Goal: Task Accomplishment & Management: Manage account settings

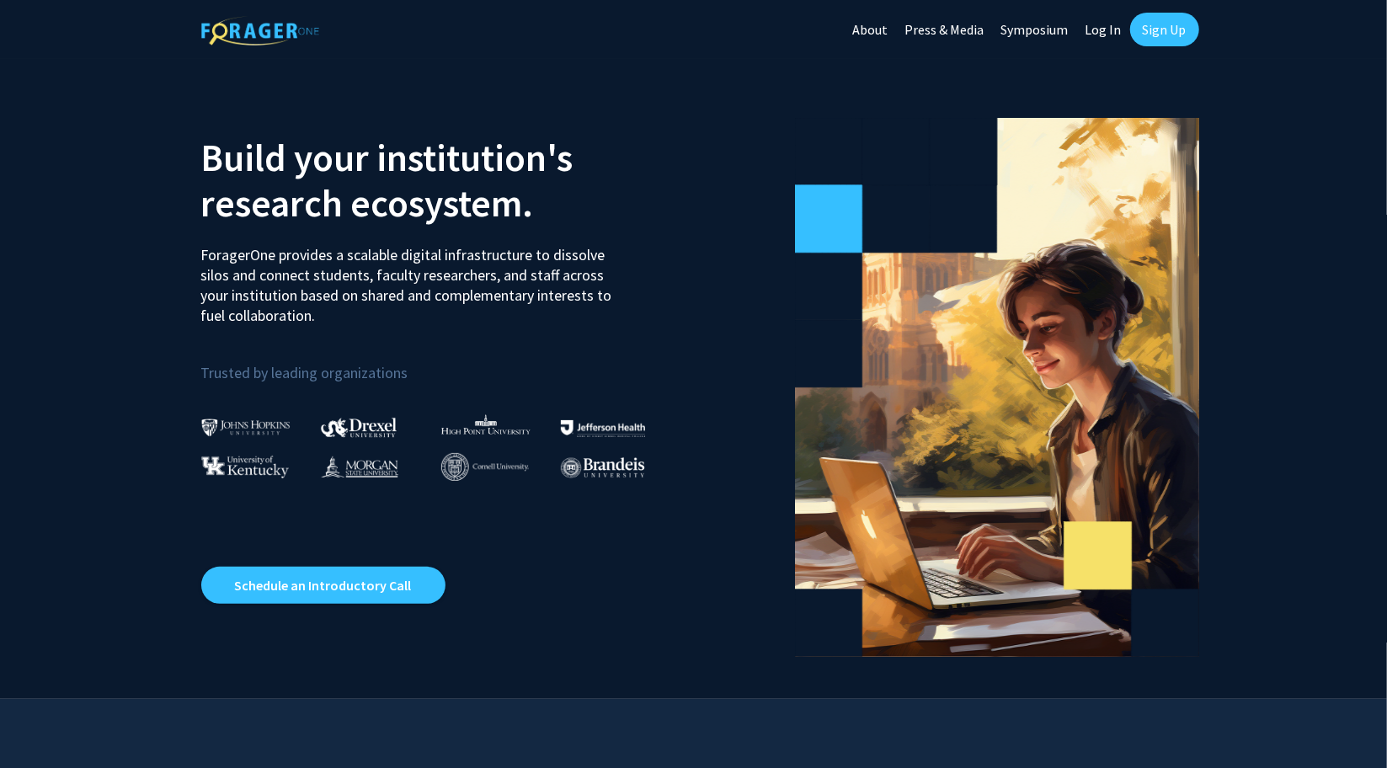
click at [1103, 26] on link "Log In" at bounding box center [1103, 29] width 53 height 59
select select
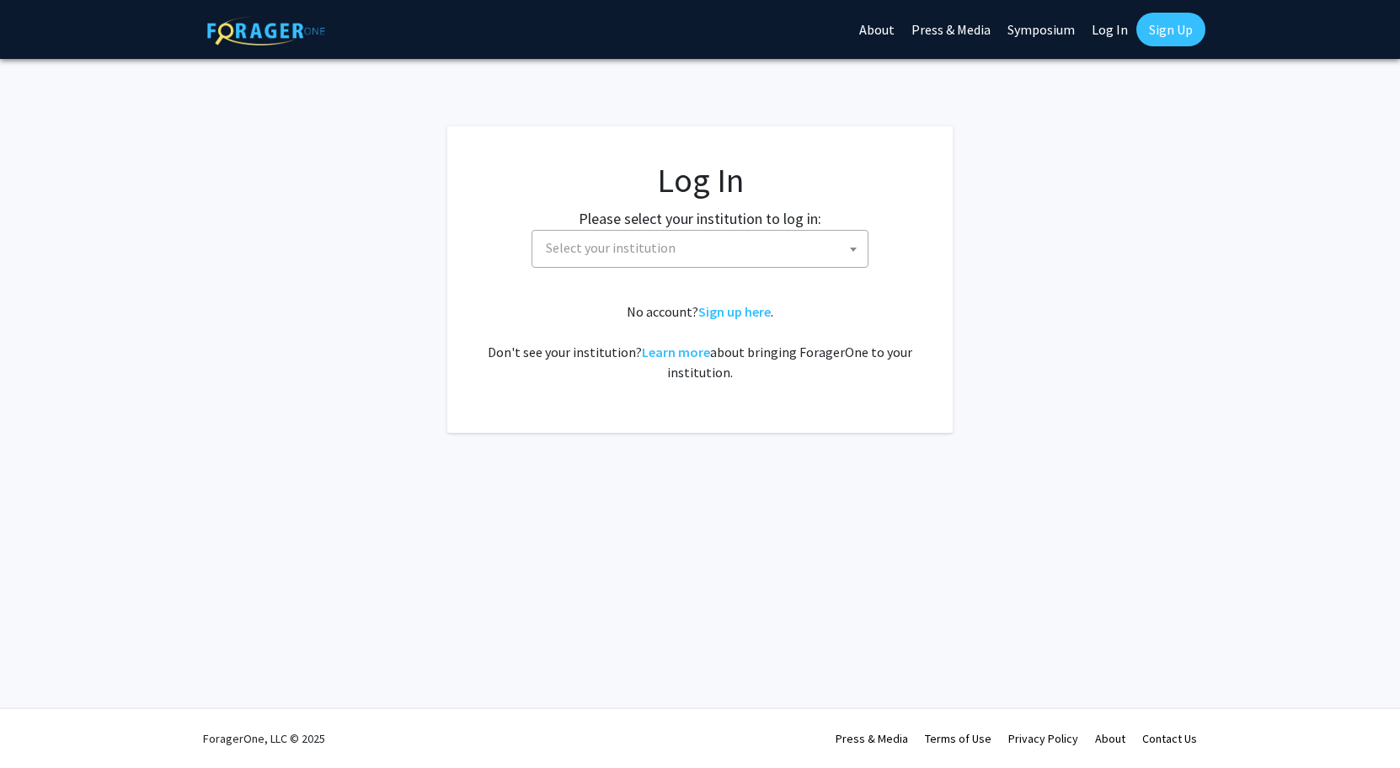
click at [739, 243] on span "Select your institution" at bounding box center [703, 248] width 328 height 35
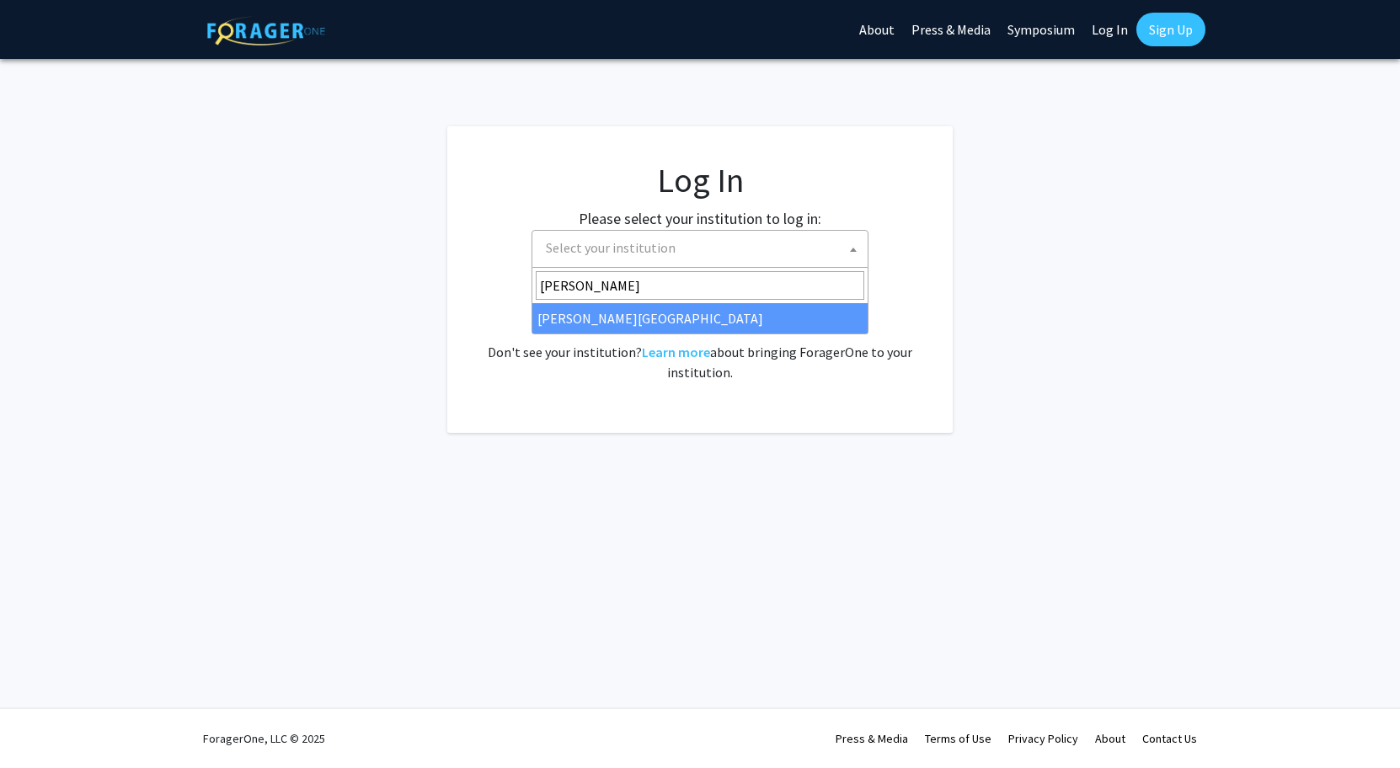
type input "morga"
select select "20"
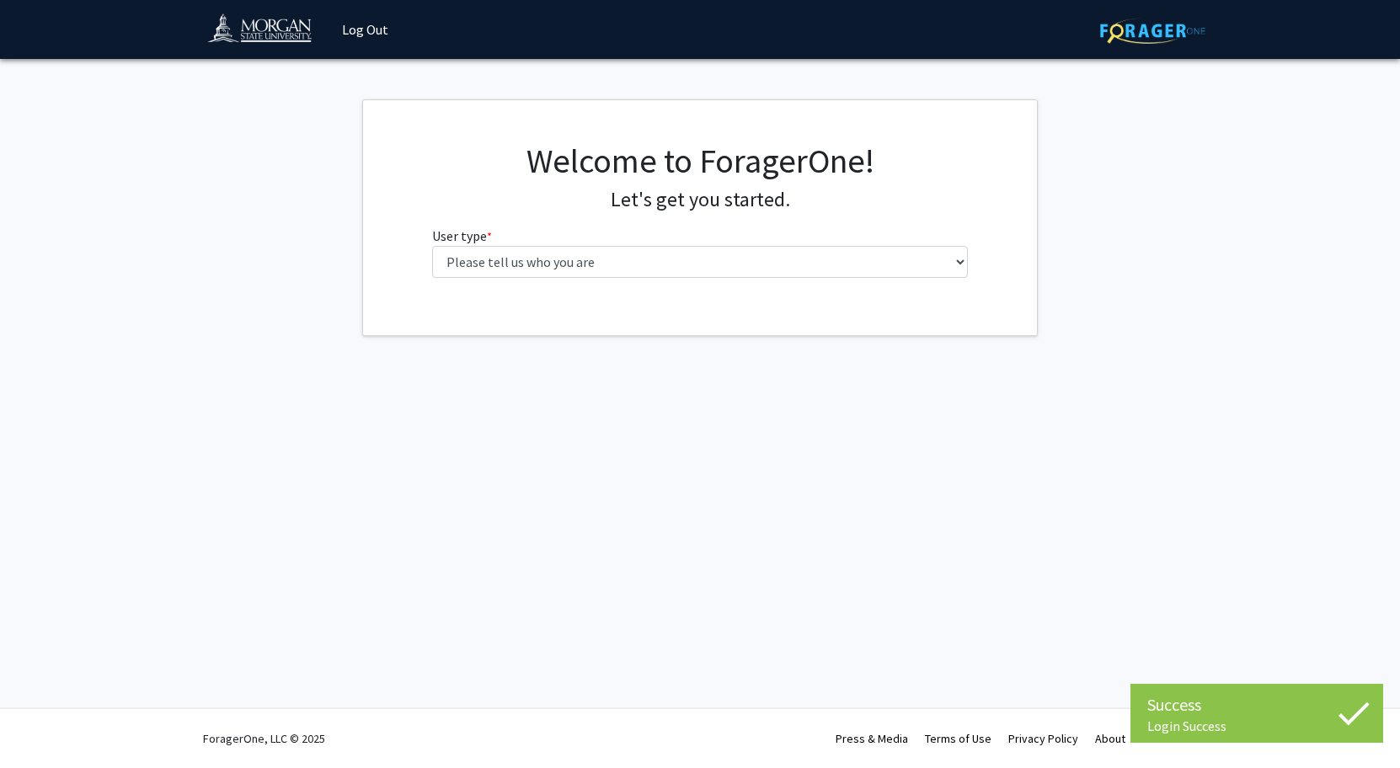
select select "1: undergrad"
click at [432, 246] on select "Please tell us who you are Undergraduate Student Master's Student Doctoral Cand…" at bounding box center [700, 262] width 536 height 32
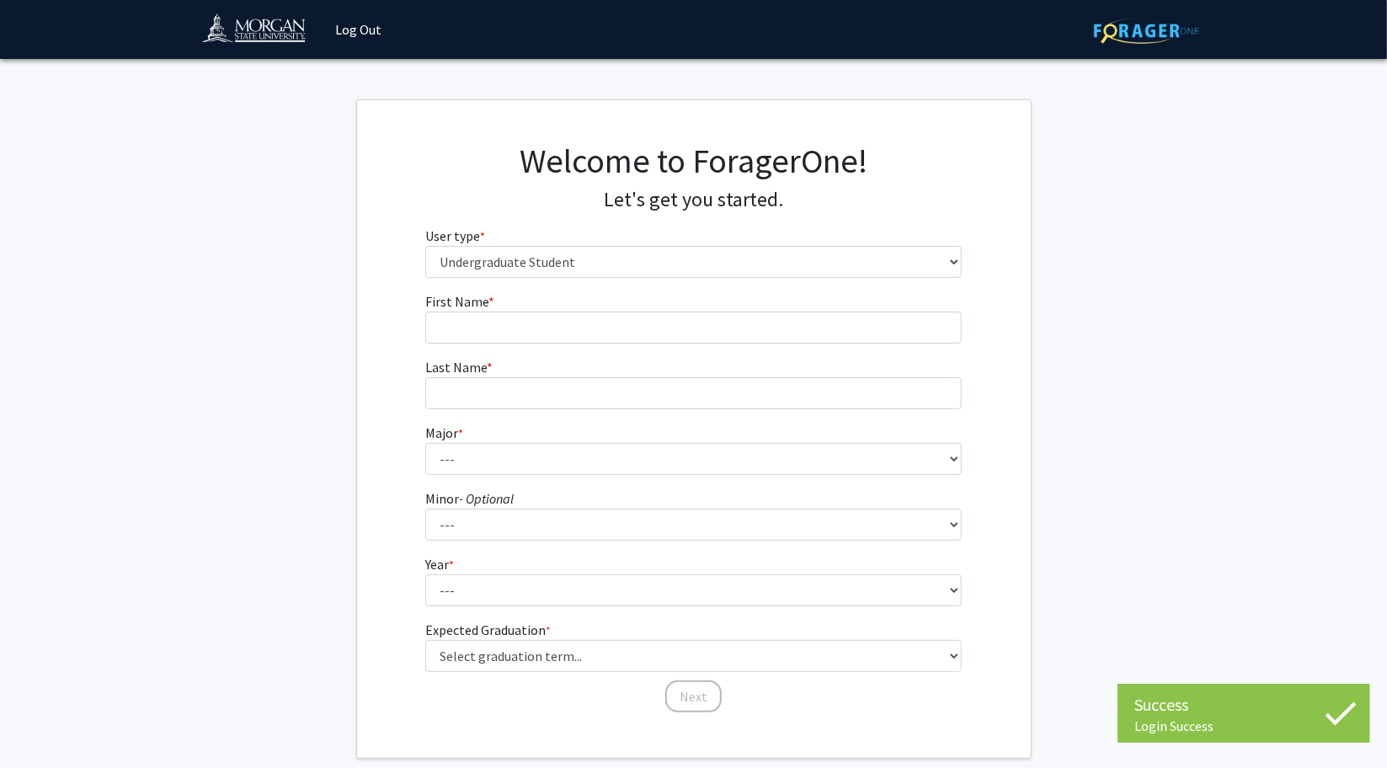
click at [661, 346] on form "First Name * required Last Name * required Major * required --- Accounting Actu…" at bounding box center [693, 494] width 536 height 406
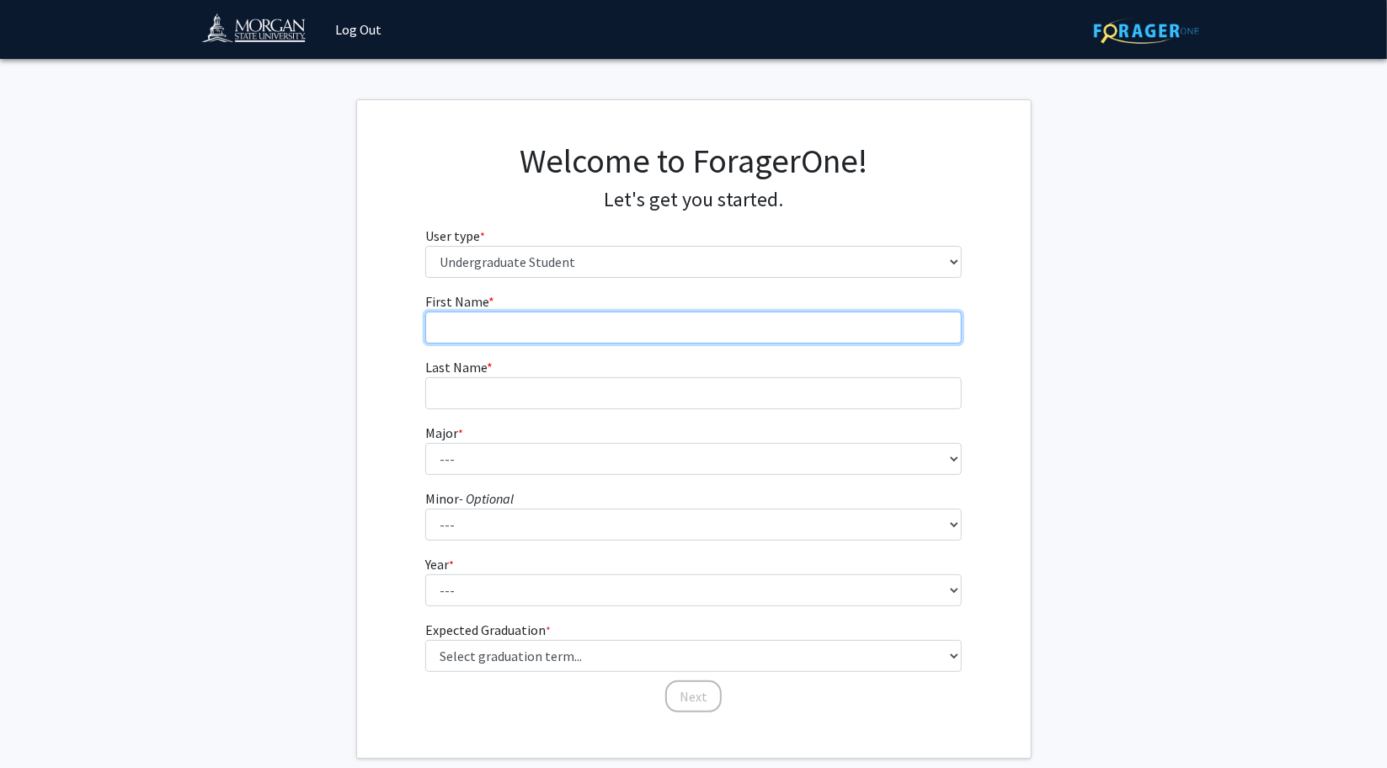
click at [668, 334] on input "First Name * required" at bounding box center [693, 328] width 536 height 32
type input "Brett"
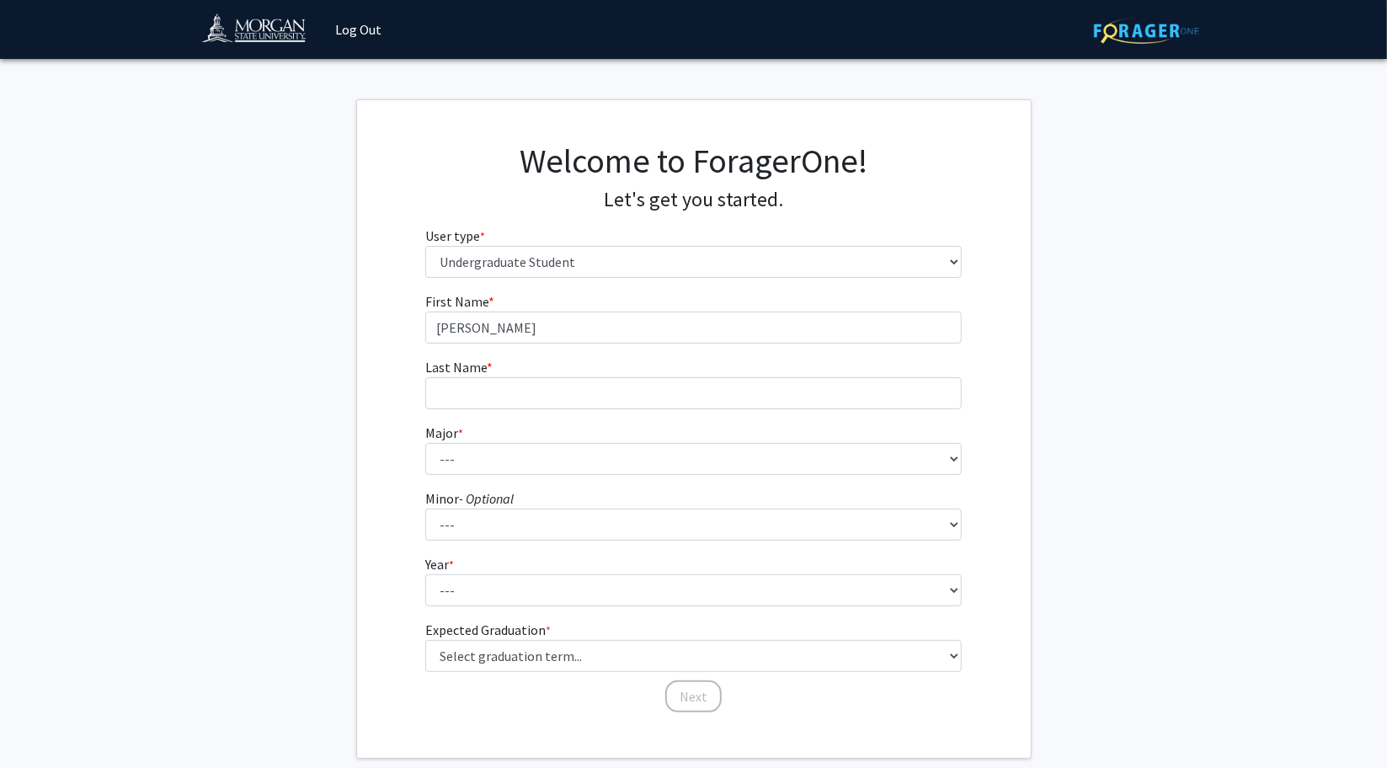
click at [698, 416] on form "First Name * required Brett Last Name * required Major * required --- Accountin…" at bounding box center [693, 494] width 536 height 406
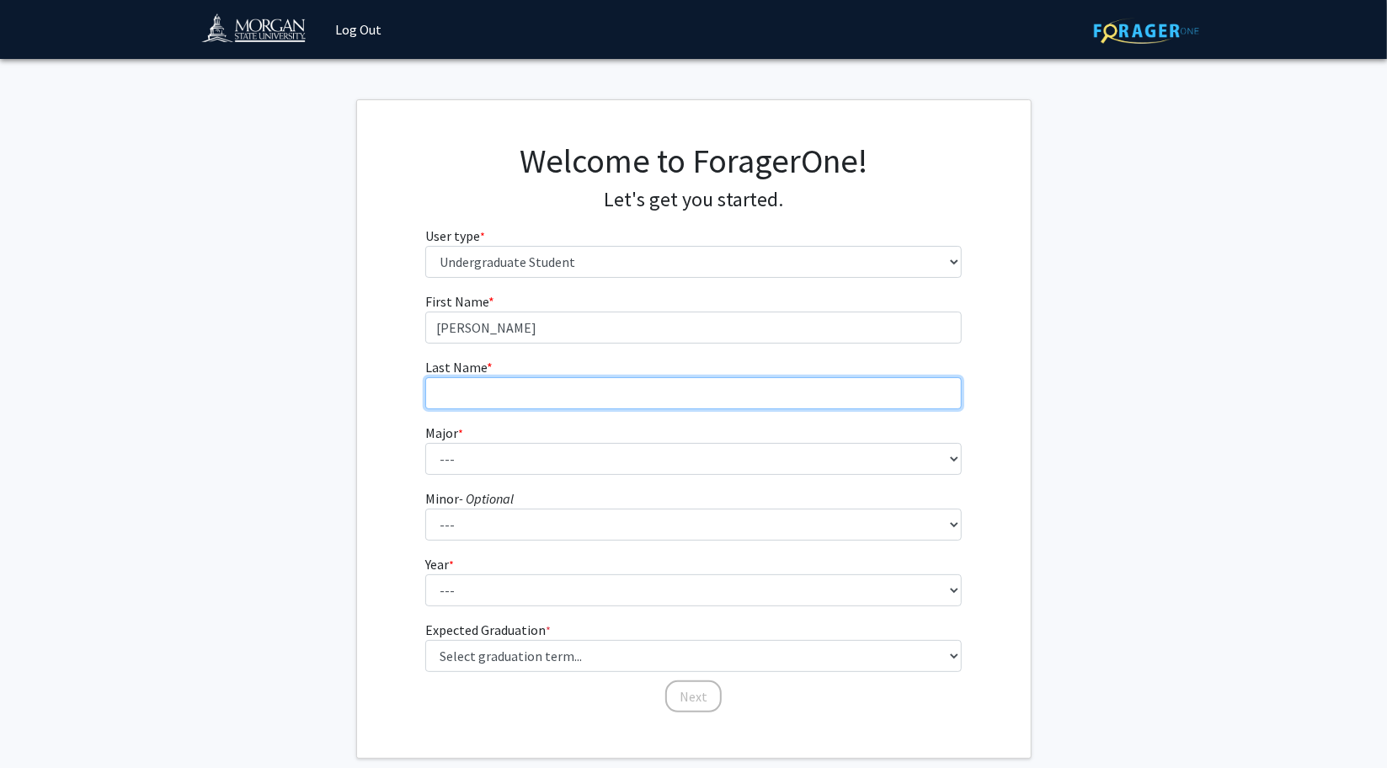
click at [700, 397] on input "Last Name * required" at bounding box center [693, 393] width 536 height 32
type input "Taylor"
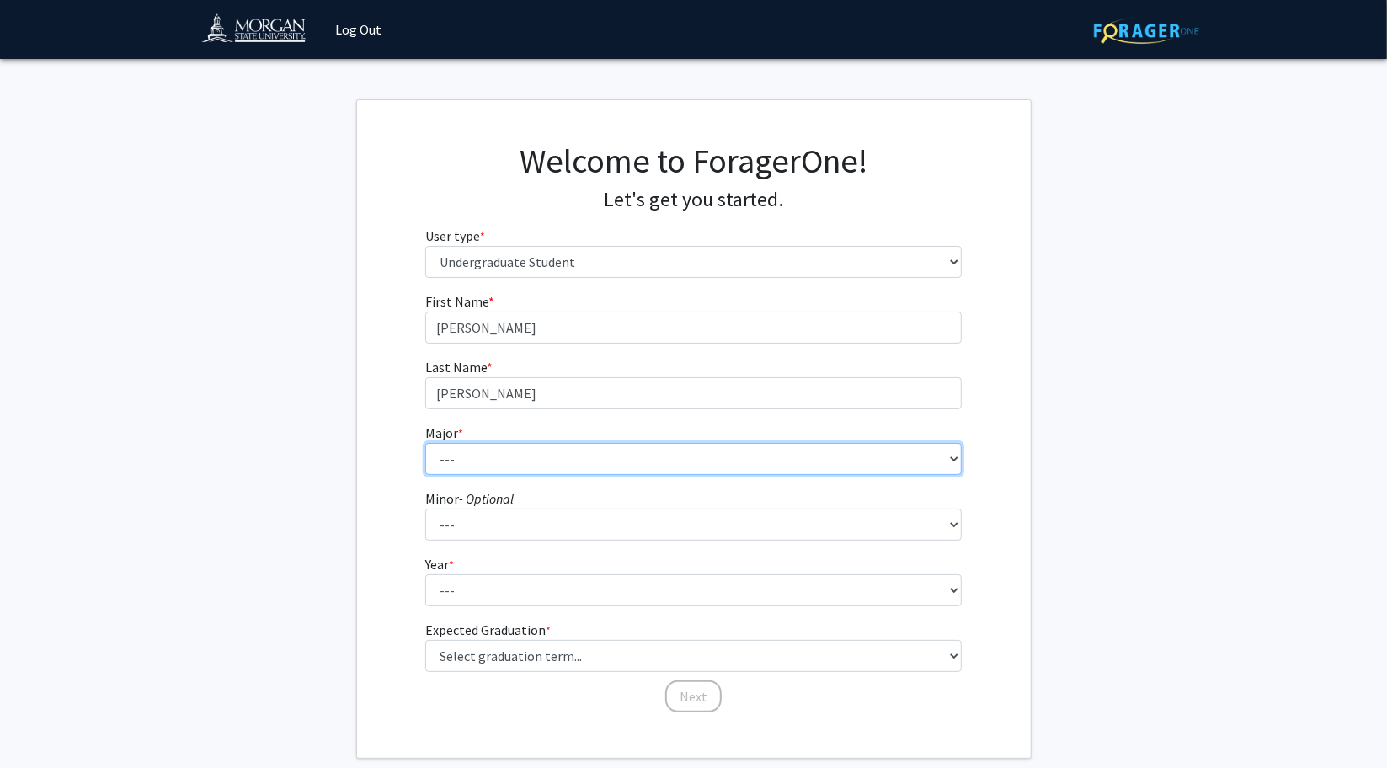
click at [678, 463] on select "--- Accounting Actuarial Science Applied Liberal Studies Architecture and Envir…" at bounding box center [693, 459] width 536 height 32
click at [425, 443] on select "--- Accounting Actuarial Science Applied Liberal Studies Architecture and Envir…" at bounding box center [693, 459] width 536 height 32
click at [639, 452] on select "--- Accounting Actuarial Science Applied Liberal Studies Architecture and Envir…" at bounding box center [693, 459] width 536 height 32
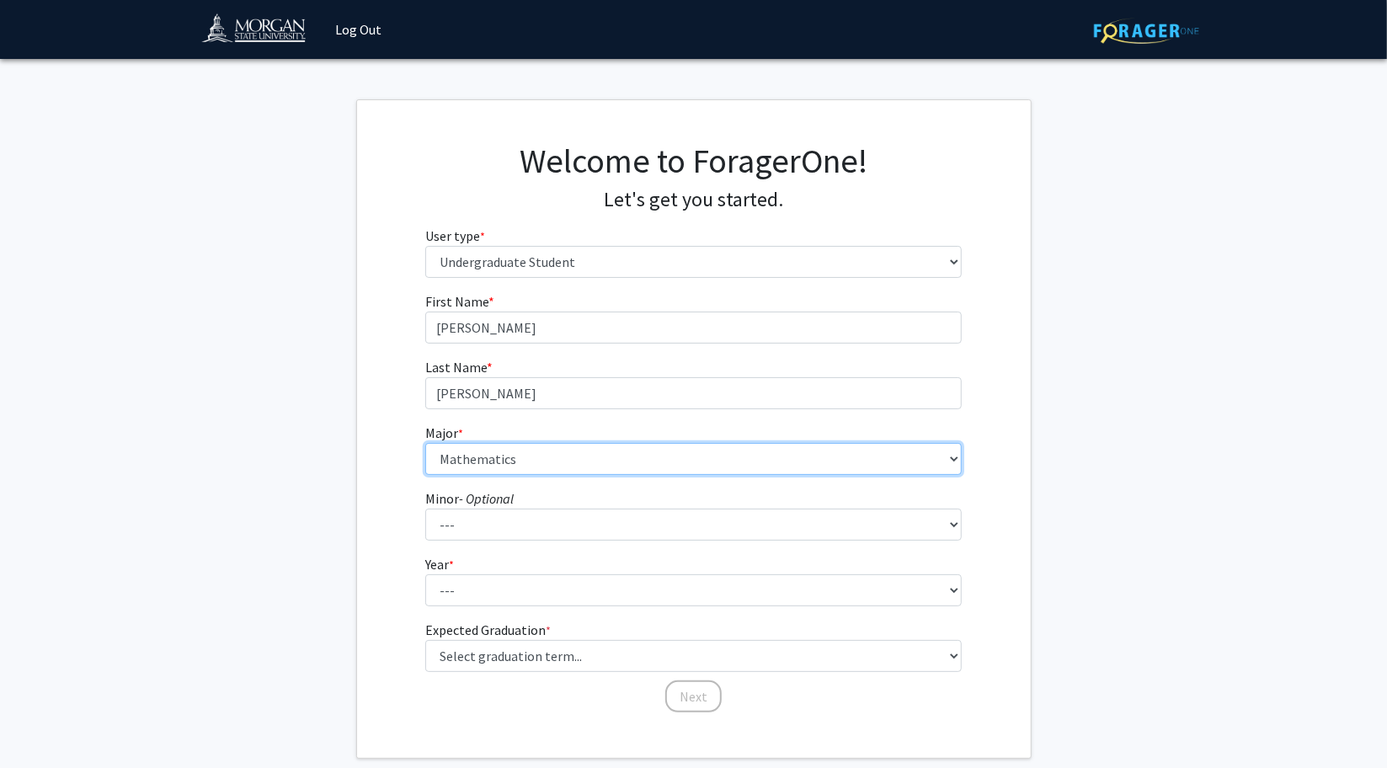
select select "39: 1629"
click at [425, 443] on select "--- Accounting Actuarial Science Applied Liberal Studies Architecture and Envir…" at bounding box center [693, 459] width 536 height 32
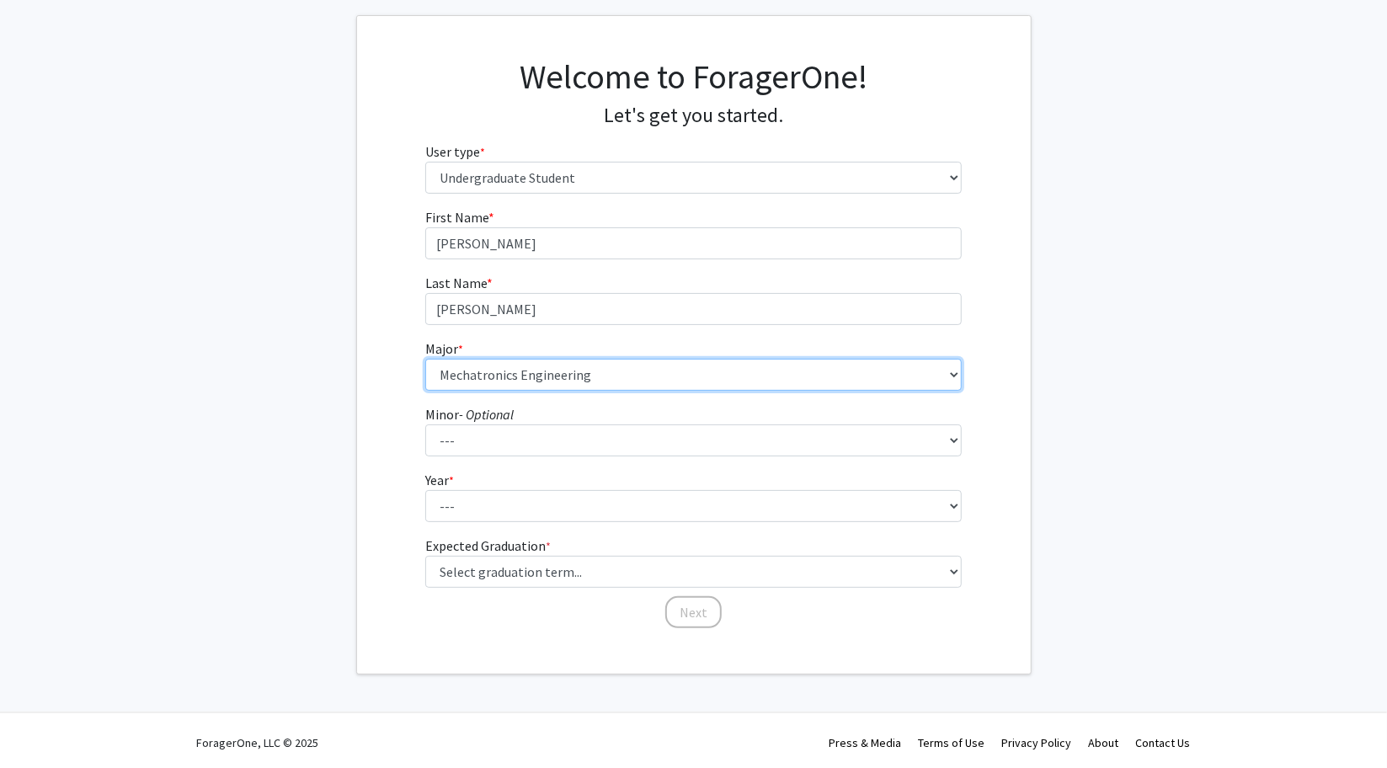
scroll to position [86, 0]
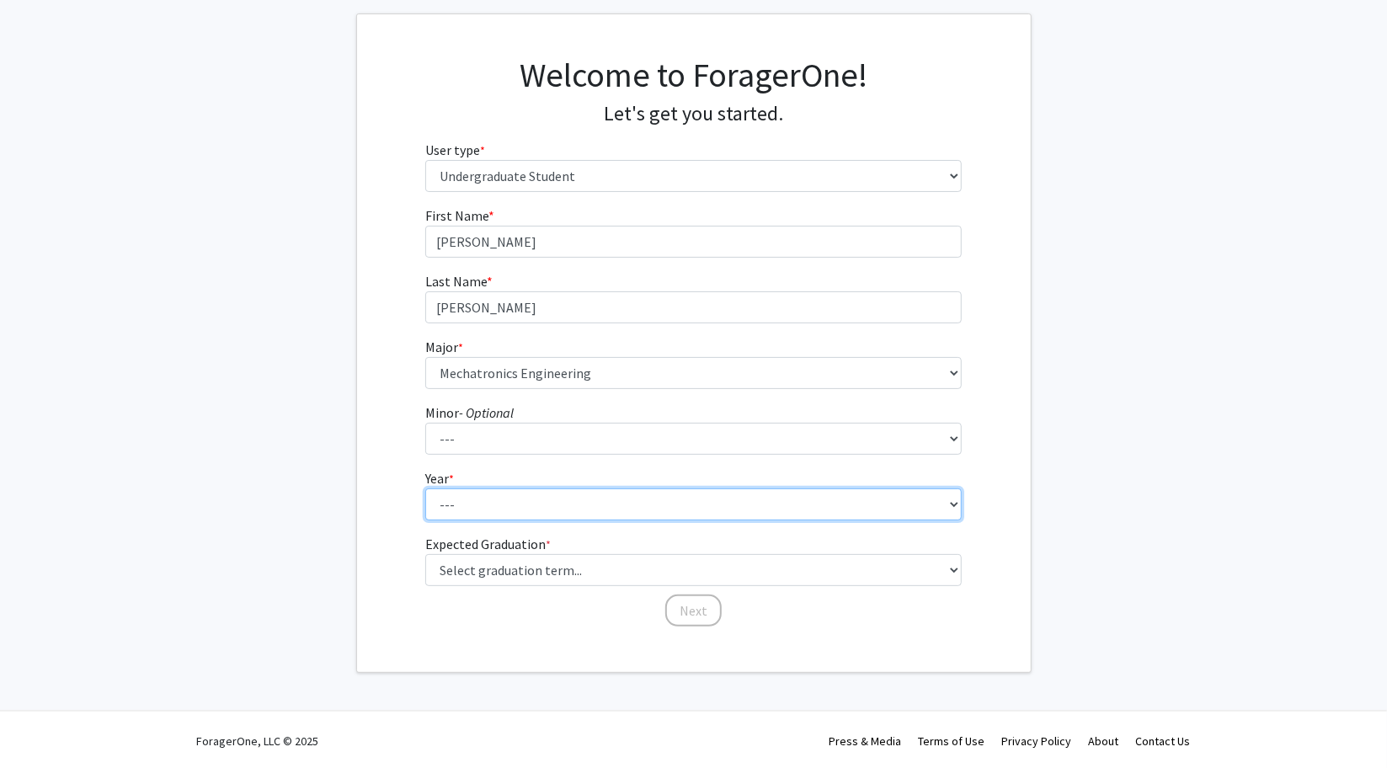
click at [591, 513] on select "--- First-year Sophomore Junior Senior Postbaccalaureate Certificate" at bounding box center [693, 504] width 536 height 32
select select "1: first-year"
click at [425, 488] on select "--- First-year Sophomore Junior Senior Postbaccalaureate Certificate" at bounding box center [693, 504] width 536 height 32
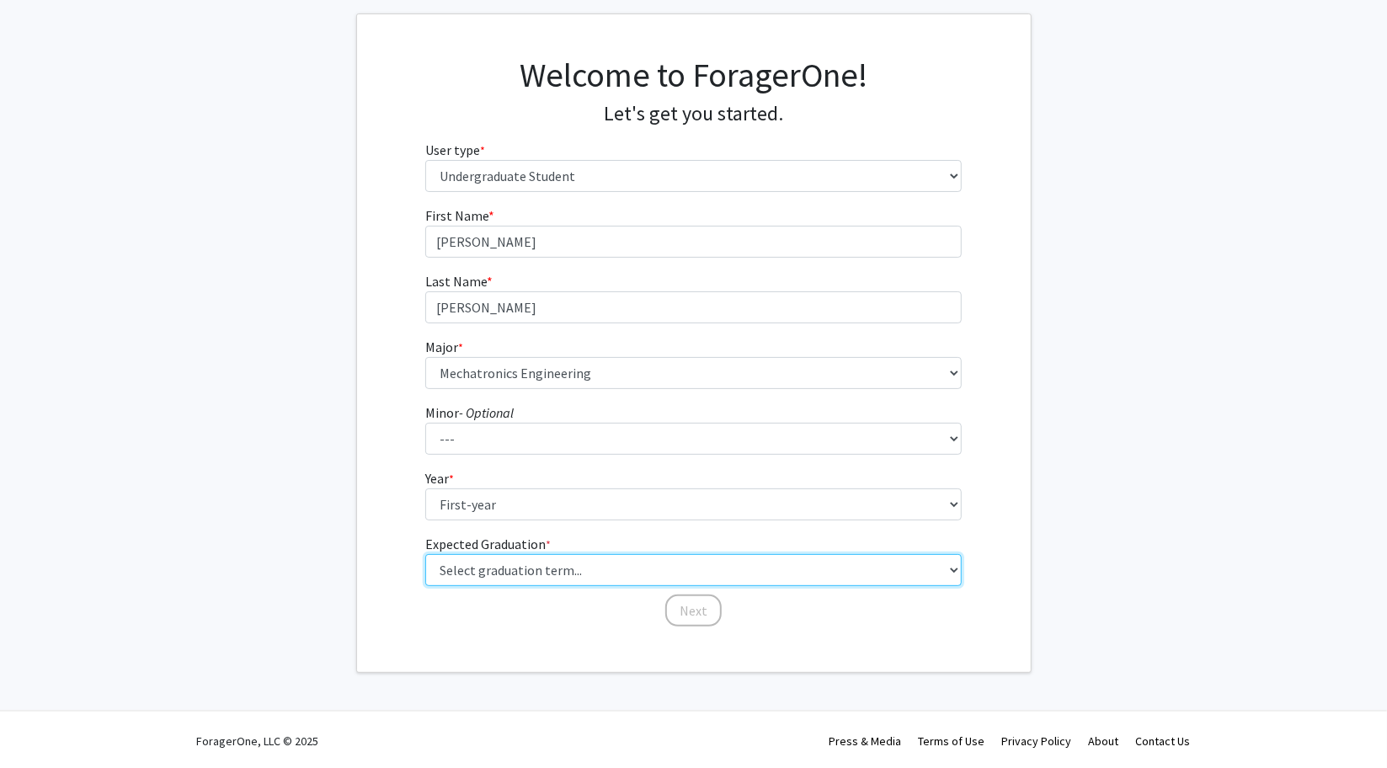
click at [589, 569] on select "Select graduation term... Spring 2025 Summer 2025 Fall 2025 Winter 2025 Spring …" at bounding box center [693, 570] width 536 height 32
click at [425, 554] on select "Select graduation term... Spring 2025 Summer 2025 Fall 2025 Winter 2025 Spring …" at bounding box center [693, 570] width 536 height 32
click at [643, 571] on select "Select graduation term... Spring 2025 Summer 2025 Fall 2025 Winter 2025 Spring …" at bounding box center [693, 570] width 536 height 32
select select "17: spring_2029"
click at [425, 554] on select "Select graduation term... Spring 2025 Summer 2025 Fall 2025 Winter 2025 Spring …" at bounding box center [693, 570] width 536 height 32
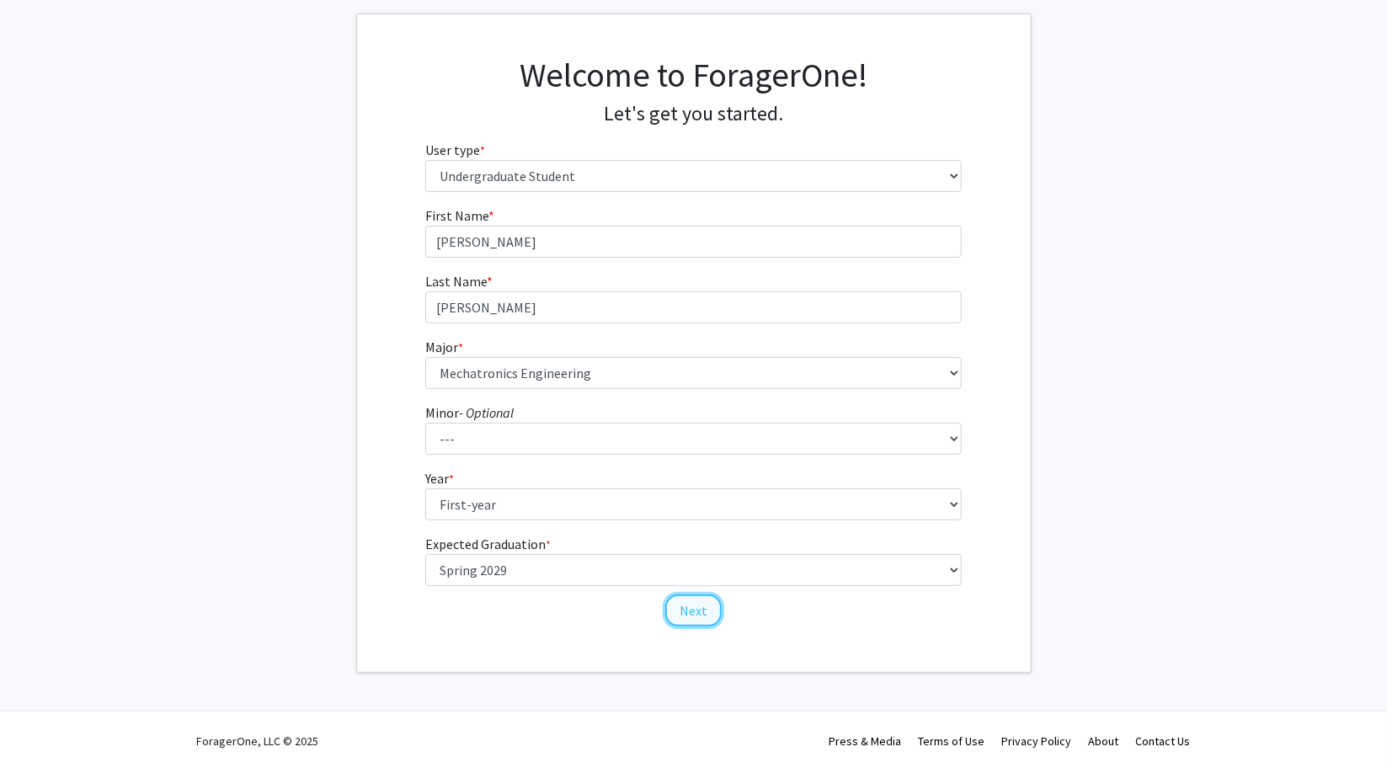
click at [701, 600] on button "Next" at bounding box center [693, 611] width 56 height 32
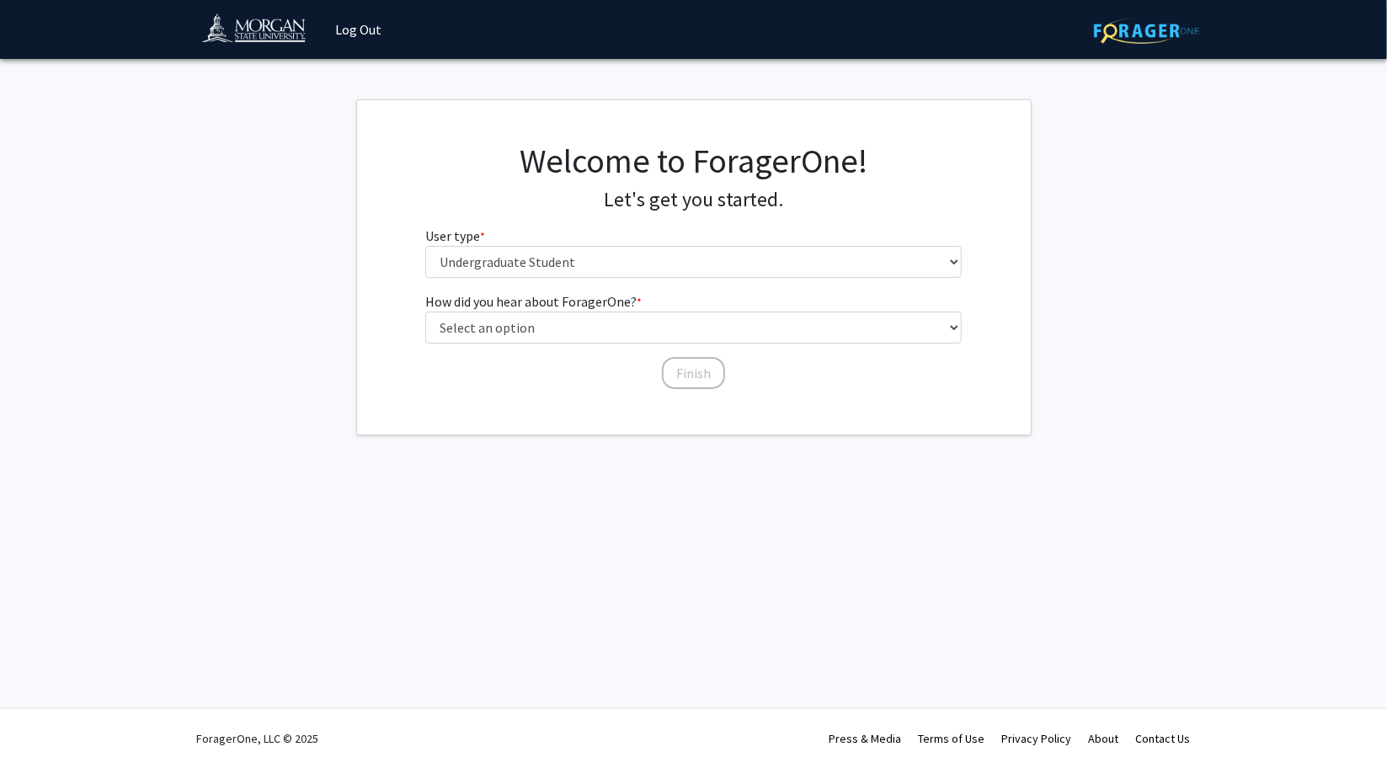
scroll to position [0, 0]
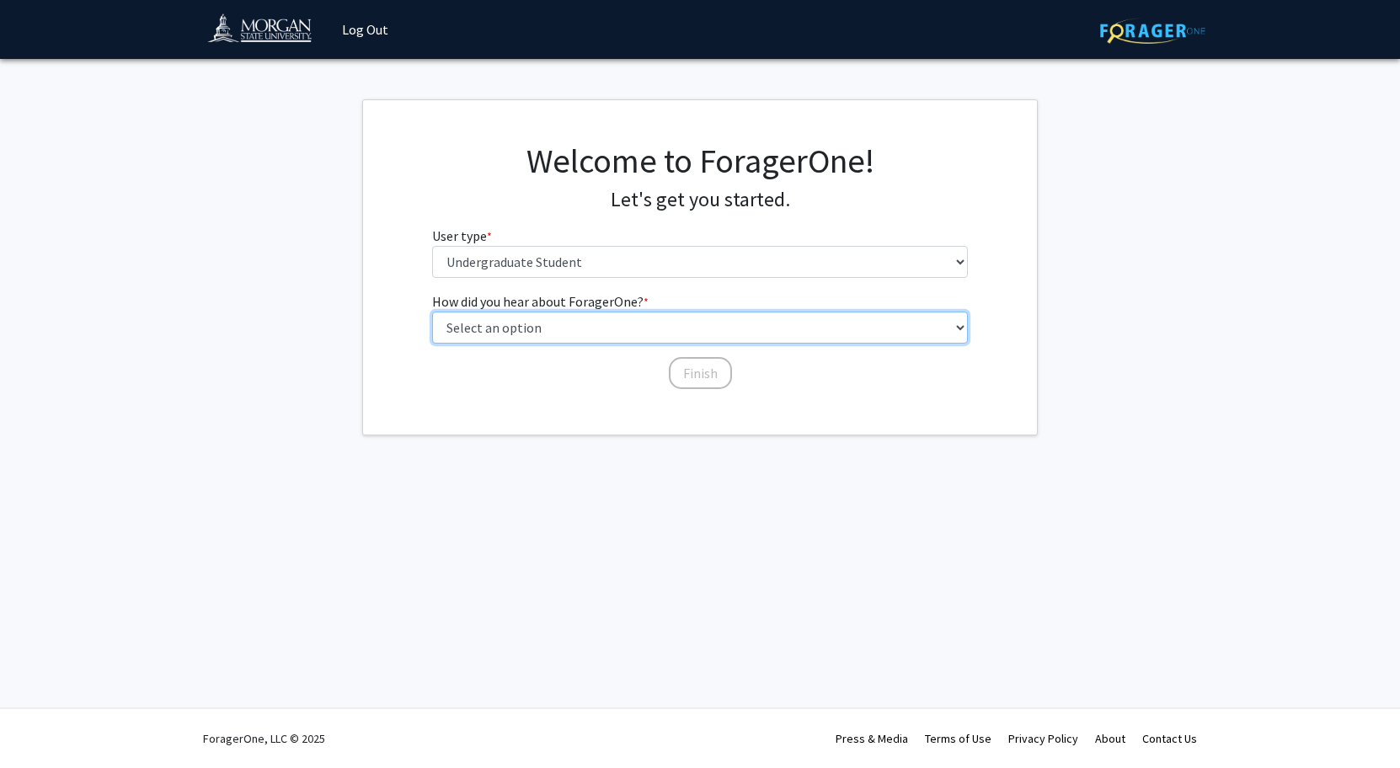
click at [592, 325] on select "Select an option Peer/student recommendation Faculty/staff recommendation Unive…" at bounding box center [700, 328] width 536 height 32
select select "2: faculty_recommendation"
click at [432, 312] on select "Select an option Peer/student recommendation Faculty/staff recommendation Unive…" at bounding box center [700, 328] width 536 height 32
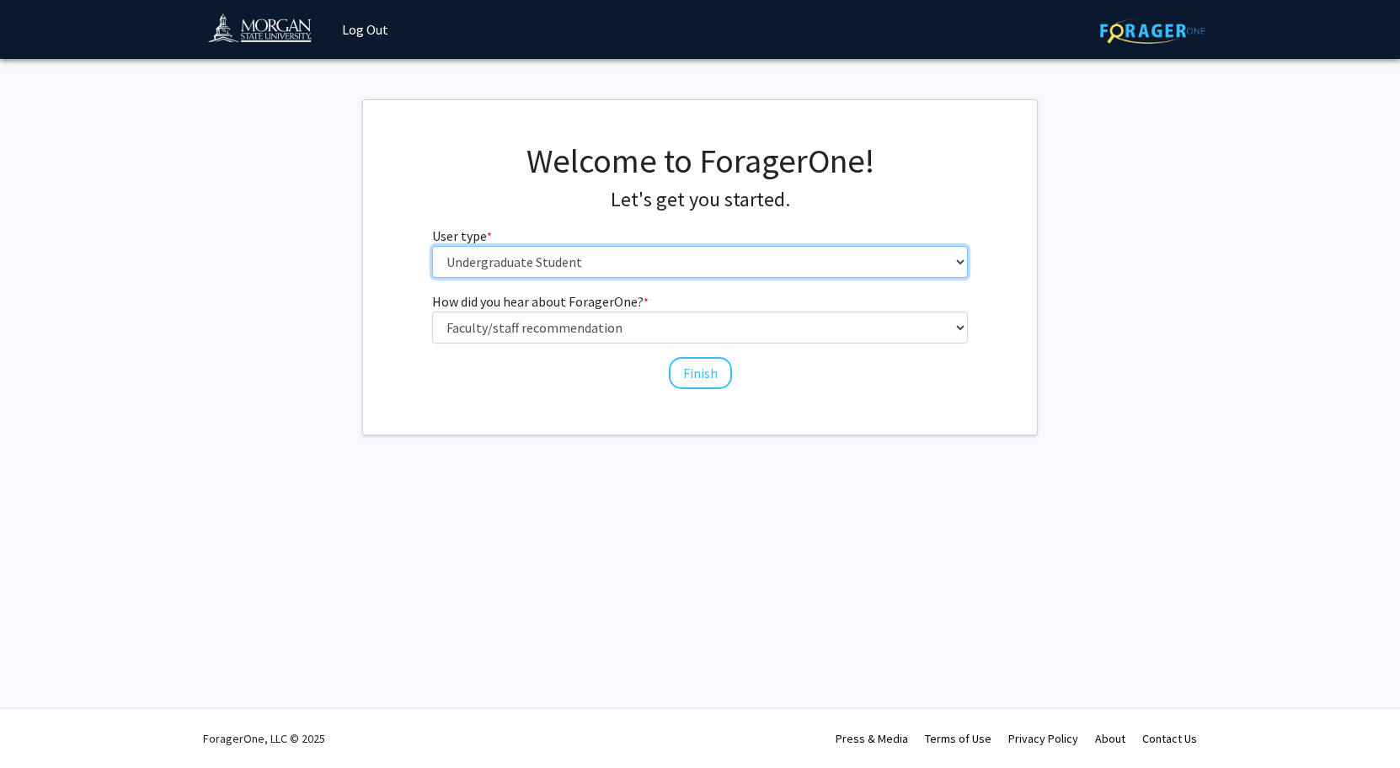
click at [699, 264] on select "Please tell us who you are Undergraduate Student Master's Student Doctoral Cand…" at bounding box center [700, 262] width 536 height 32
click at [432, 246] on select "Please tell us who you are Undergraduate Student Master's Student Doctoral Cand…" at bounding box center [700, 262] width 536 height 32
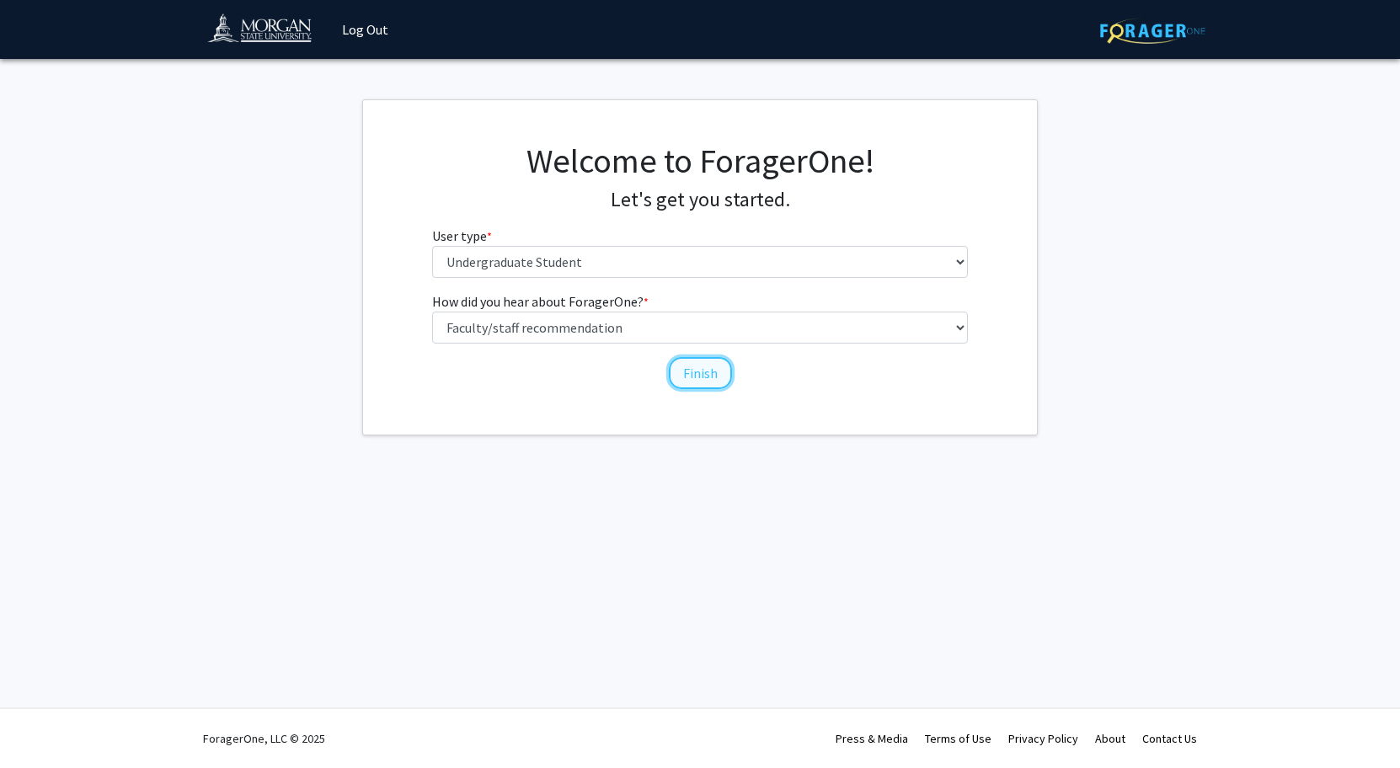
click at [694, 378] on button "Finish" at bounding box center [700, 373] width 63 height 32
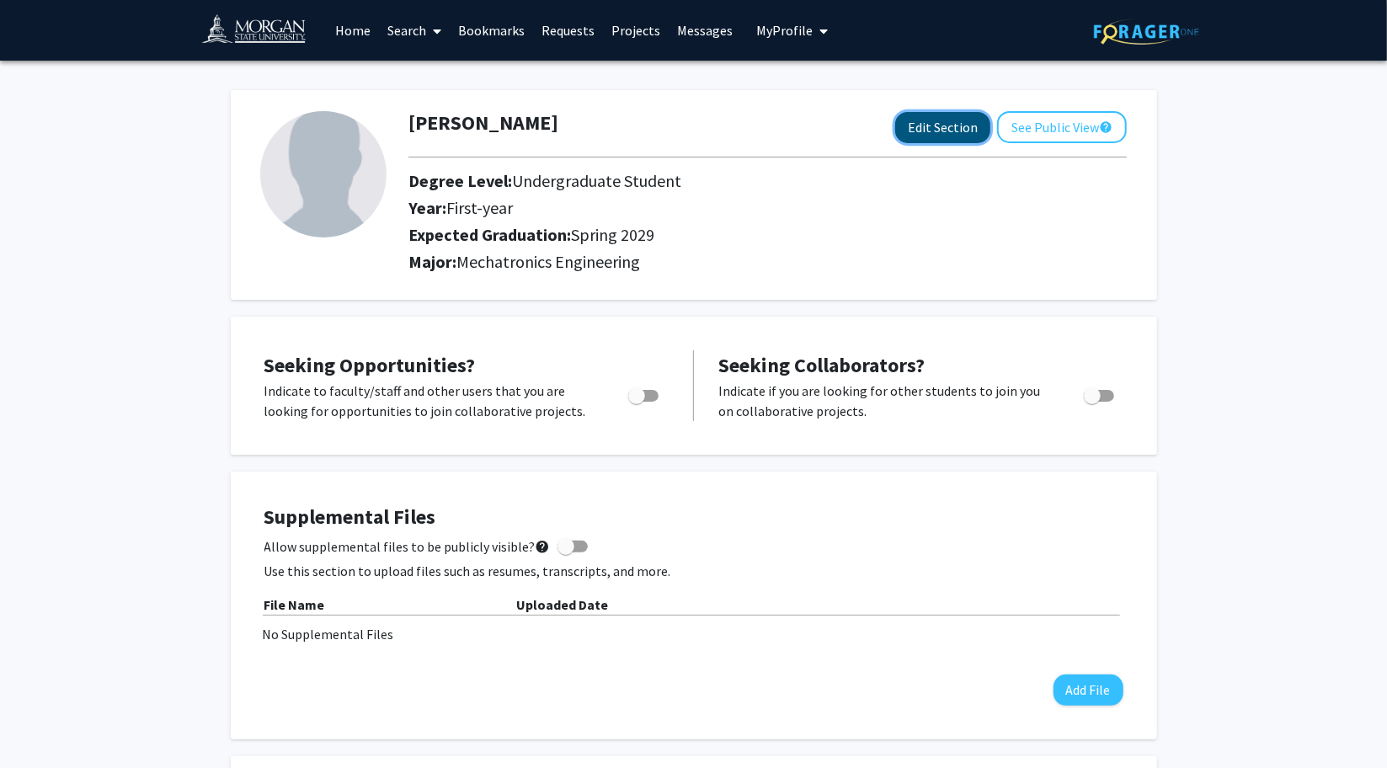
click at [953, 122] on button "Edit Section" at bounding box center [942, 127] width 95 height 31
select select "first-year"
select select "45: spring_2029"
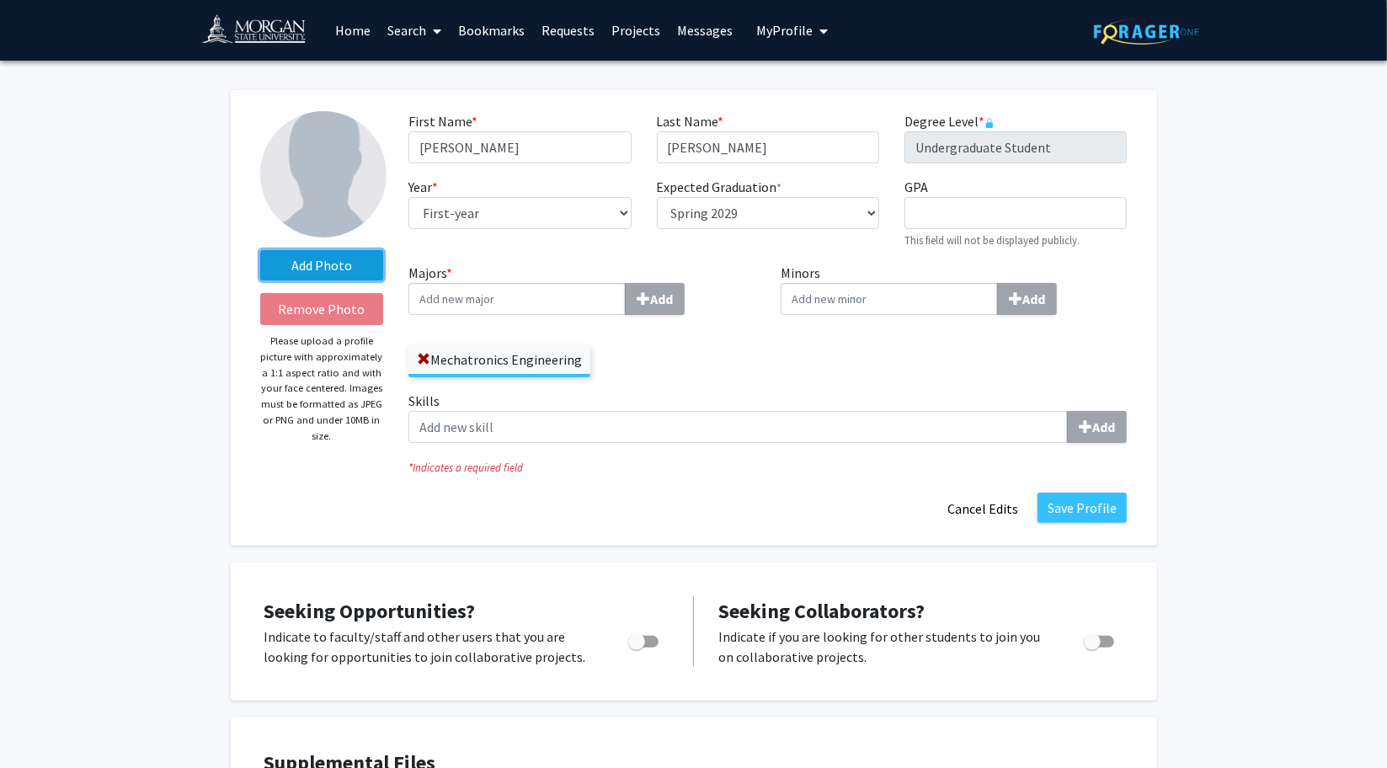
click at [338, 257] on label "Add Photo" at bounding box center [322, 265] width 124 height 30
click at [0, 0] on input "Add Photo" at bounding box center [0, 0] width 0 height 0
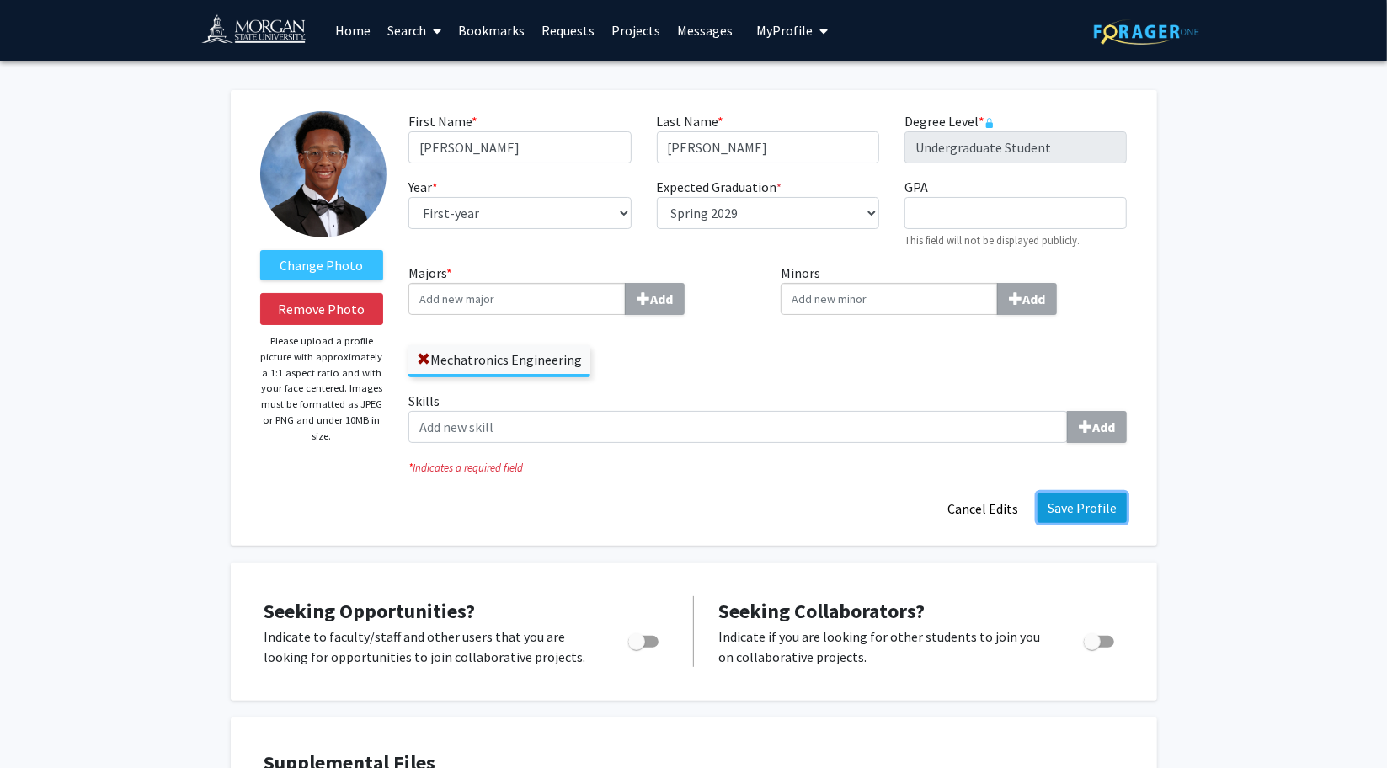
click at [1079, 506] on button "Save Profile" at bounding box center [1081, 508] width 89 height 30
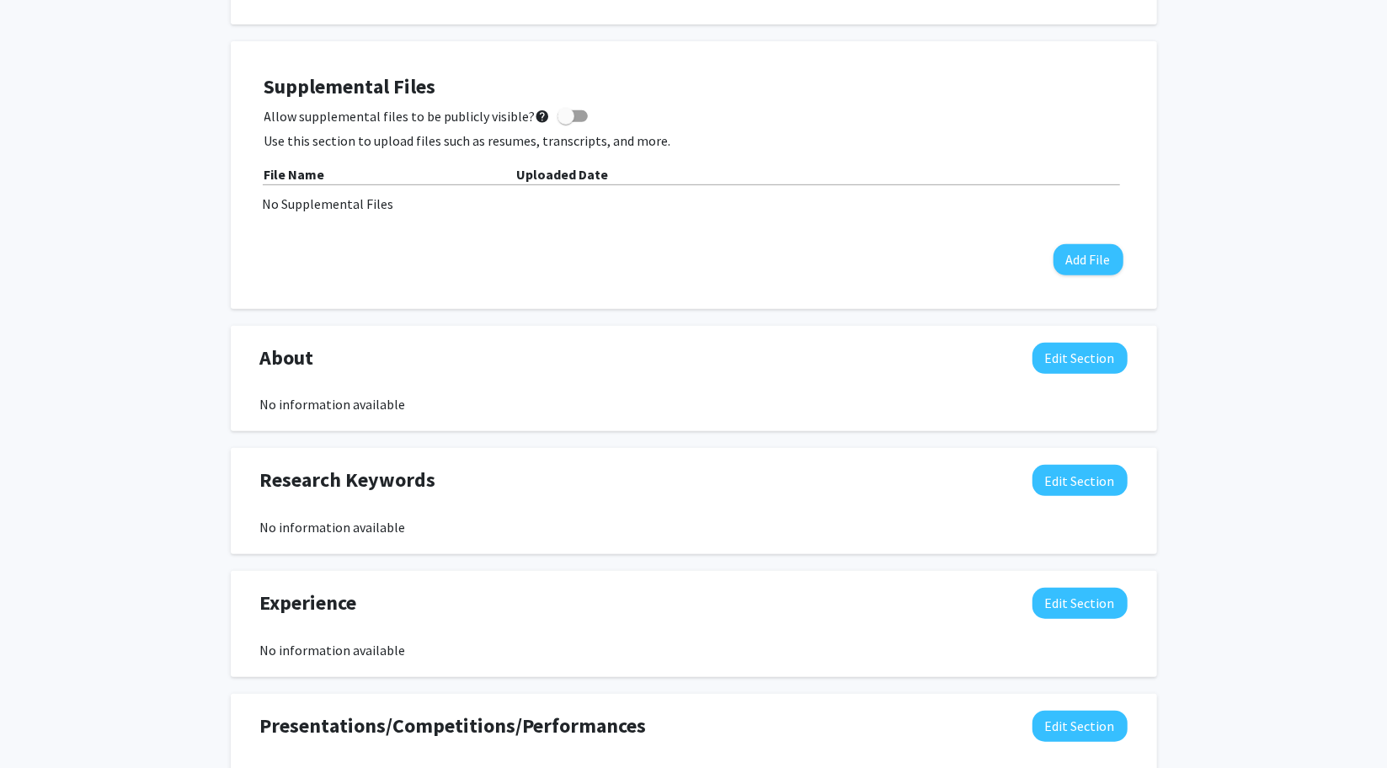
scroll to position [459, 0]
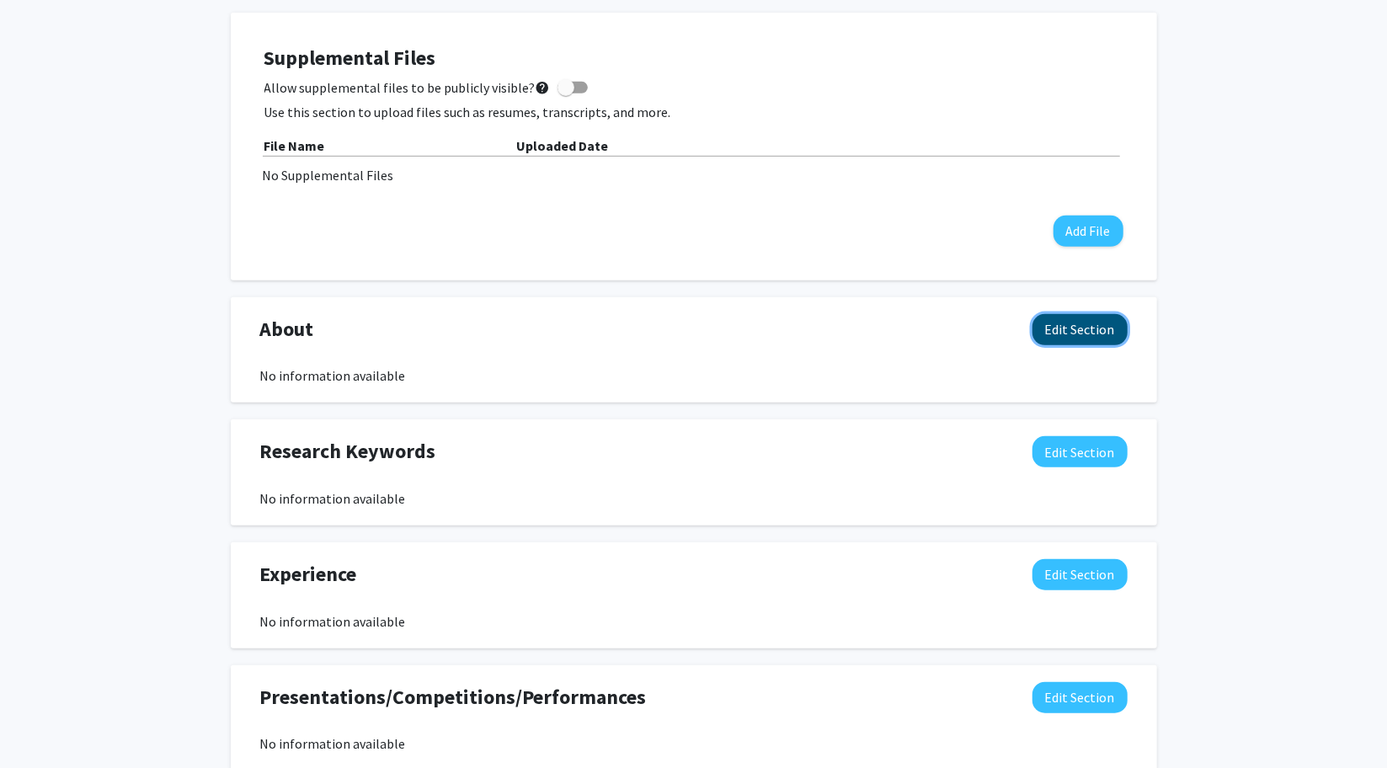
click at [1088, 324] on button "Edit Section" at bounding box center [1079, 329] width 95 height 31
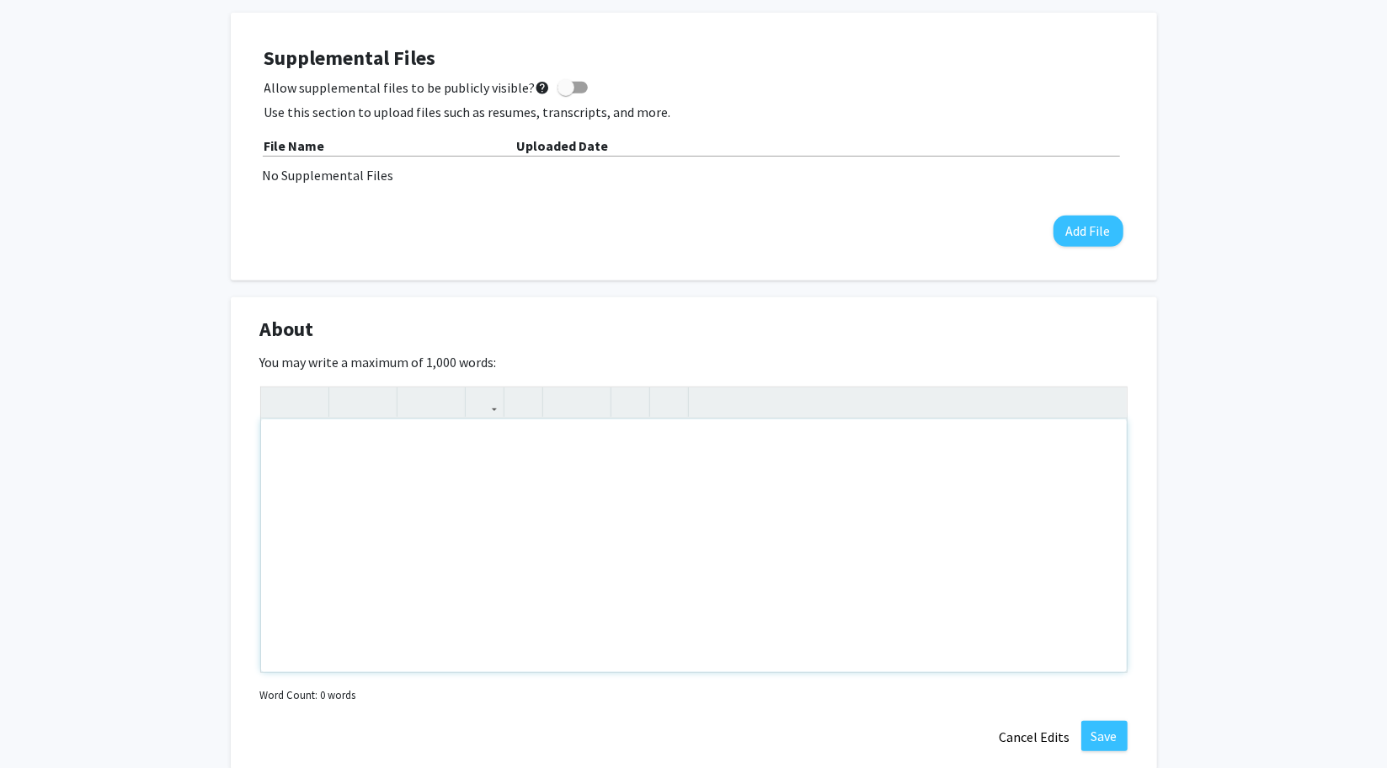
click at [548, 490] on div "Note to users with screen readers: Please deactivate our accessibility plugin f…" at bounding box center [694, 545] width 866 height 253
paste div "Note to users with screen readers: Please deactivate our accessibility plugin f…"
type textarea "<p>Mechatronics Engineer @ Morgan State University | Clara I. Adams Honors Coll…"
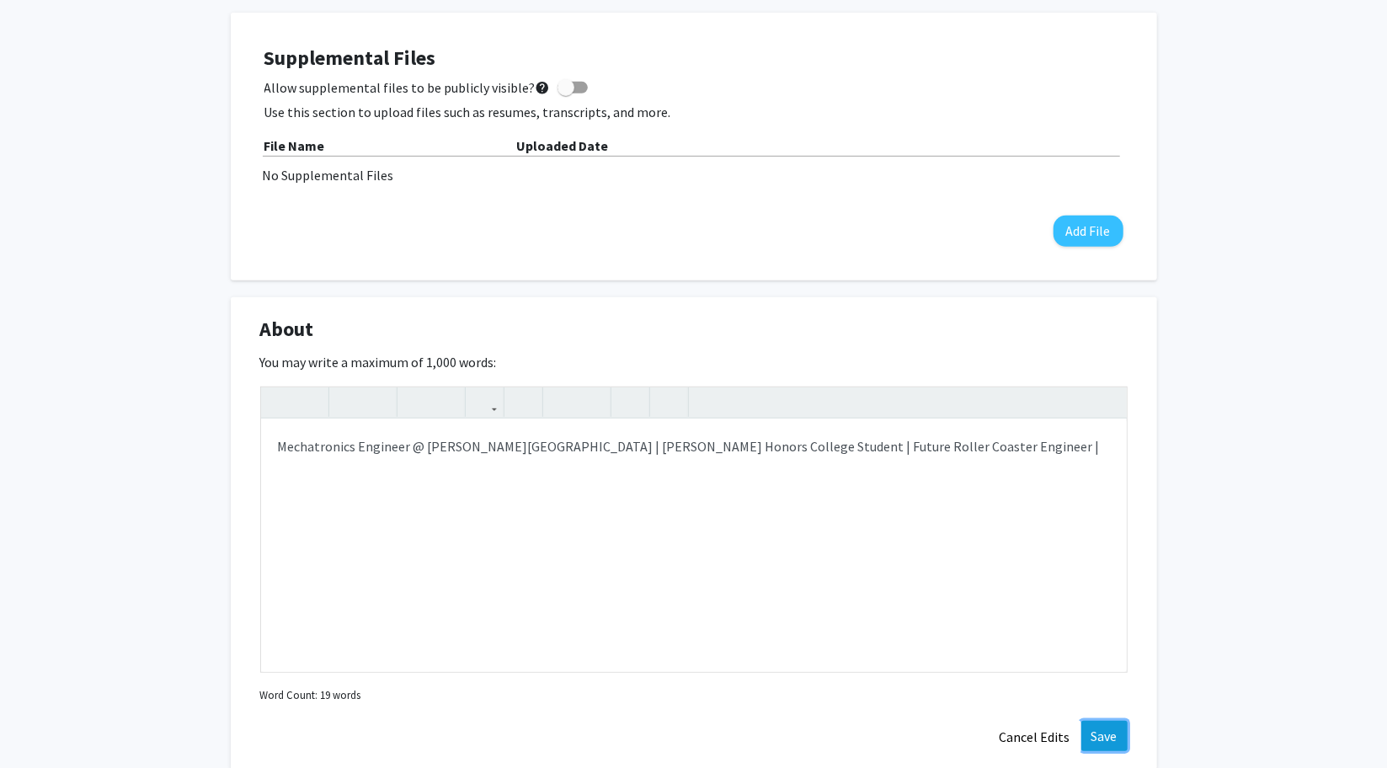
click at [1101, 725] on button "Save" at bounding box center [1104, 736] width 46 height 30
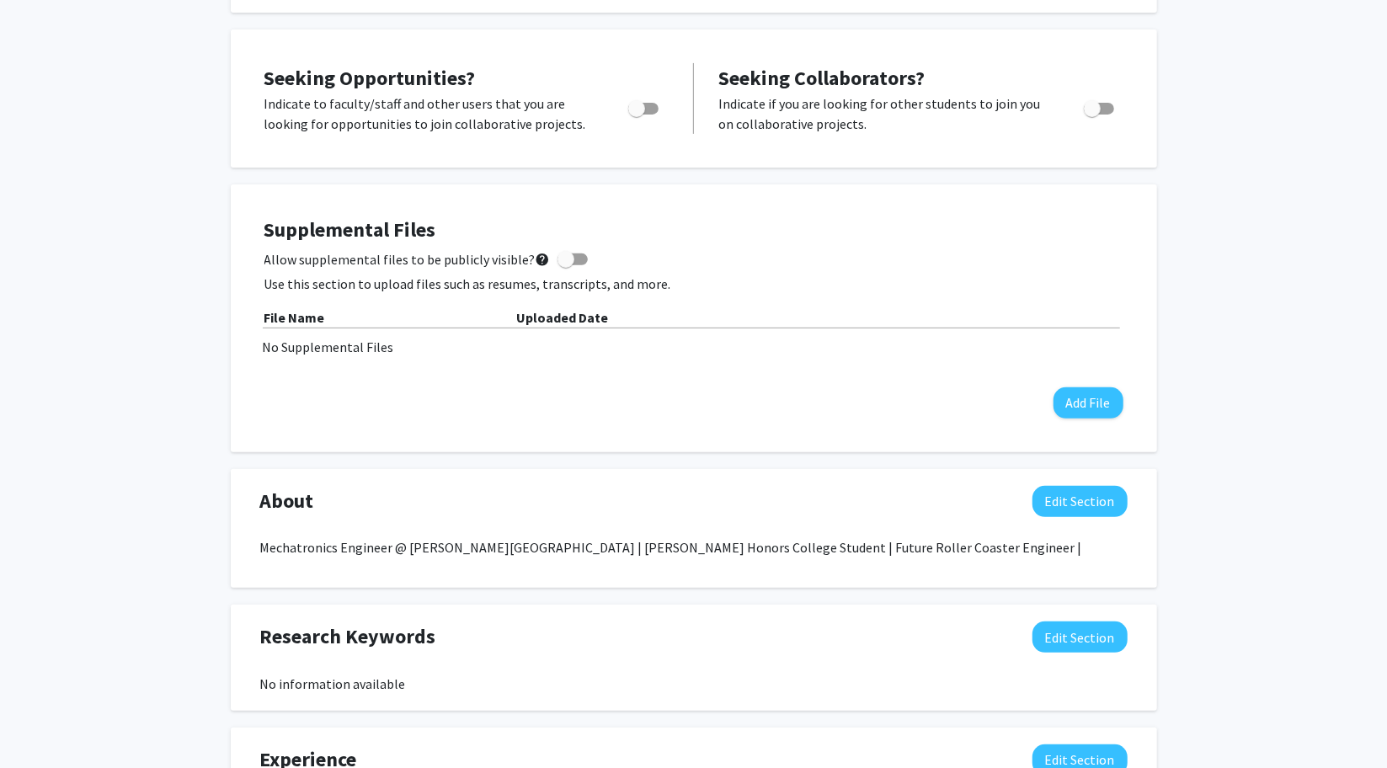
scroll to position [288, 0]
click at [1080, 511] on button "Edit Section" at bounding box center [1079, 500] width 95 height 31
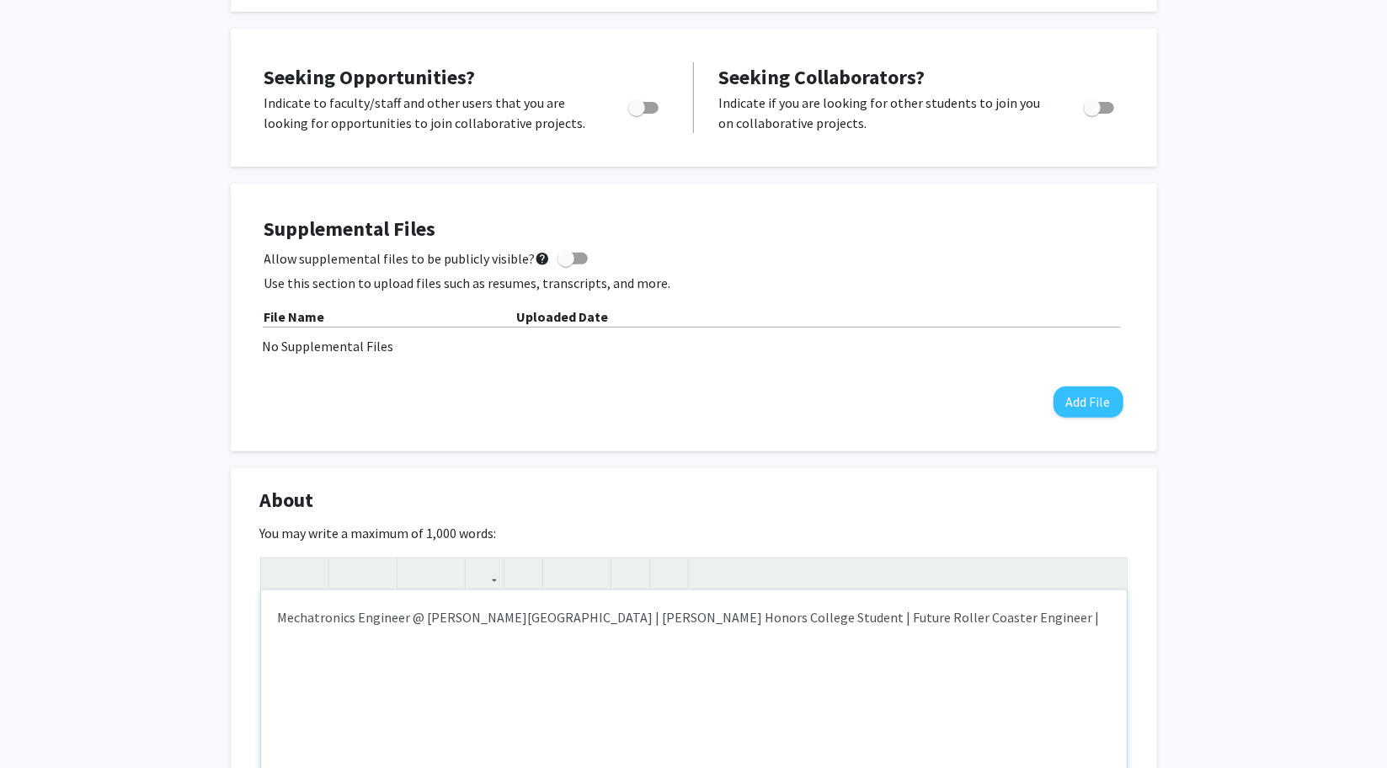
click at [979, 626] on p "Mechatronics Engineer @ Morgan State University | Clara I. Adams Honors College…" at bounding box center [694, 617] width 832 height 20
click at [970, 616] on p "Mechatronics Engineer @ Morgan State University | Clara I. Adams Honors College…" at bounding box center [694, 617] width 832 height 20
click at [781, 617] on p "Mechatronics Engineer @ Morgan State University | Clara I. Adams Honors College…" at bounding box center [694, 617] width 832 height 20
copy p "|"
click at [969, 618] on p "Mechatronics Engineer @ Morgan State University | Clara I. Adams Honors College…" at bounding box center [694, 617] width 832 height 20
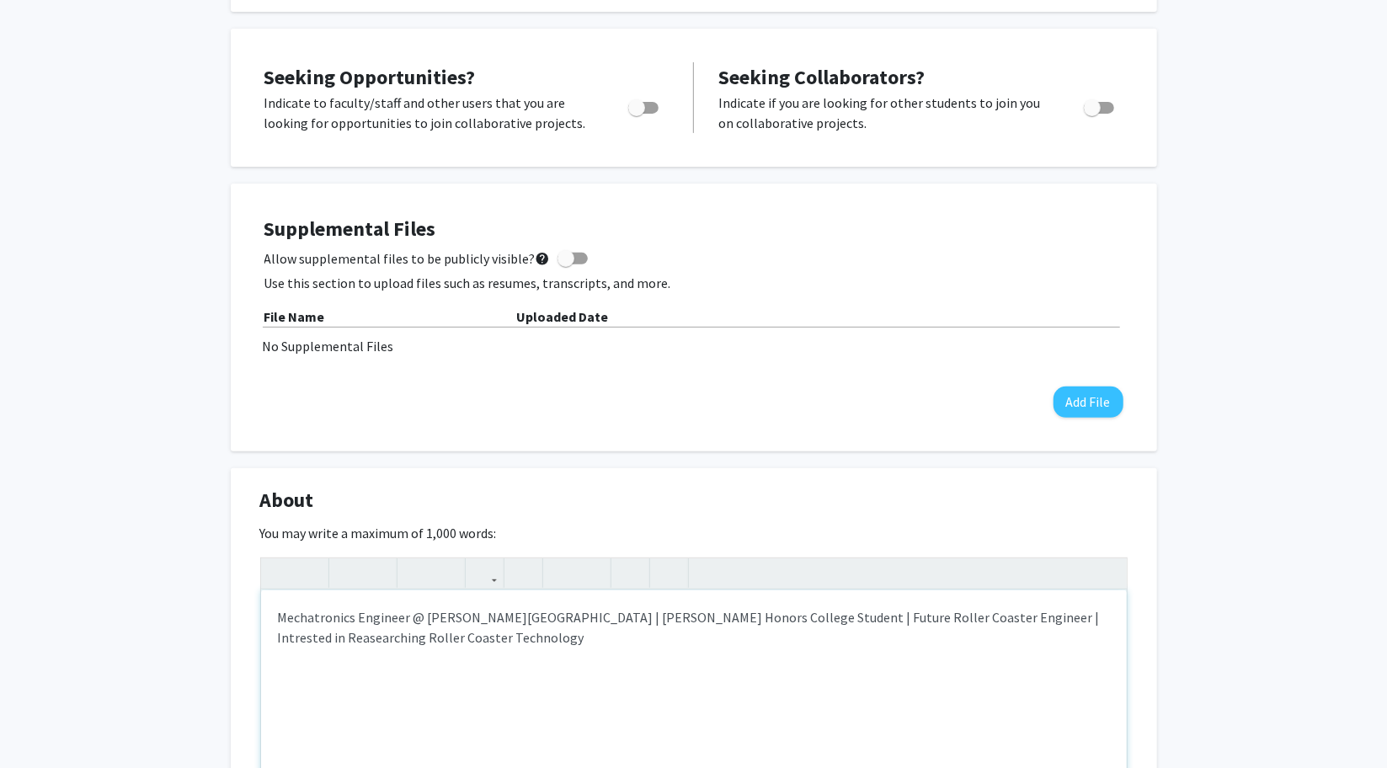
click at [0, 0] on qb-div "Correct the spelling error Researching" at bounding box center [0, 0] width 0 height 0
click at [0, 0] on qb-div "Correct the spelling error Interested" at bounding box center [0, 0] width 0 height 0
click at [947, 643] on p "Mechatronics Engineer @ Morgan State University | Clara I. Adams Honors College…" at bounding box center [694, 627] width 832 height 40
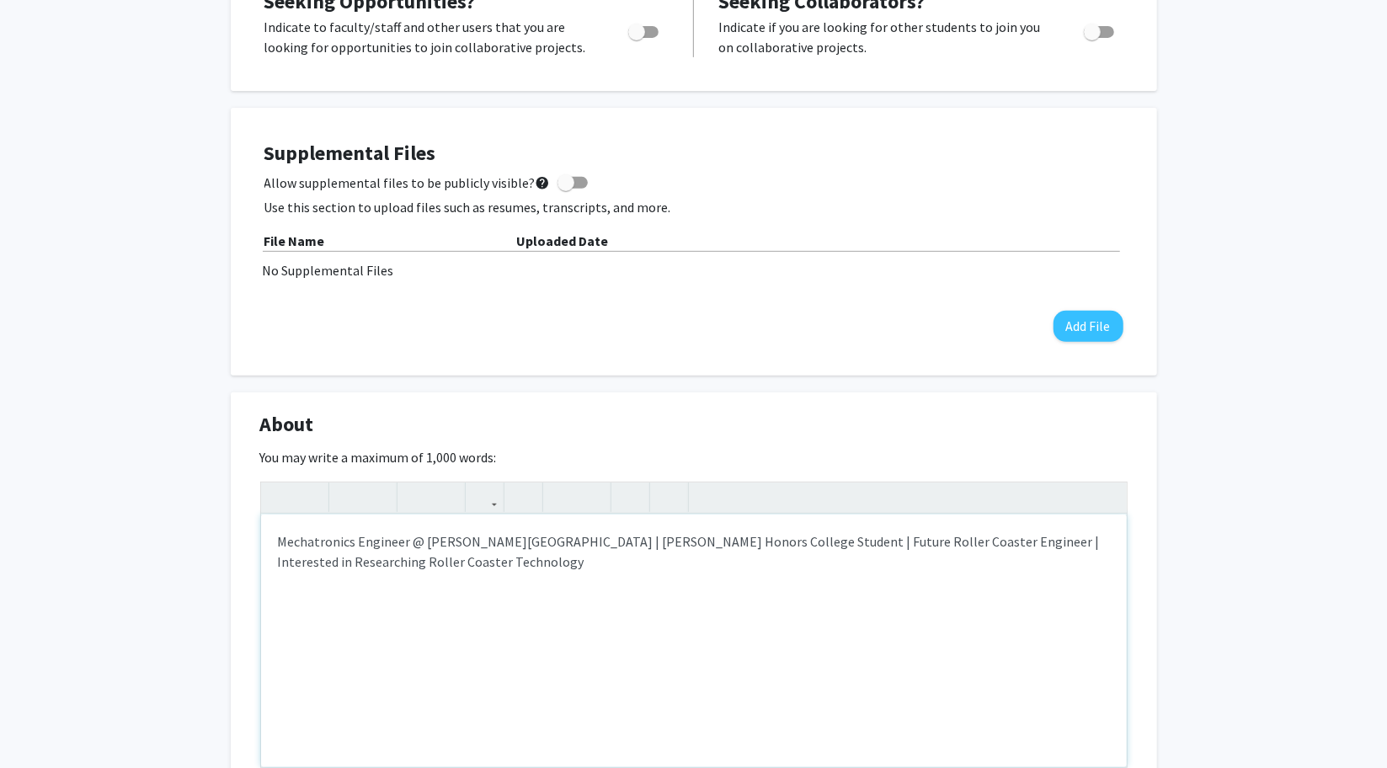
scroll to position [365, 0]
click at [0, 0] on span "Interested" at bounding box center [0, 0] width 0 height 0
click at [0, 0] on span "Correct the spelling error" at bounding box center [0, 0] width 0 height 0
click at [0, 0] on qb-div "Replace with Concepts" at bounding box center [0, 0] width 0 height 0
click at [0, 0] on div "Engineer at Morgan" at bounding box center [0, 0] width 0 height 0
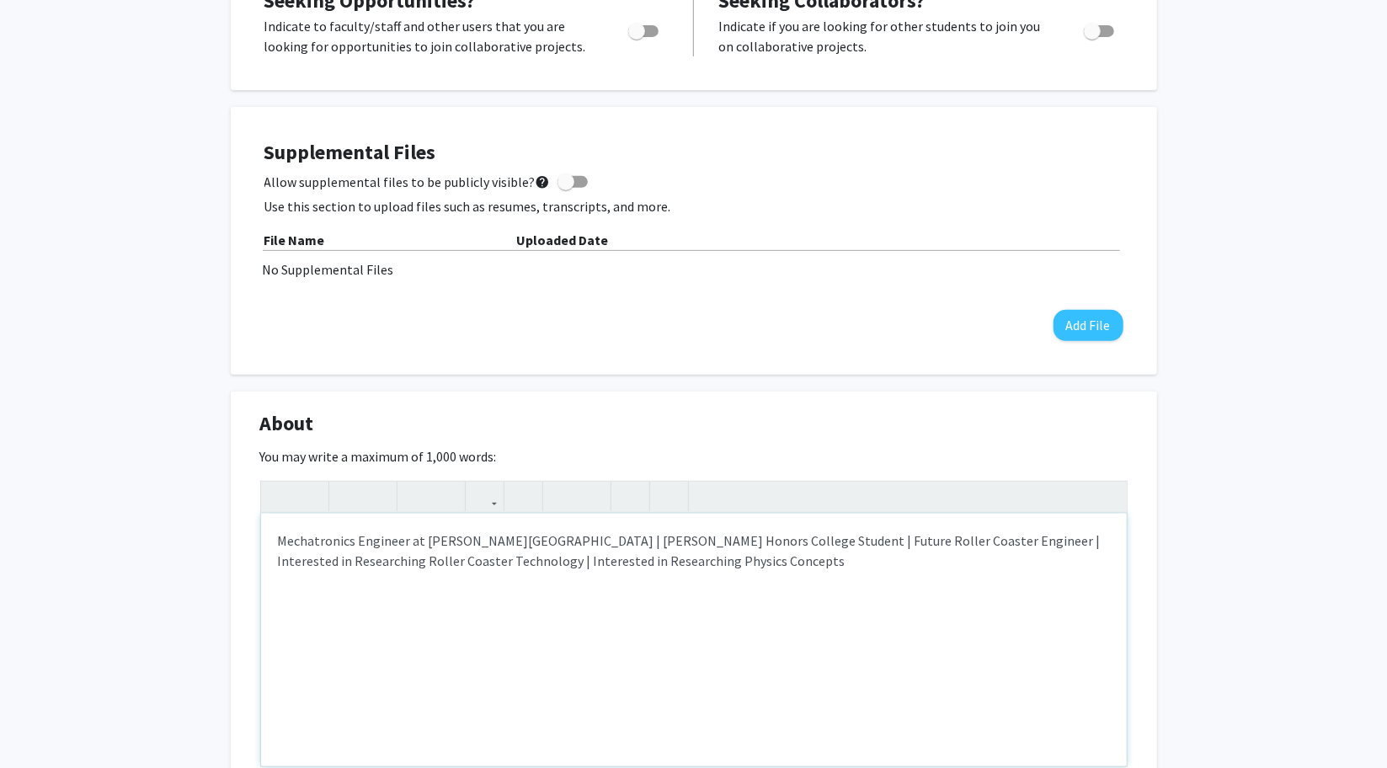
click at [670, 566] on p "Mechatronics Engineer at Morgan State University | Clara I. Adams Honors Colleg…" at bounding box center [694, 551] width 832 height 40
drag, startPoint x: 1069, startPoint y: 558, endPoint x: 968, endPoint y: 558, distance: 101.1
click at [968, 558] on p "Mechatronics Engineer at Morgan State University | Clara I. Adams Honors Colleg…" at bounding box center [694, 561] width 832 height 61
click at [858, 558] on p "Mechatronics Engineer at Morgan State University | Clara I. Adams Honors Colleg…" at bounding box center [694, 561] width 832 height 61
drag, startPoint x: 861, startPoint y: 558, endPoint x: 769, endPoint y: 562, distance: 91.8
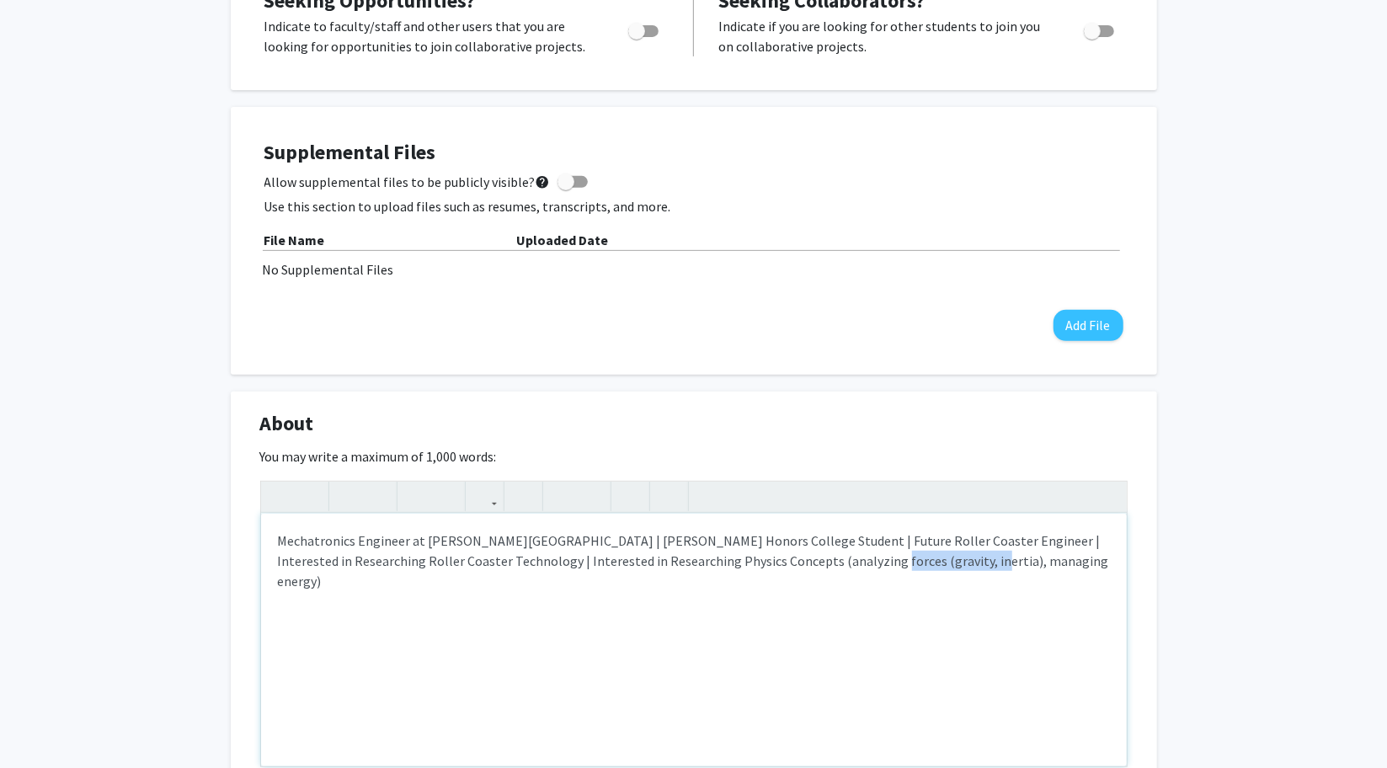
click at [769, 562] on p "Mechatronics Engineer at Morgan State University | Clara I. Adams Honors Colleg…" at bounding box center [694, 561] width 832 height 61
click at [899, 563] on p "Mechatronics Engineer at Morgan State University | Clara I. Adams Honors Colleg…" at bounding box center [694, 551] width 832 height 40
click at [428, 558] on p "Mechatronics Engineer at Morgan State University | Clara I. Adams Honors Colleg…" at bounding box center [694, 551] width 832 height 40
copy p "|"
click at [883, 556] on p "Mechatronics Engineer at Morgan State University | Clara I. Adams Honors Colleg…" at bounding box center [694, 551] width 832 height 40
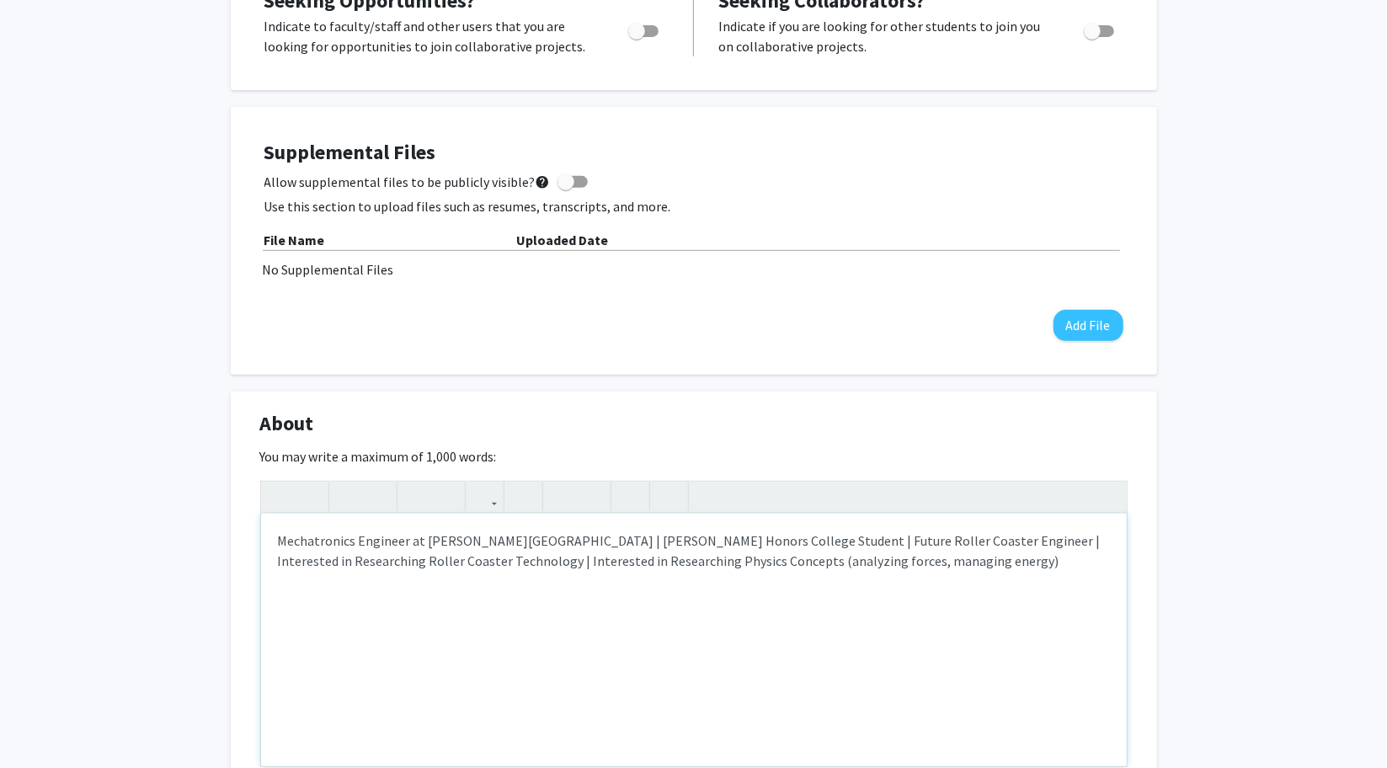
type textarea "<p>Mechatronics Engineer at Morgan State University | Clara I. Adams Honors Col…"
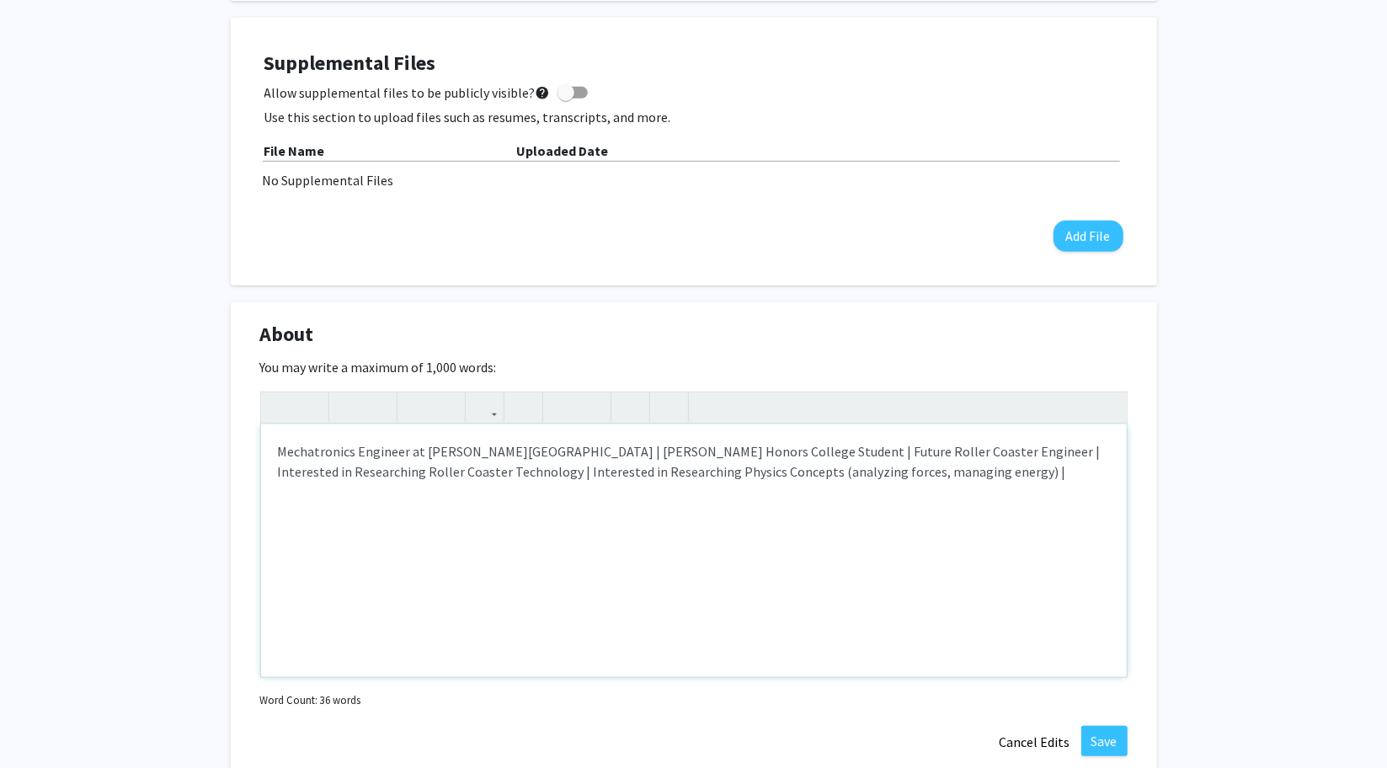
scroll to position [493, 0]
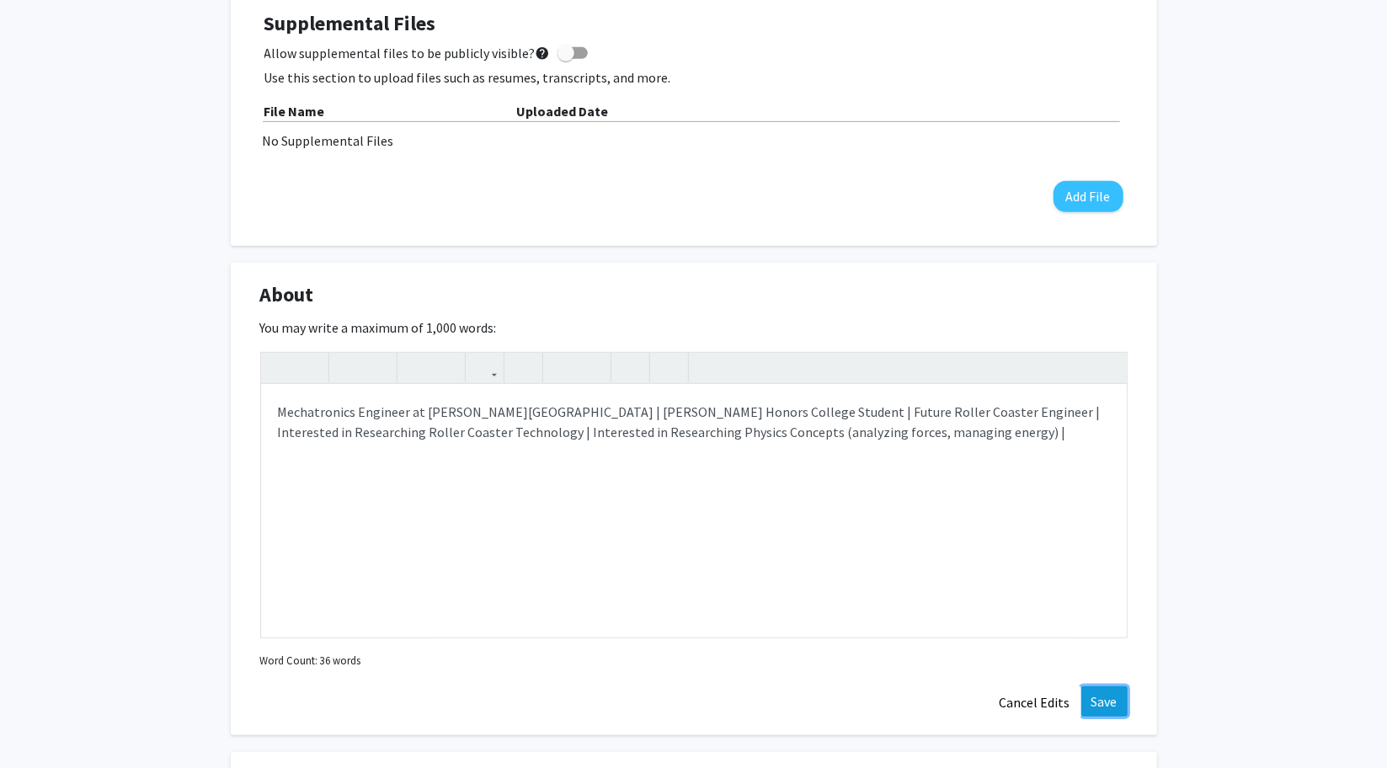
click at [1099, 700] on button "Save" at bounding box center [1104, 701] width 46 height 30
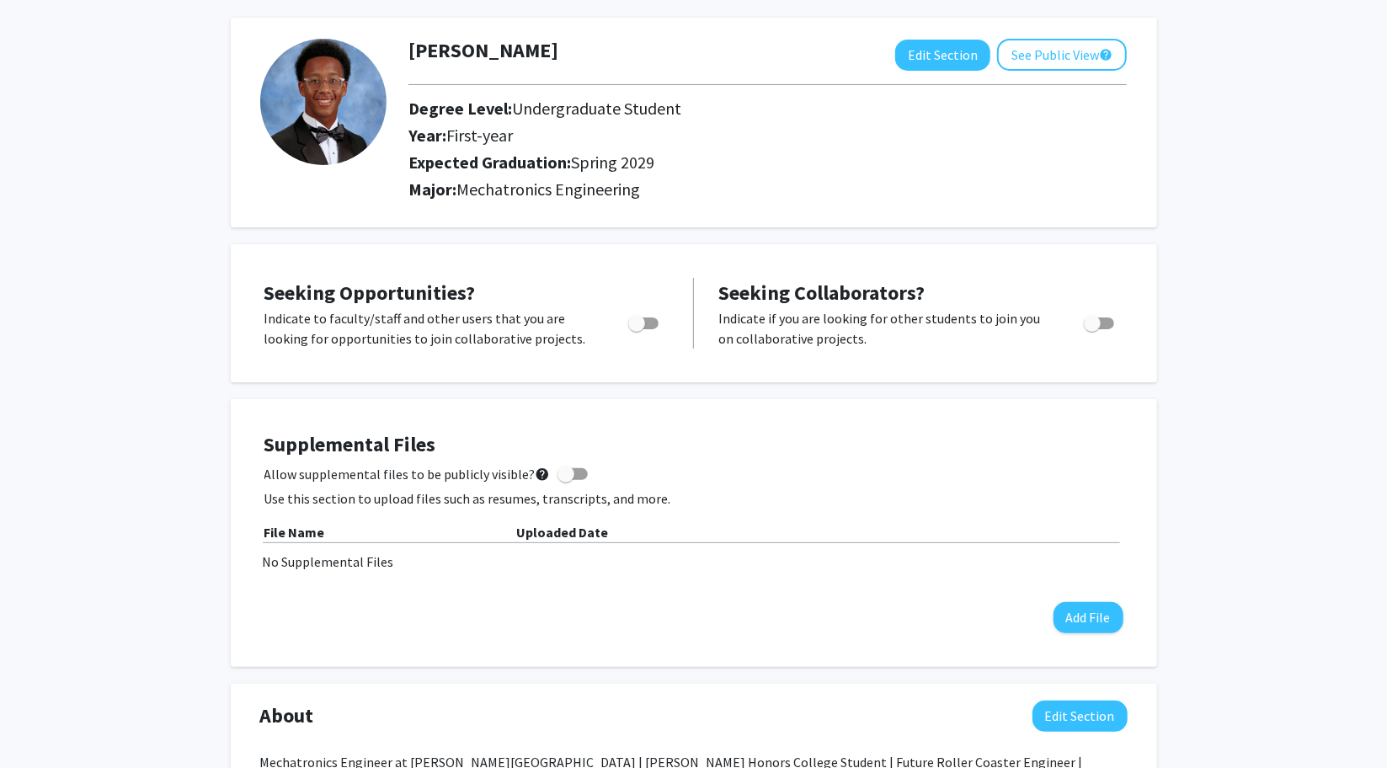
scroll to position [71, 0]
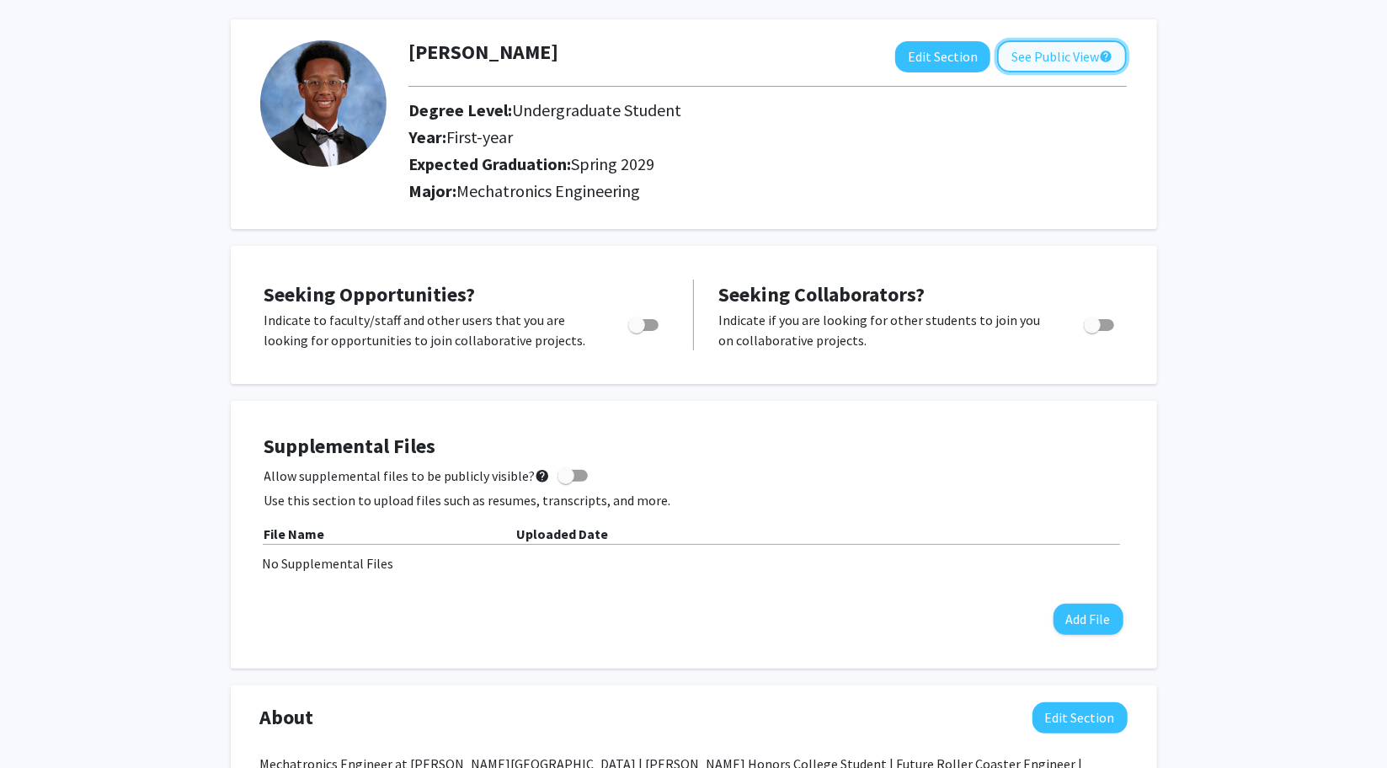
click at [1055, 65] on button "See Public View help" at bounding box center [1062, 56] width 130 height 32
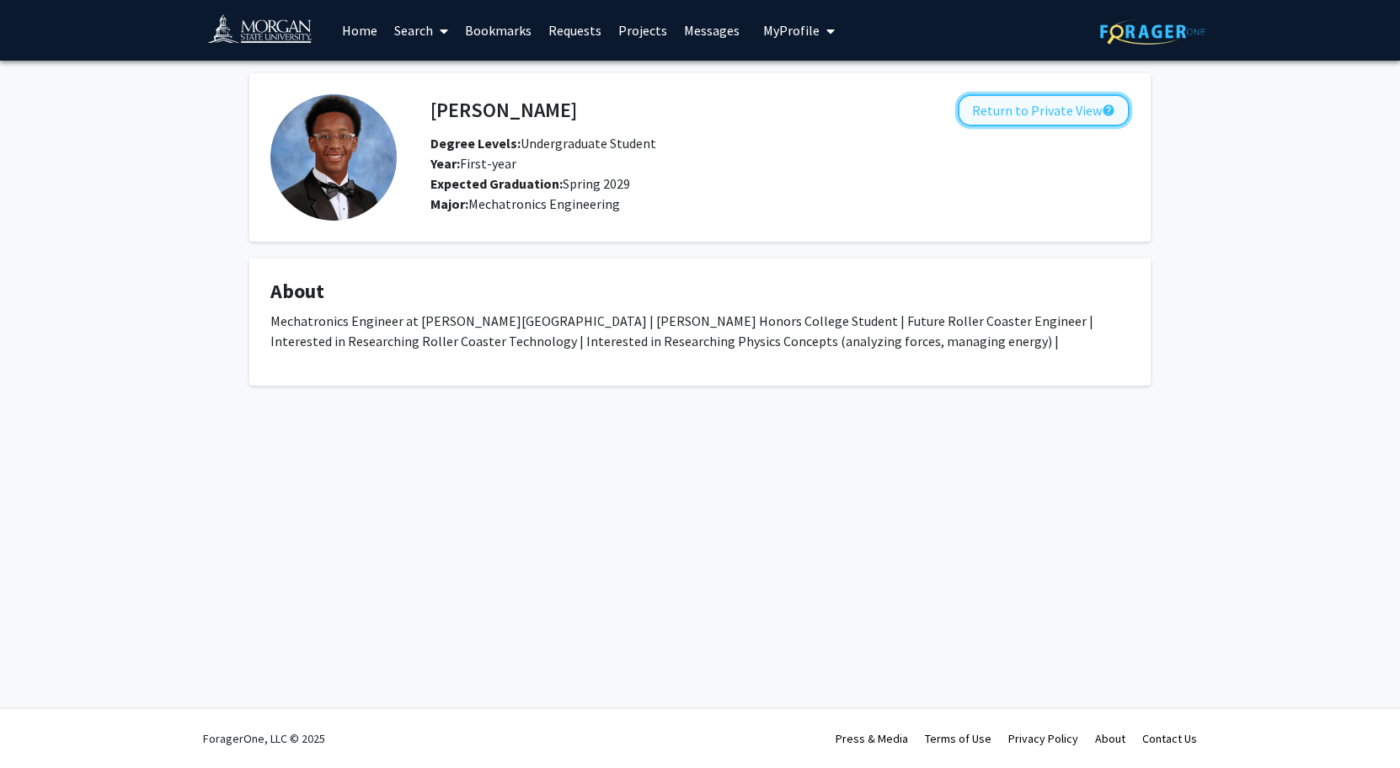
click at [1011, 109] on button "Return to Private View help" at bounding box center [1043, 110] width 172 height 32
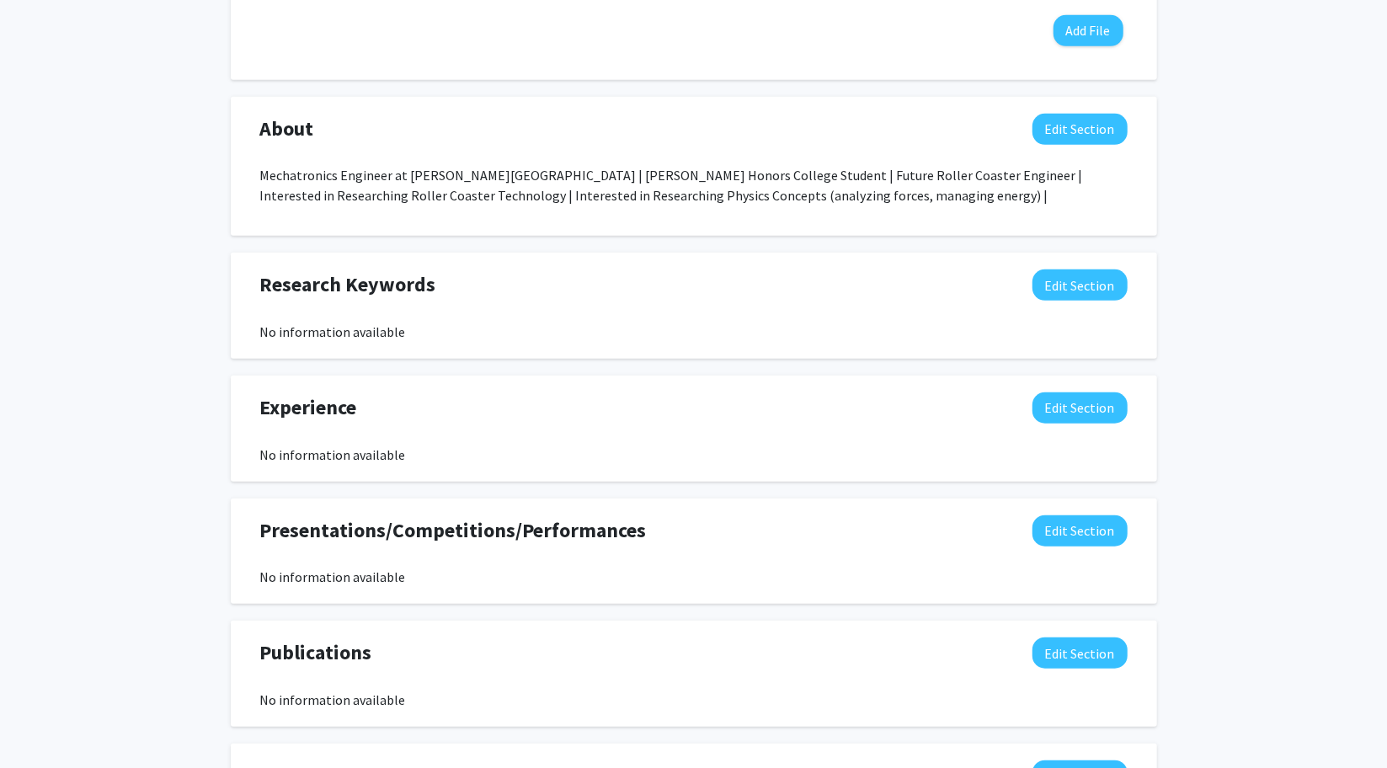
scroll to position [676, 0]
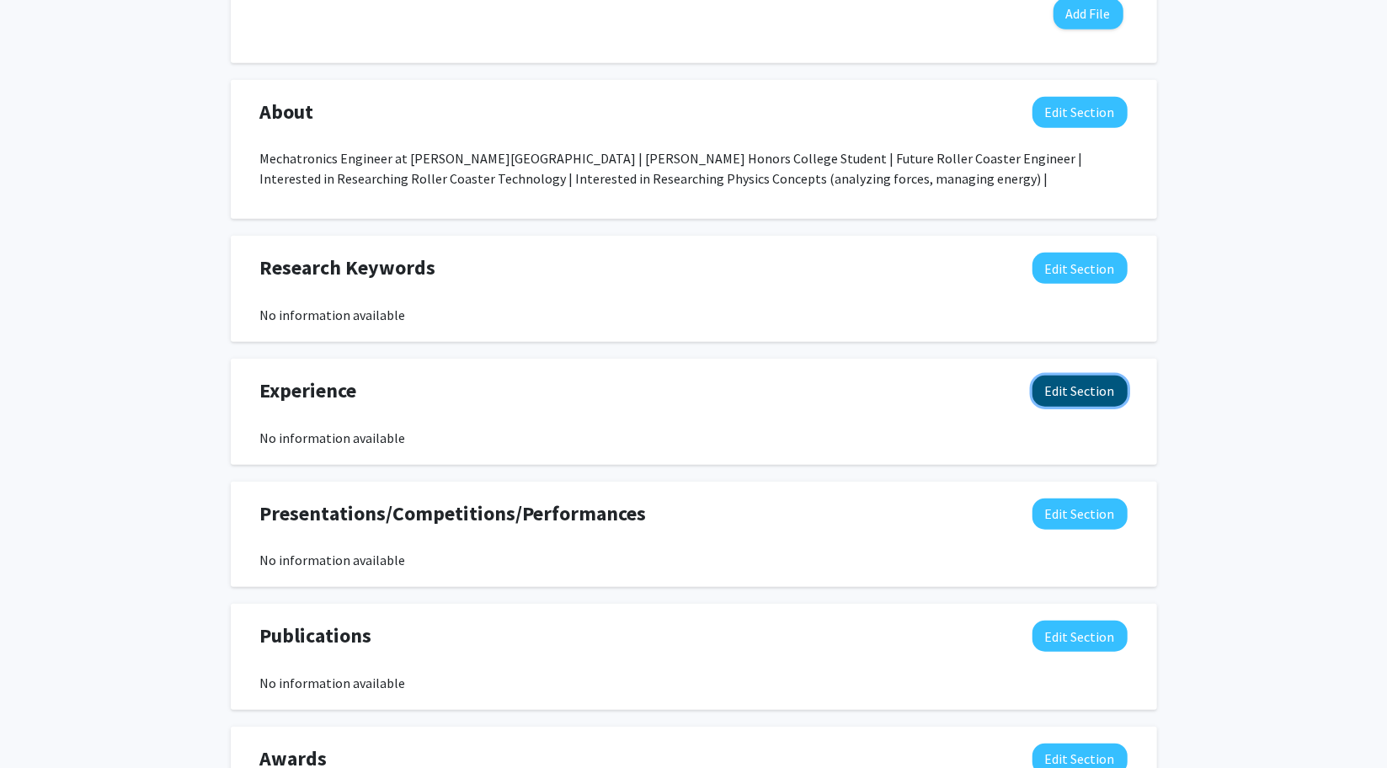
click at [1051, 393] on button "Edit Section" at bounding box center [1079, 391] width 95 height 31
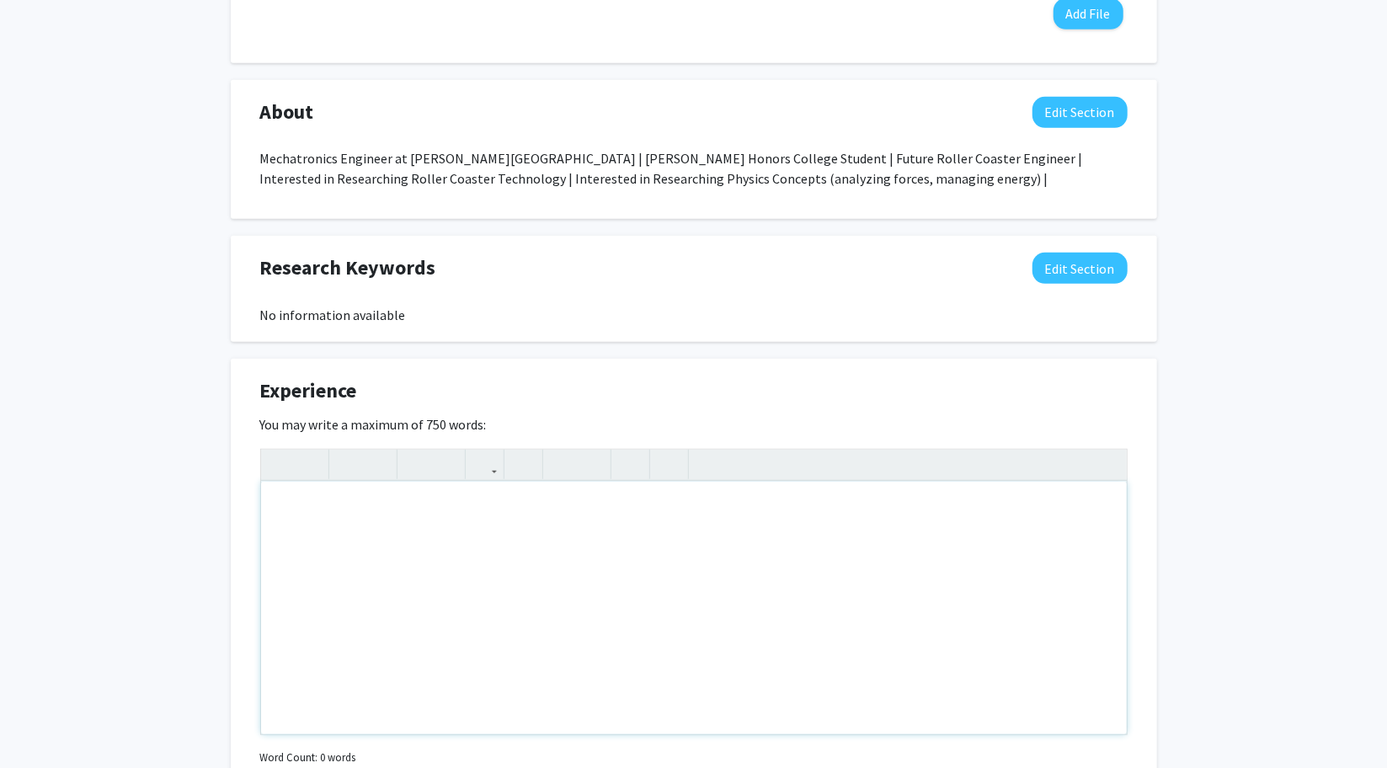
click at [980, 525] on div "Note to users with screen readers: Please deactivate our accessibility plugin f…" at bounding box center [694, 608] width 866 height 253
type textarea "No Prior expirence in Reasearch"
click at [0, 0] on qb-div "Correct the spelling error research" at bounding box center [0, 0] width 0 height 0
click at [0, 0] on span "prior experience" at bounding box center [0, 0] width 0 height 0
click at [615, 529] on div "No prior experience in research" at bounding box center [694, 608] width 866 height 253
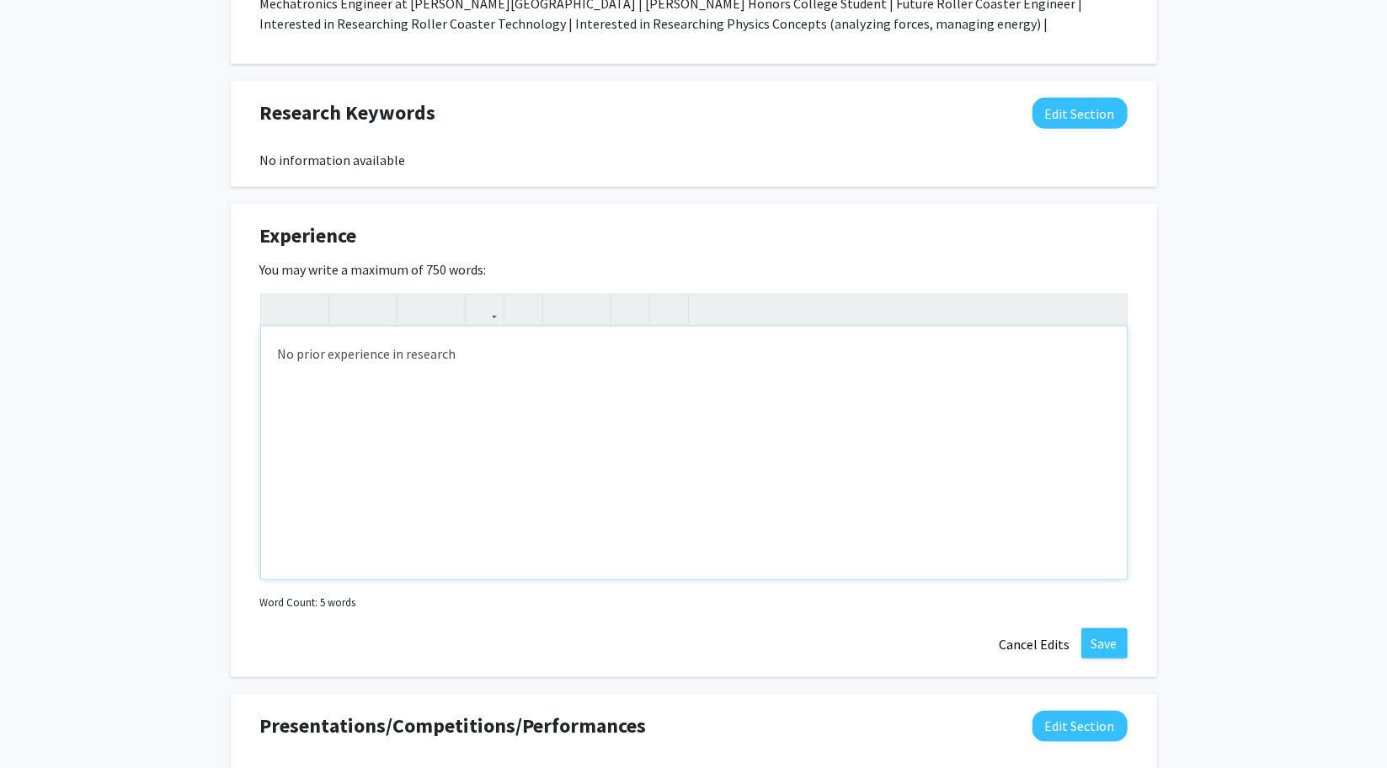
scroll to position [832, 0]
click at [1108, 641] on button "Save" at bounding box center [1104, 642] width 46 height 30
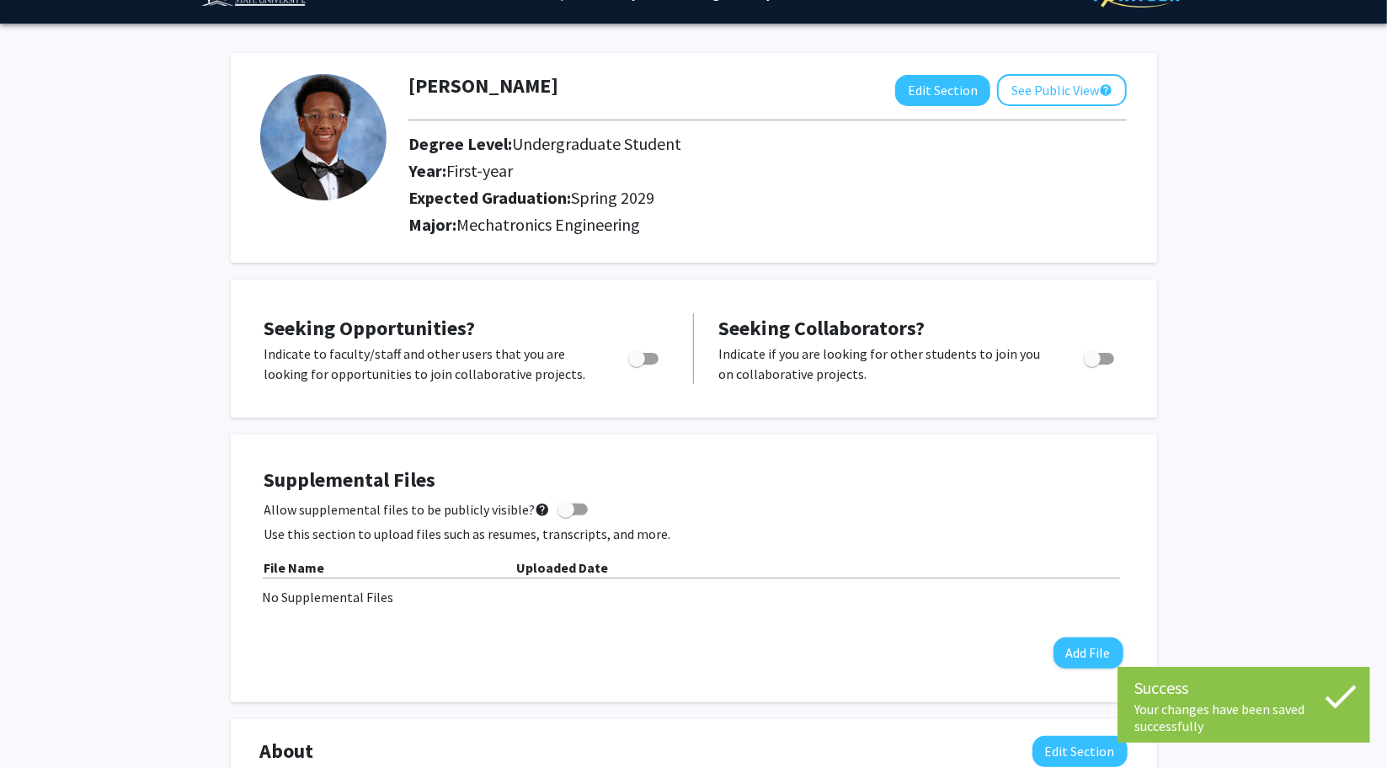
scroll to position [3, 0]
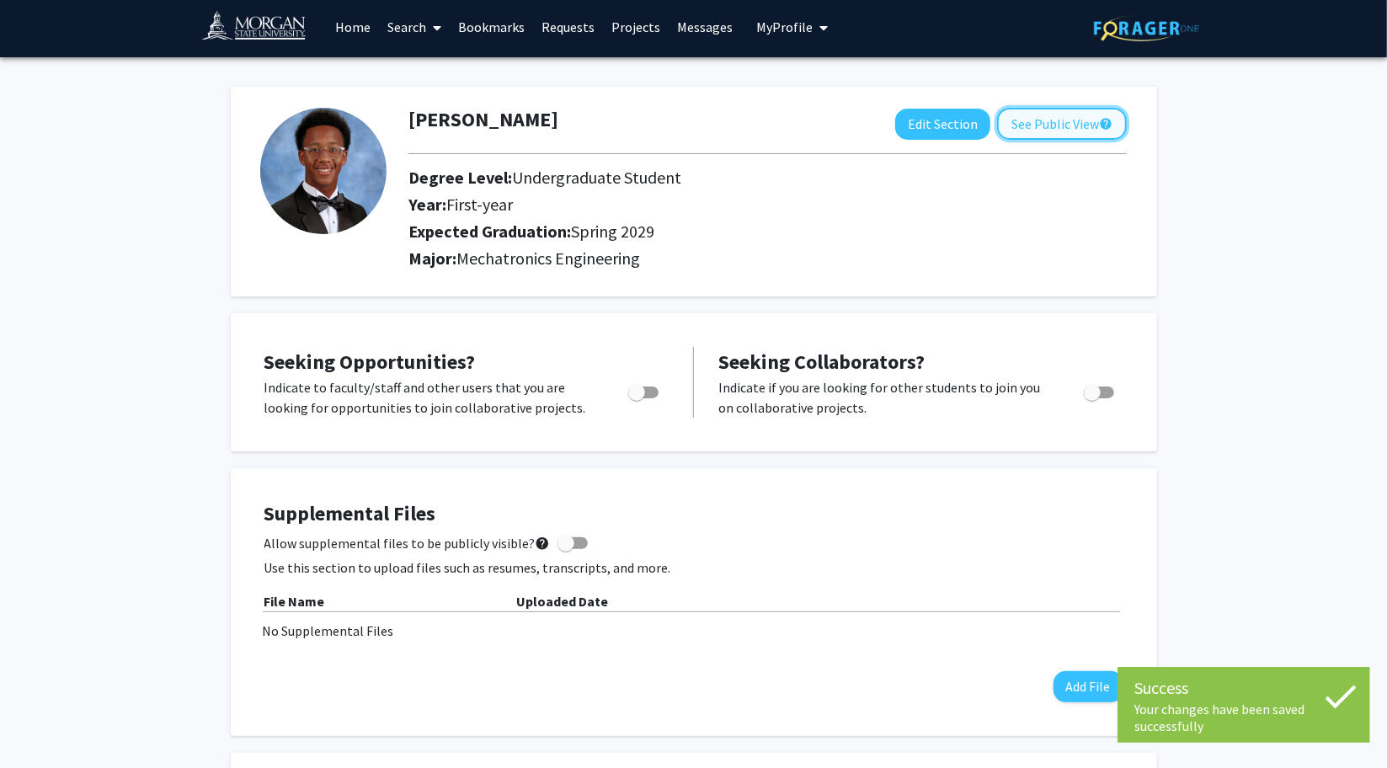
click at [1054, 114] on button "See Public View help" at bounding box center [1062, 124] width 130 height 32
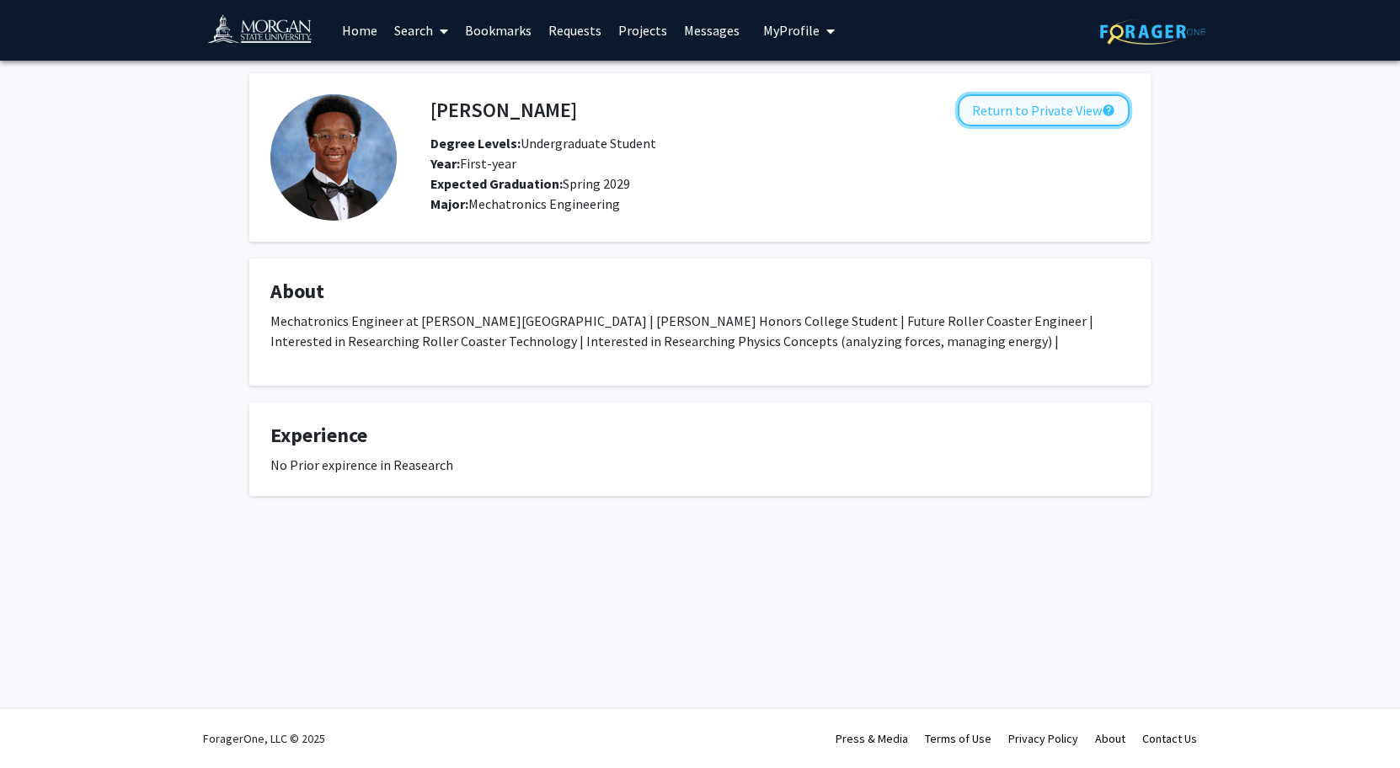
click at [995, 110] on button "Return to Private View help" at bounding box center [1043, 110] width 172 height 32
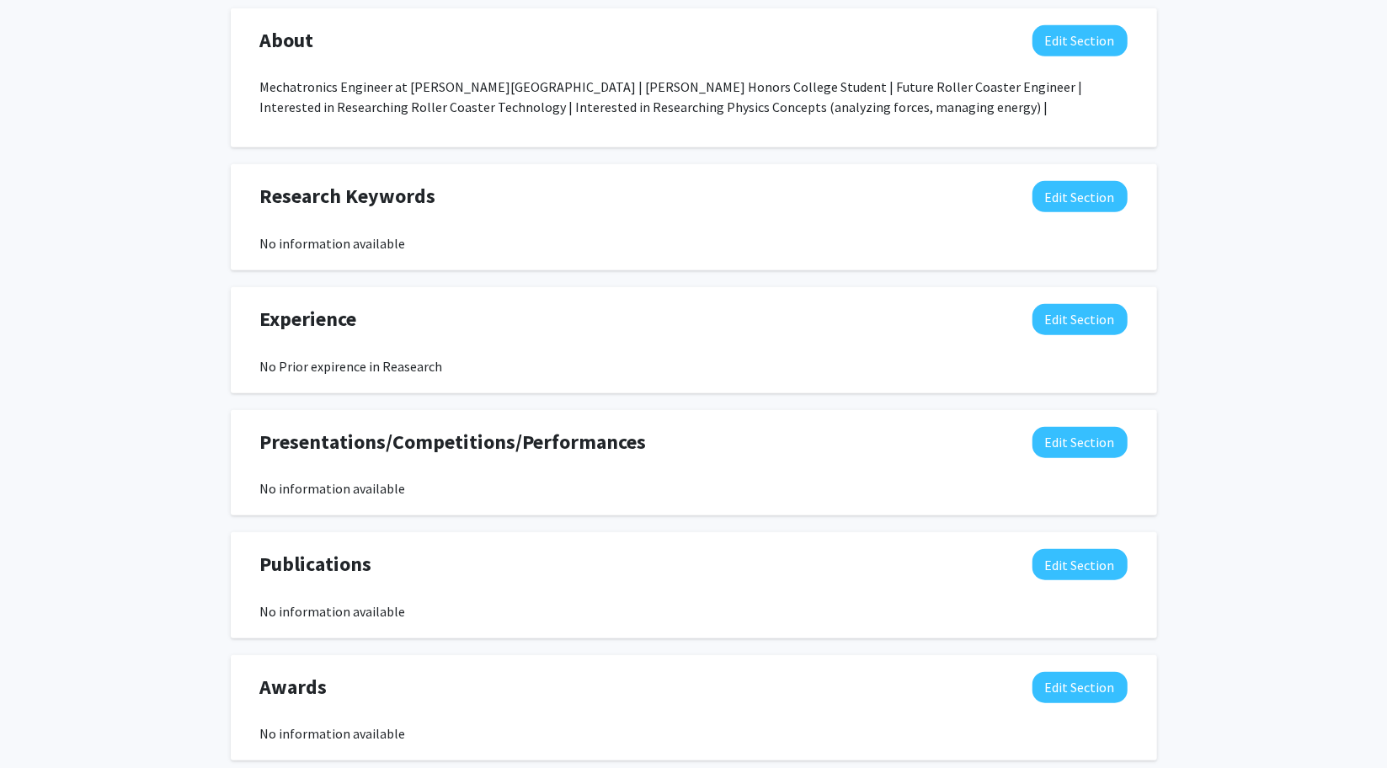
scroll to position [756, 0]
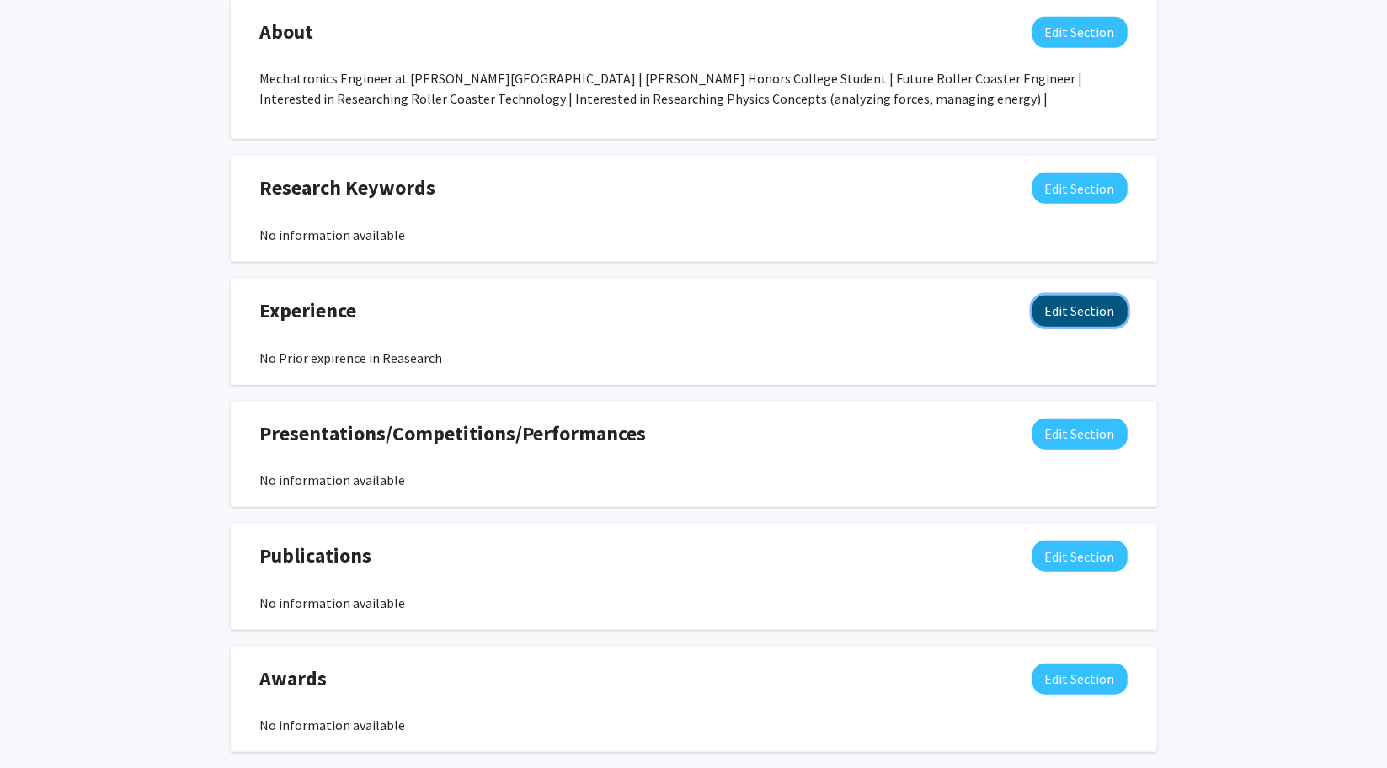
click at [1085, 317] on button "Edit Section" at bounding box center [1079, 311] width 95 height 31
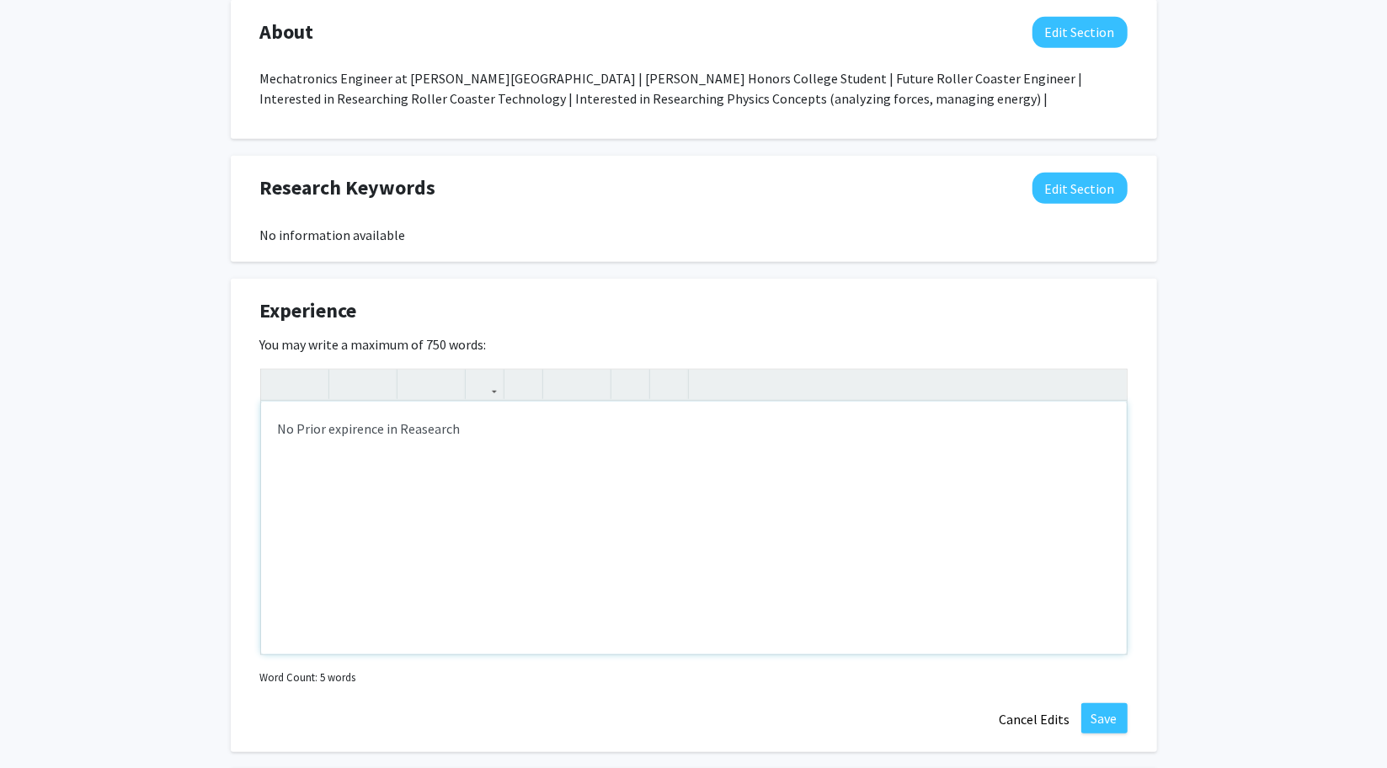
click at [298, 427] on div "No Prior expirence in Reasearch" at bounding box center [694, 528] width 866 height 253
type textarea "No prior expirence in Reasearch"
click at [0, 0] on span "Correct the spelling error" at bounding box center [0, 0] width 0 height 0
click at [0, 0] on qb-div "Correct the spelling error experience" at bounding box center [0, 0] width 0 height 0
click at [1092, 715] on button "Save" at bounding box center [1104, 718] width 46 height 30
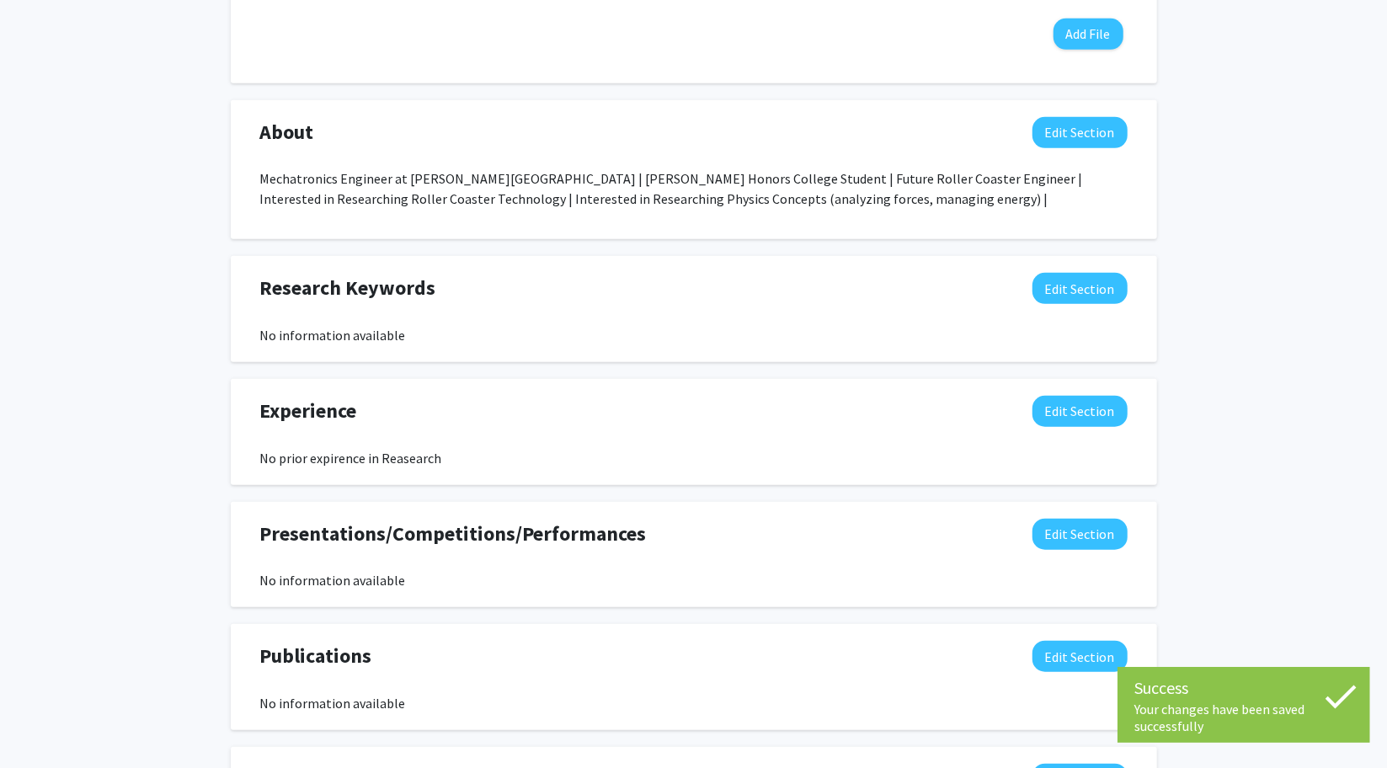
scroll to position [648, 0]
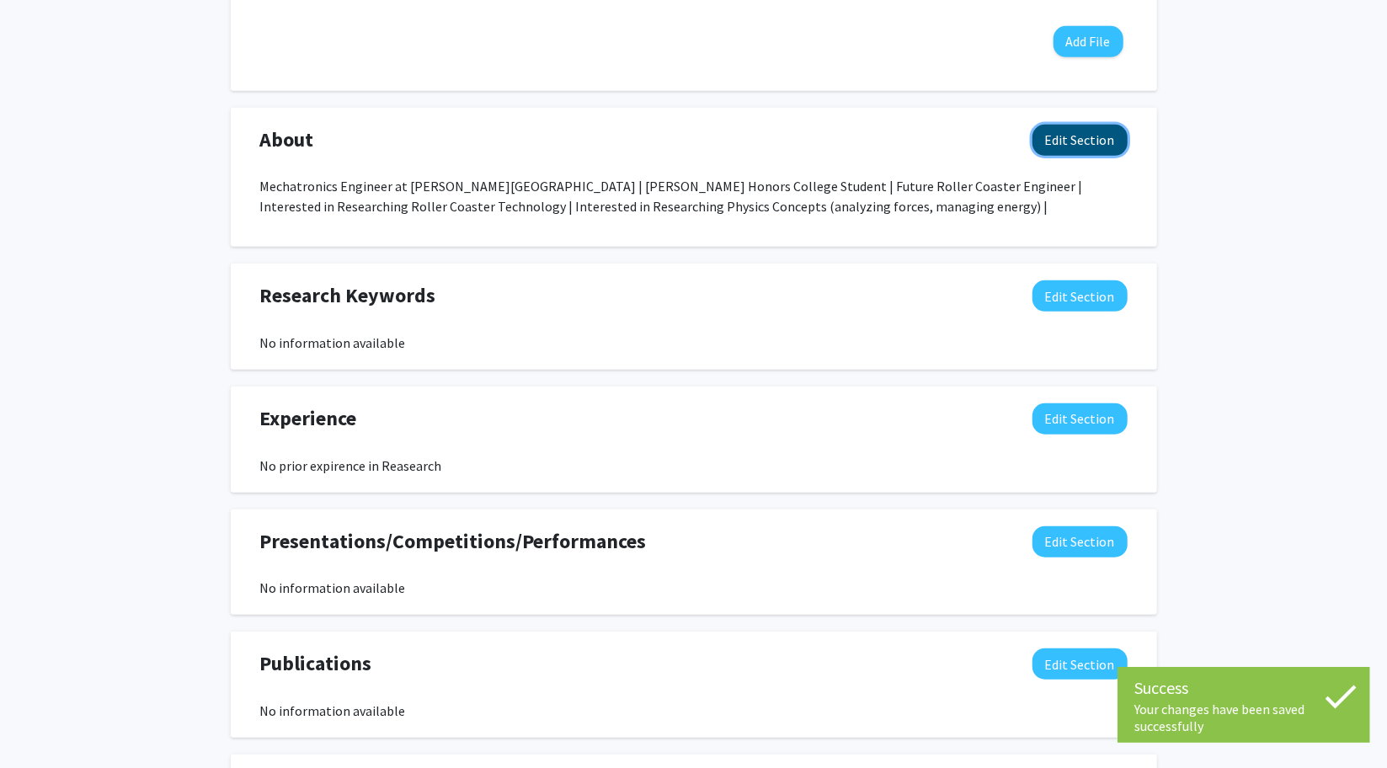
click at [1079, 131] on button "Edit Section" at bounding box center [1079, 140] width 95 height 31
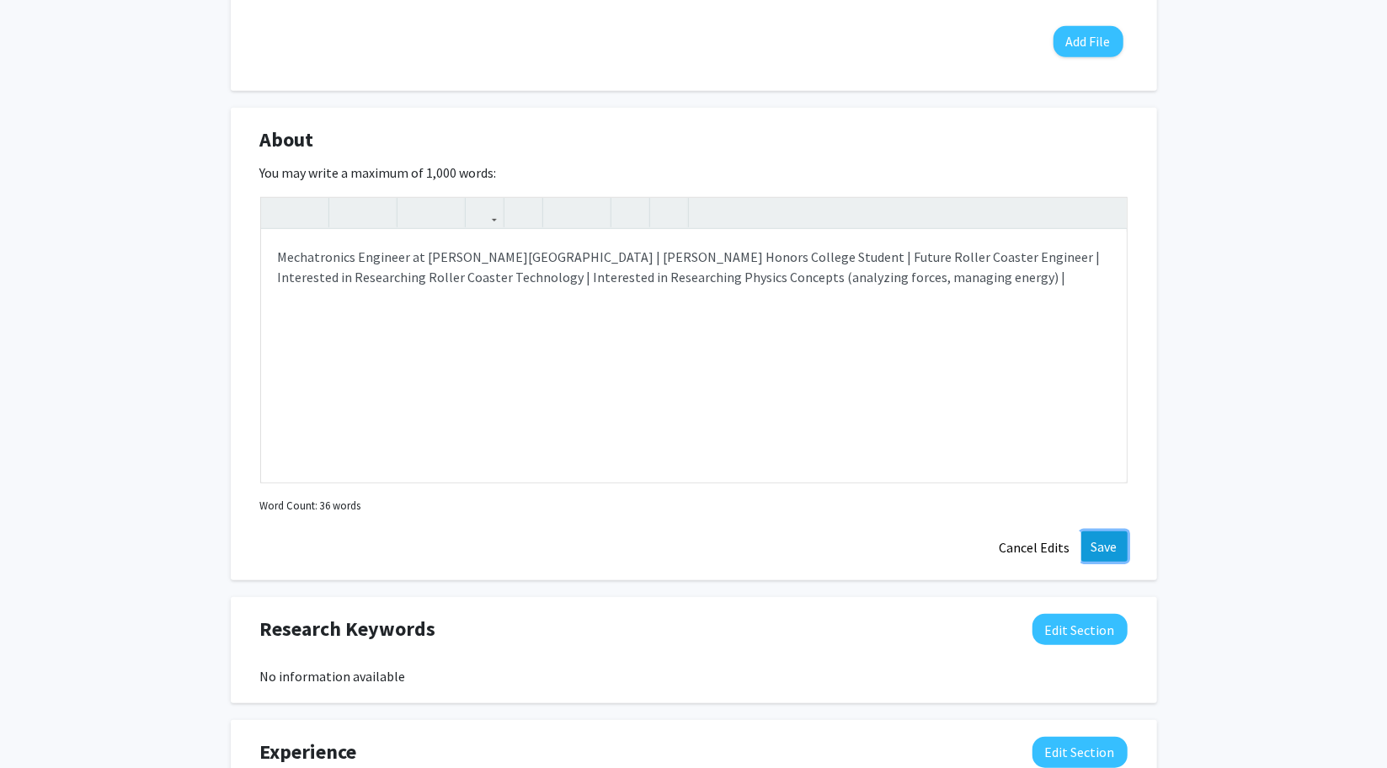
click at [1106, 555] on button "Save" at bounding box center [1104, 546] width 46 height 30
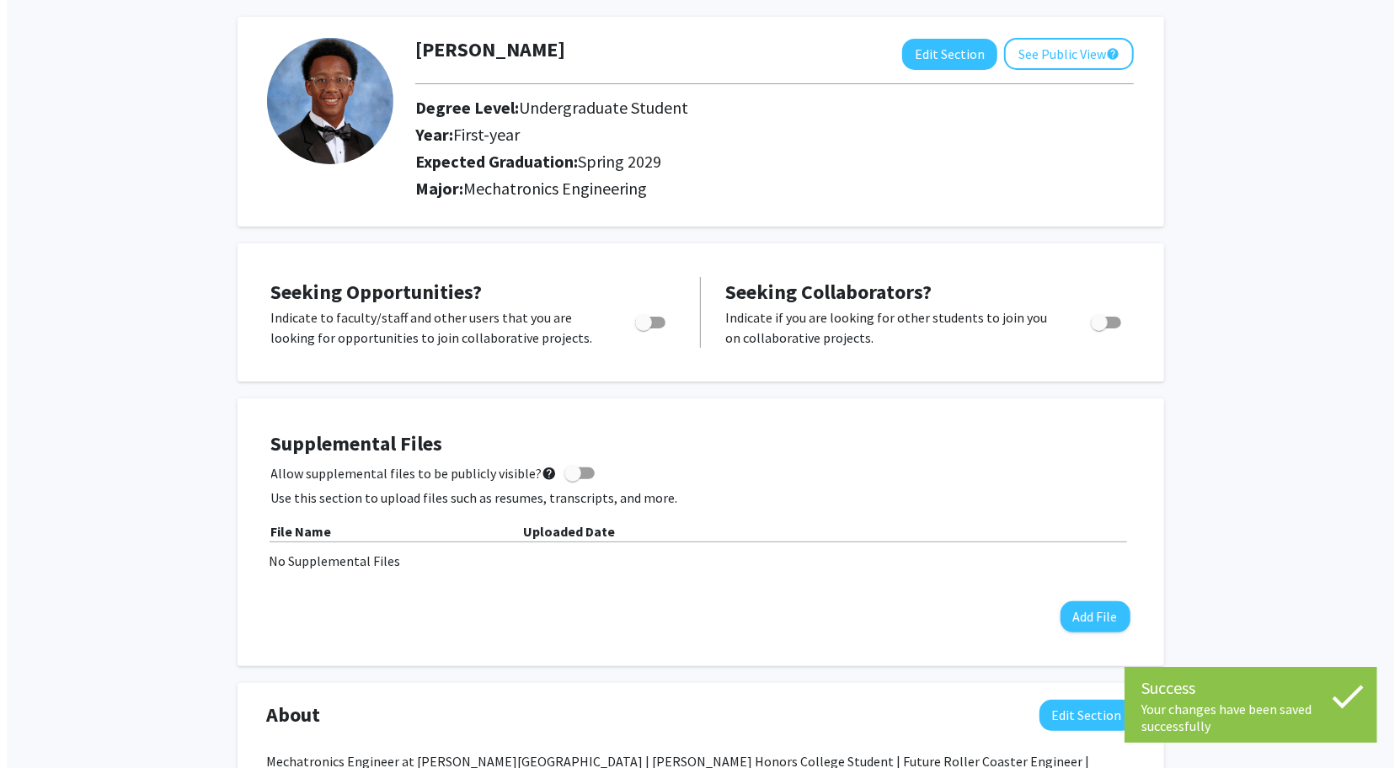
scroll to position [0, 0]
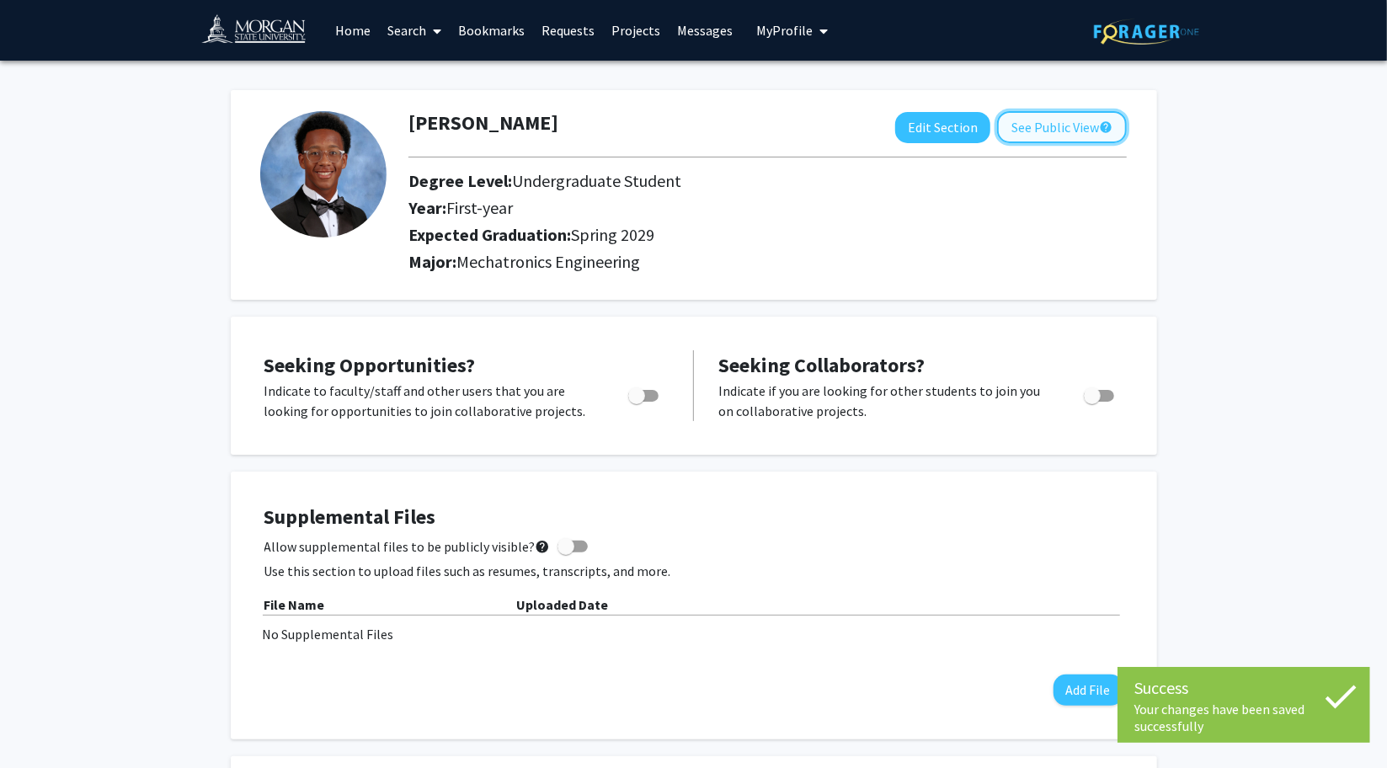
click at [1048, 114] on button "See Public View help" at bounding box center [1062, 127] width 130 height 32
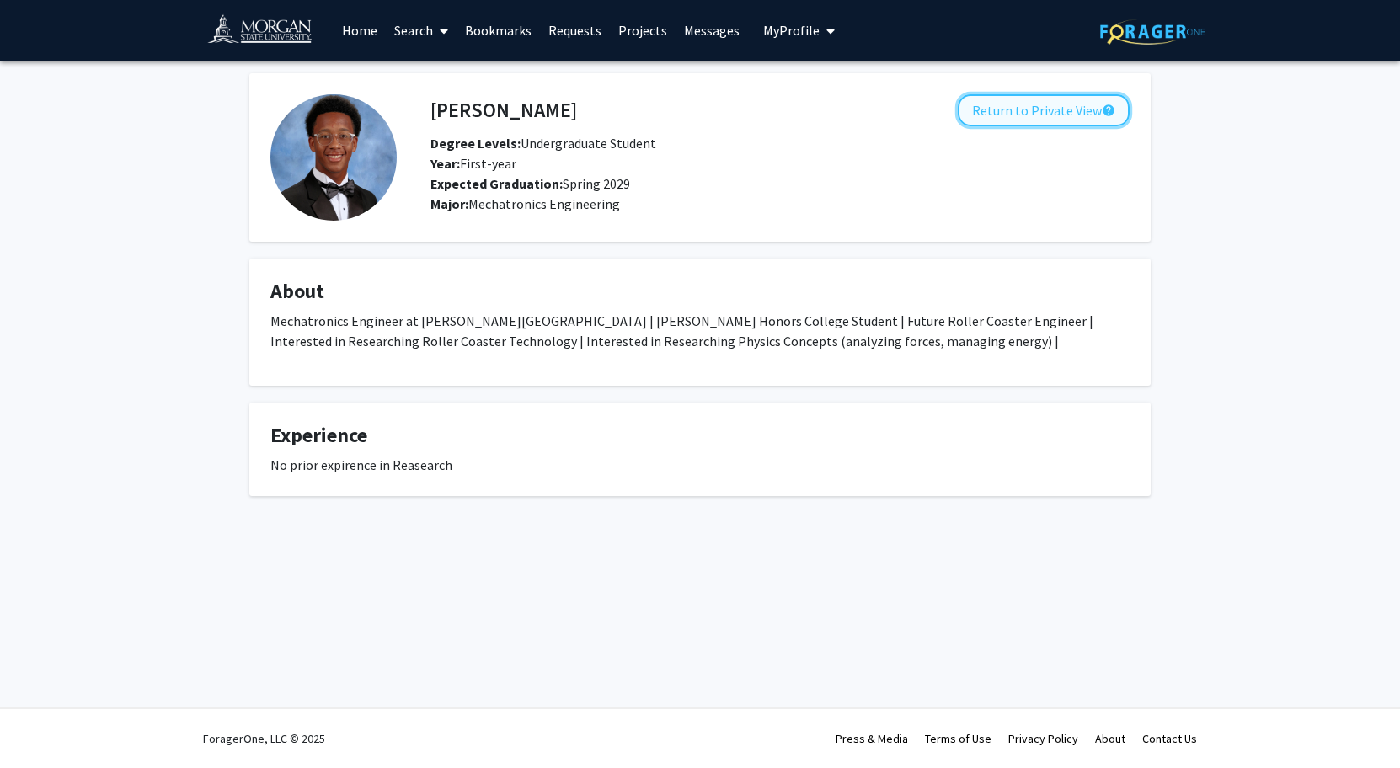
click at [1033, 120] on button "Return to Private View help" at bounding box center [1043, 110] width 172 height 32
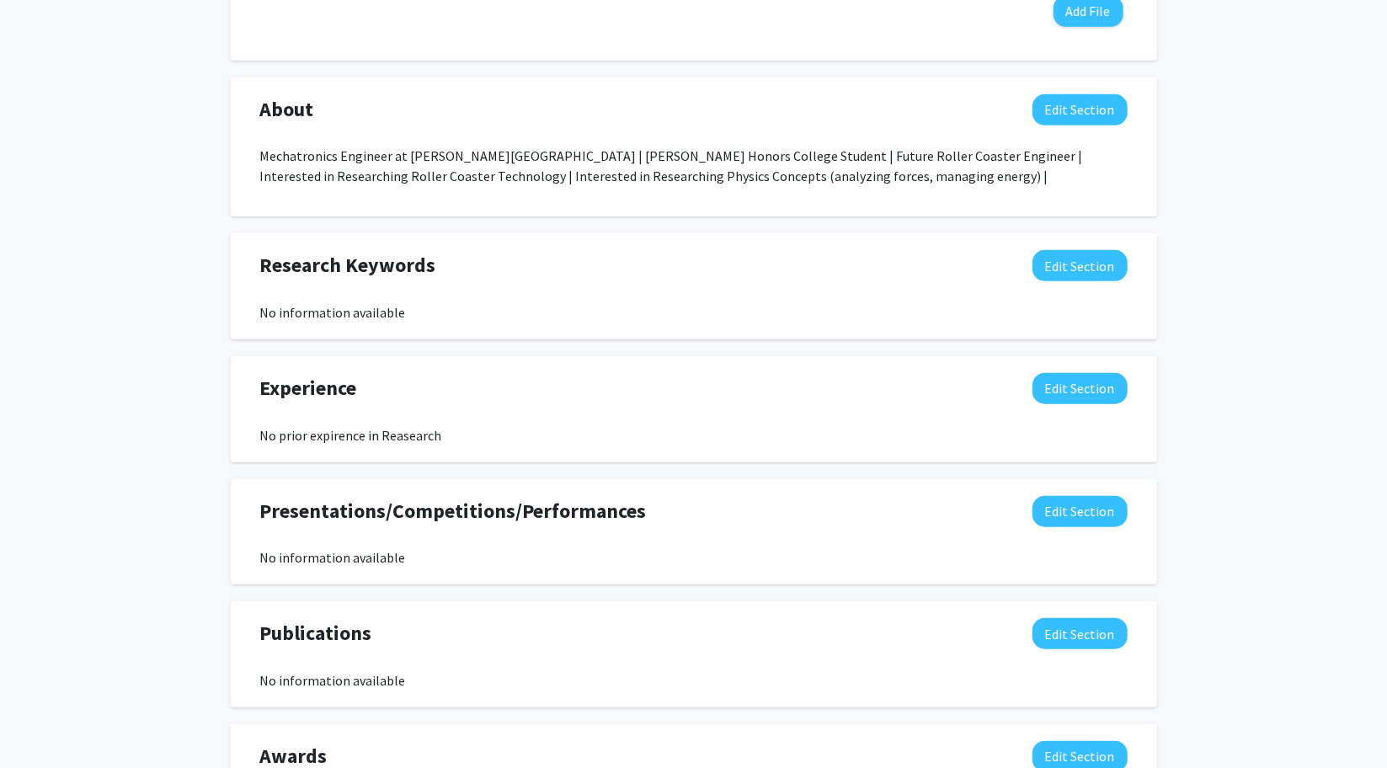
scroll to position [680, 0]
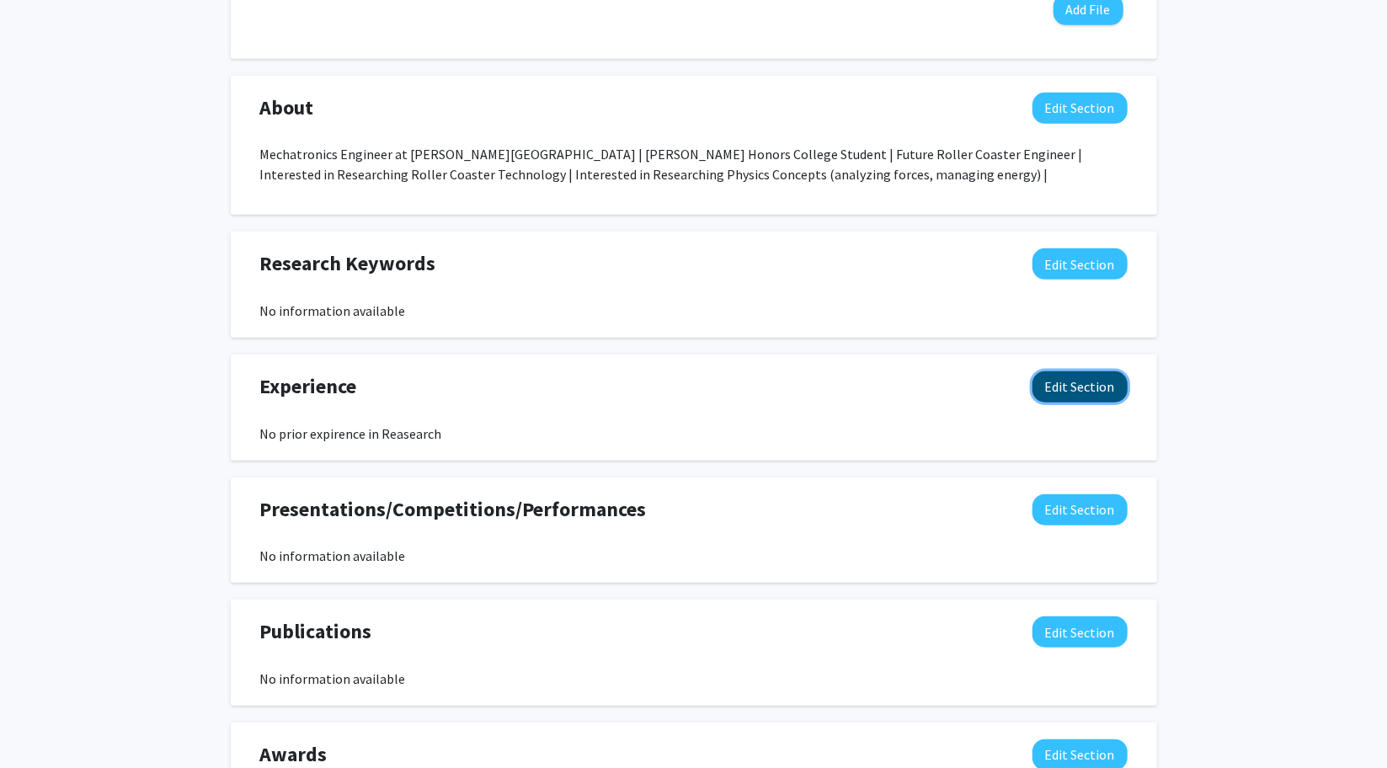
click at [1068, 392] on button "Edit Section" at bounding box center [1079, 386] width 95 height 31
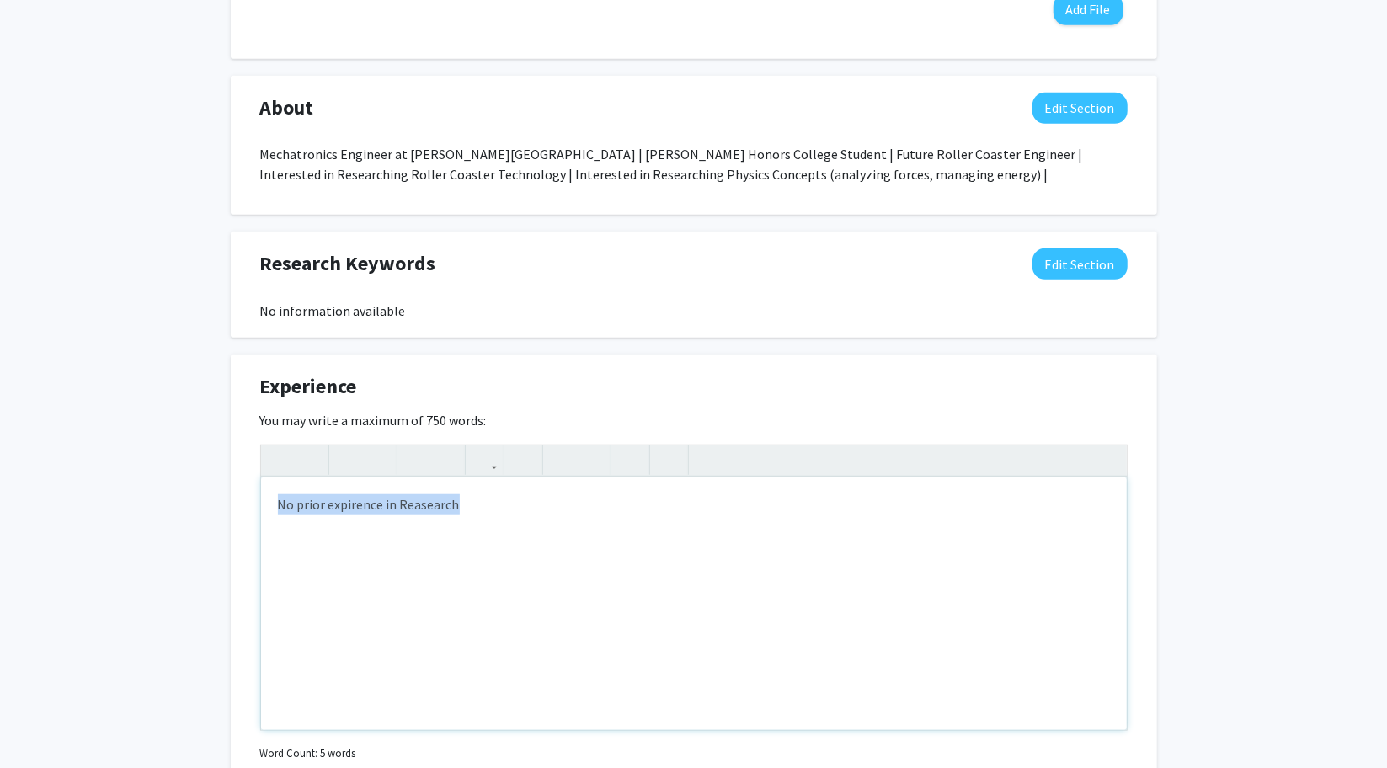
drag, startPoint x: 488, startPoint y: 504, endPoint x: 187, endPoint y: 504, distance: 301.5
click at [187, 504] on div "Brett Taylor Edit Section See Public View help Degree Level: Undergraduate Stud…" at bounding box center [693, 314] width 1387 height 1869
type textarea "No prior reasearch experience"
click at [0, 0] on qb-div "Correct the spelling error research" at bounding box center [0, 0] width 0 height 0
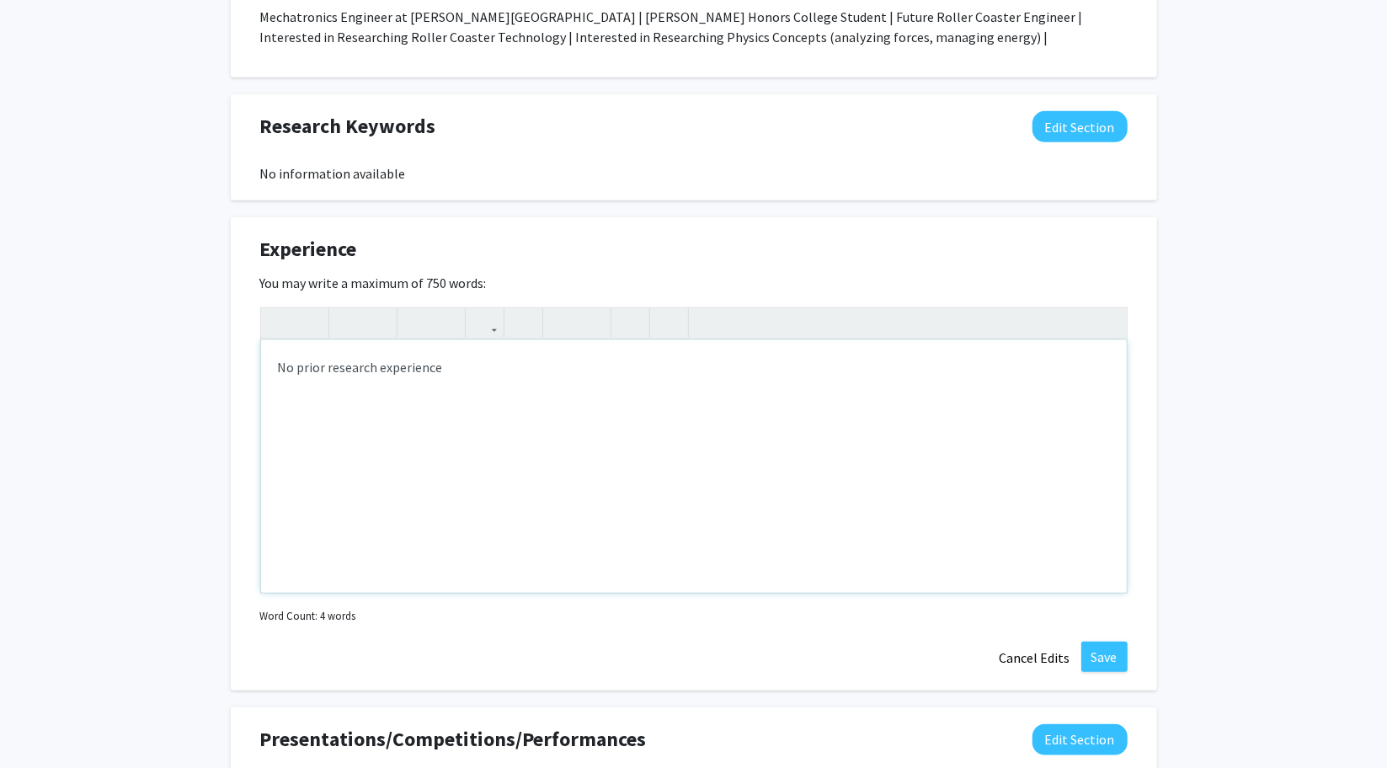
scroll to position [816, 0]
click at [1105, 659] on button "Save" at bounding box center [1104, 658] width 46 height 30
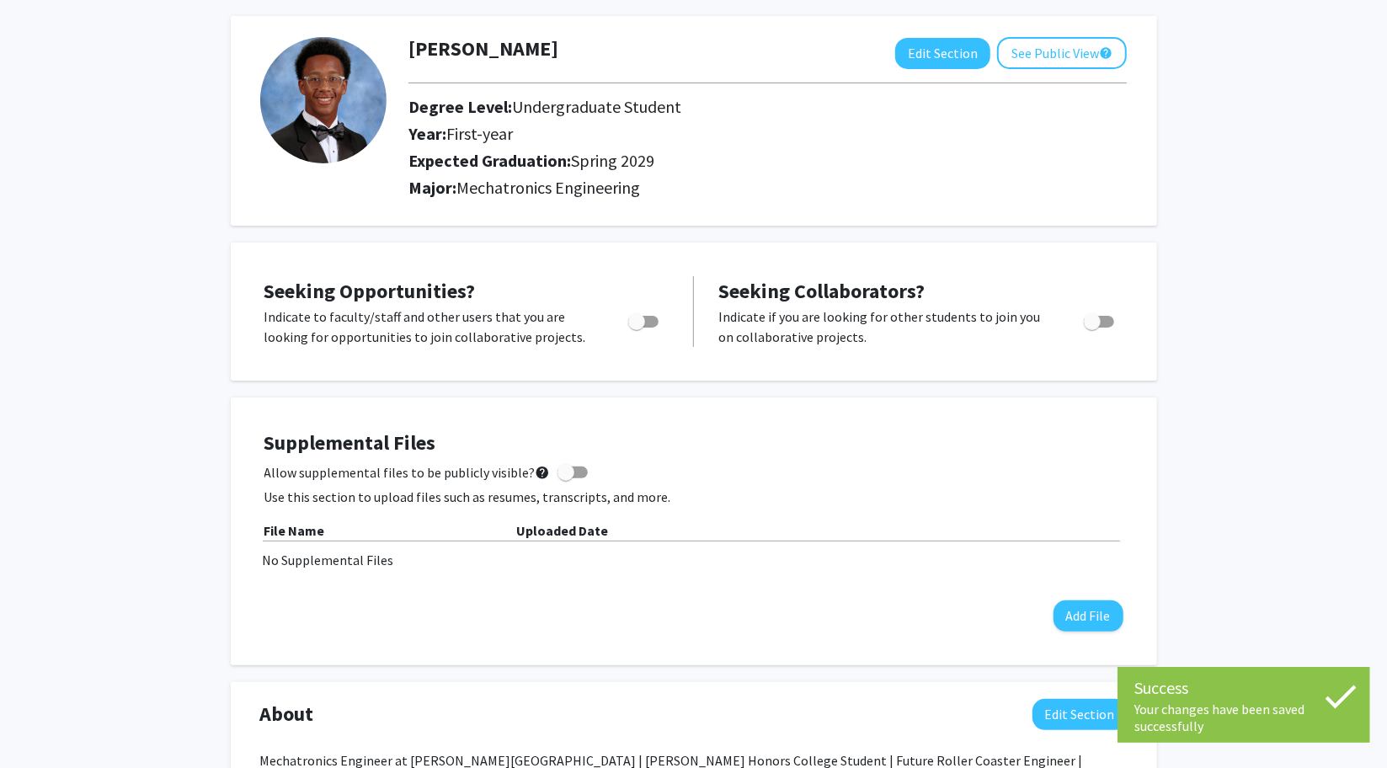
scroll to position [0, 0]
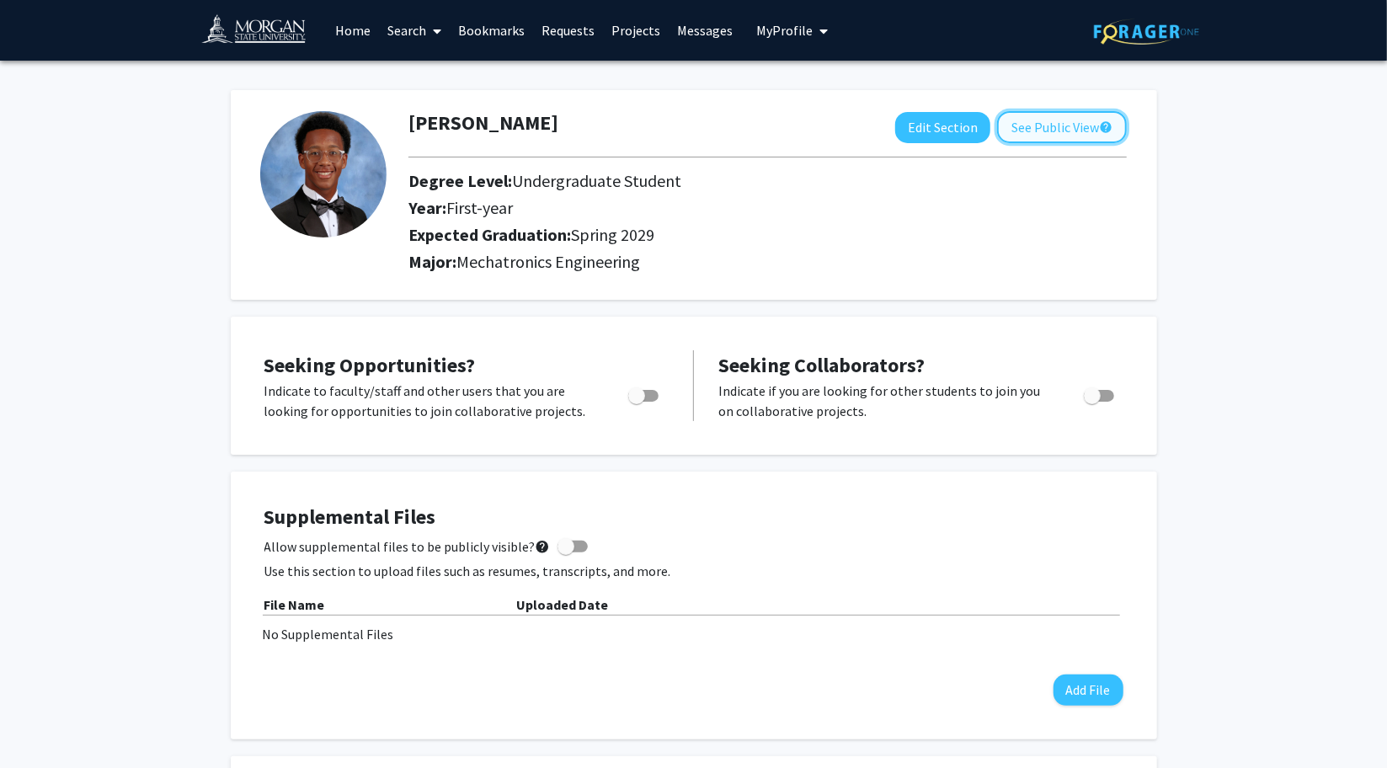
click at [1032, 127] on button "See Public View help" at bounding box center [1062, 127] width 130 height 32
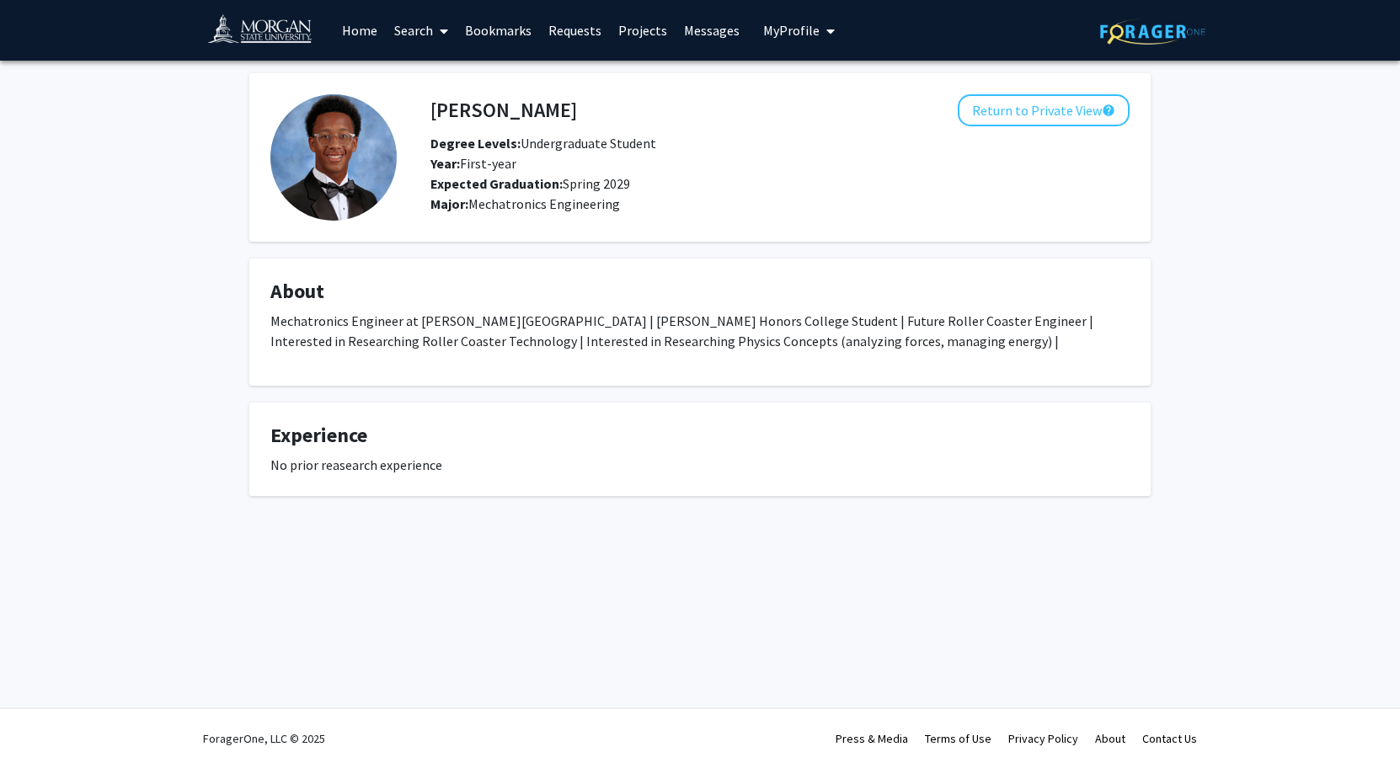
click at [363, 31] on link "Home" at bounding box center [359, 30] width 52 height 59
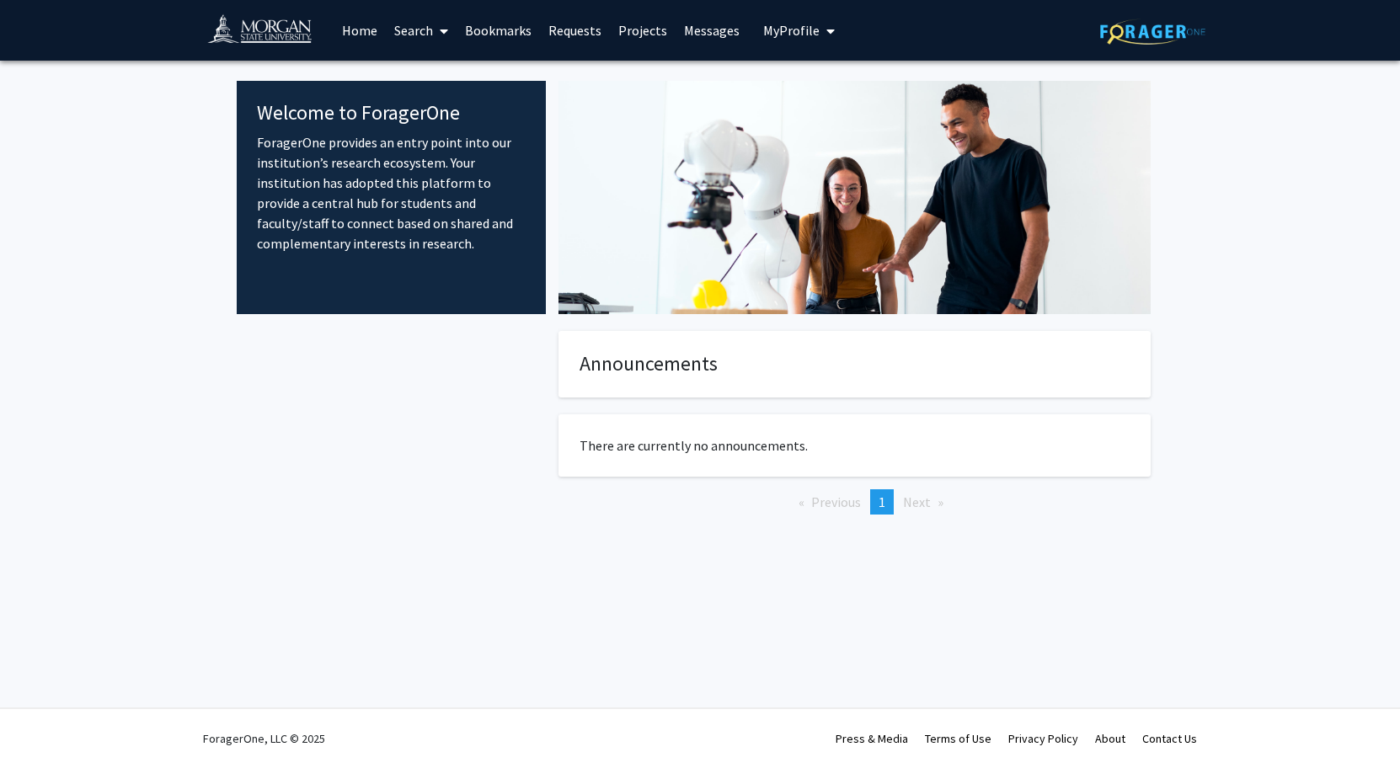
click at [439, 32] on span at bounding box center [440, 31] width 15 height 59
click at [443, 75] on span "Faculty/Staff" at bounding box center [448, 78] width 124 height 34
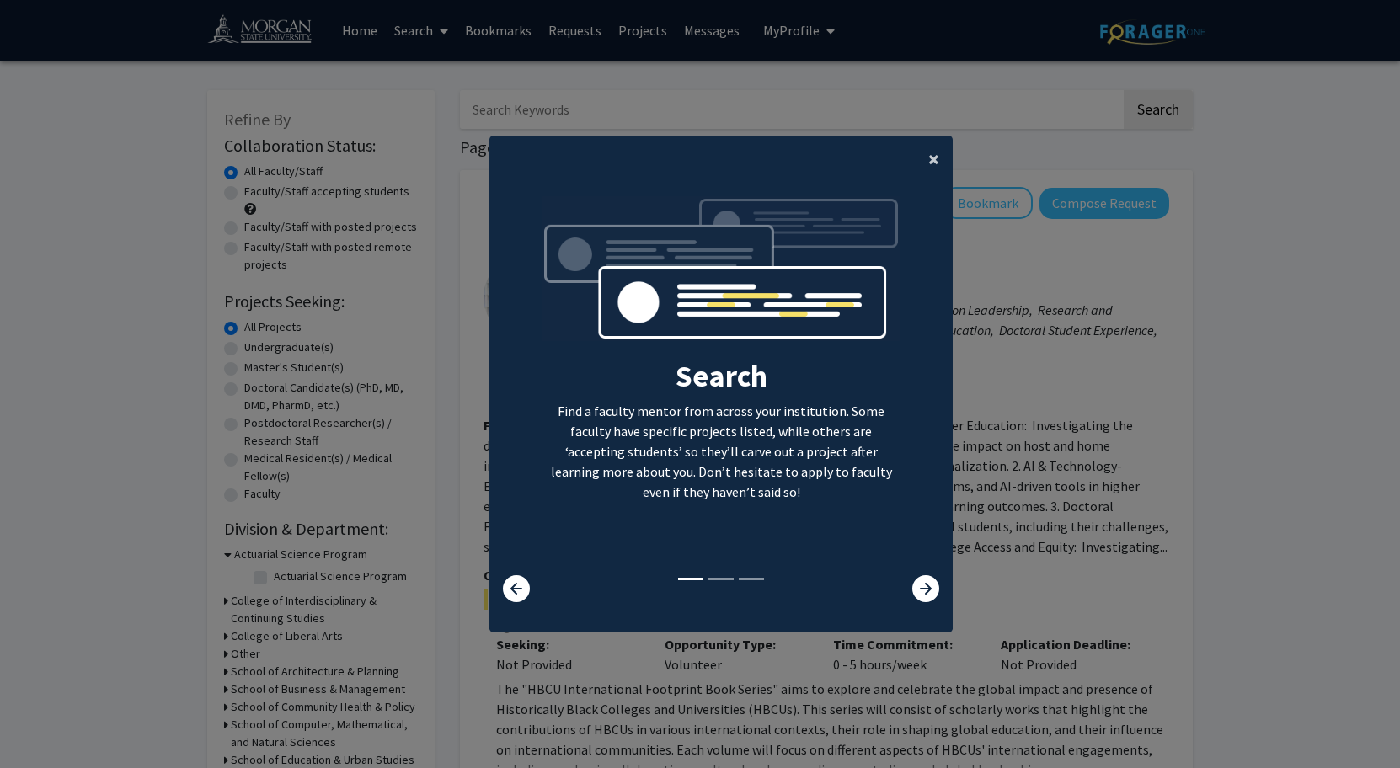
click at [928, 160] on span "×" at bounding box center [933, 159] width 11 height 26
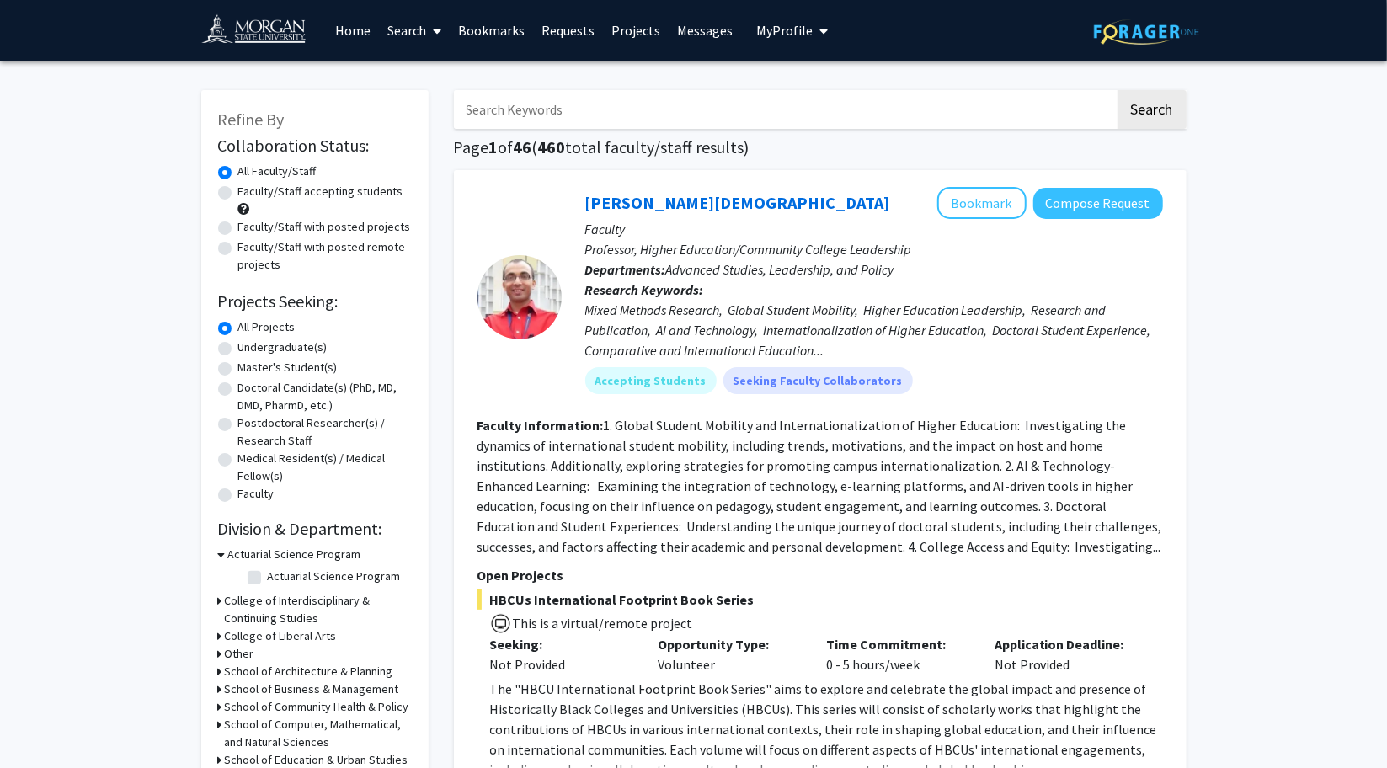
click at [714, 114] on input "Search Keywords" at bounding box center [784, 109] width 661 height 39
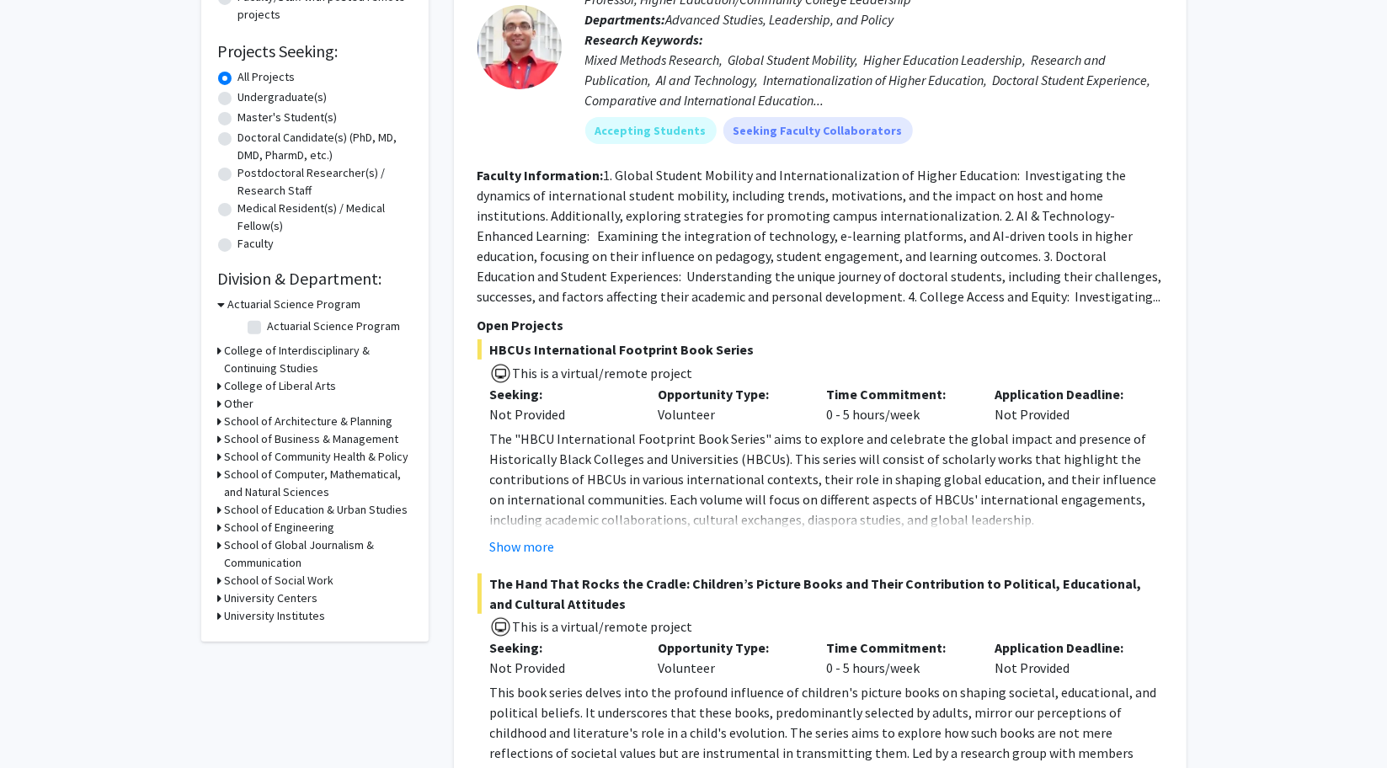
scroll to position [248, 0]
click at [247, 528] on h3 "School of Engineering" at bounding box center [280, 529] width 110 height 18
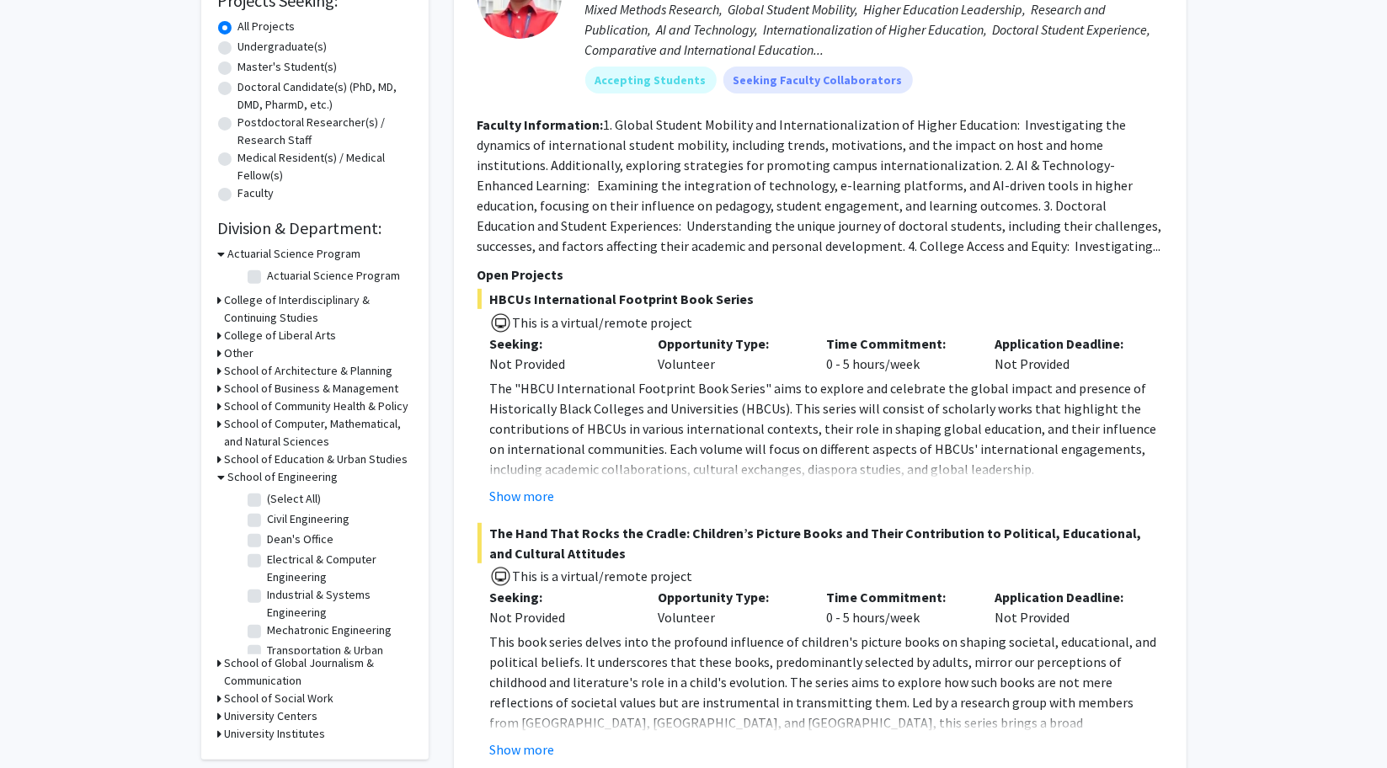
scroll to position [27, 0]
click at [260, 601] on fg-checkbox "Mechatronic Engineering Mechatronic Engineering" at bounding box center [328, 605] width 160 height 20
click at [268, 604] on label "Mechatronic Engineering" at bounding box center [330, 604] width 125 height 18
click at [268, 604] on input "Mechatronic Engineering" at bounding box center [273, 600] width 11 height 11
checkbox input "true"
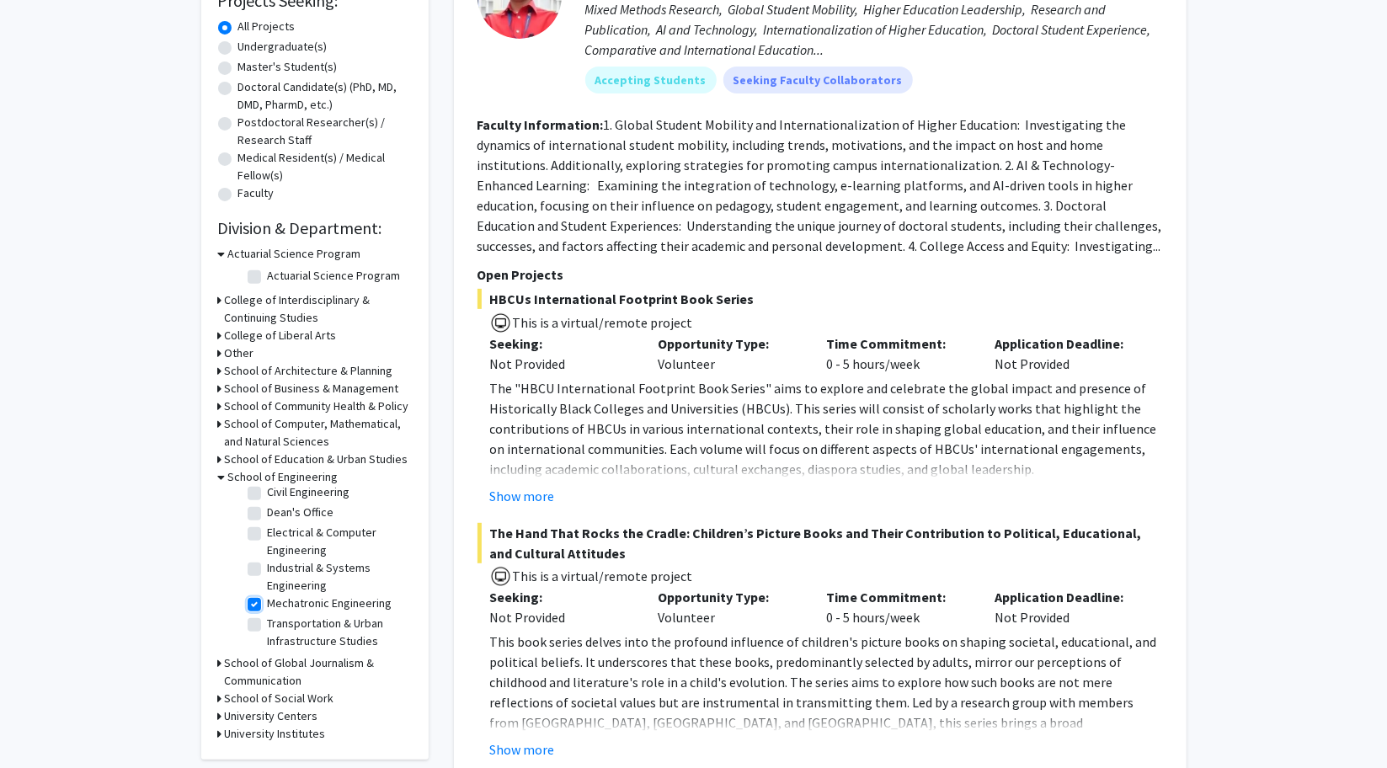
checkbox input "true"
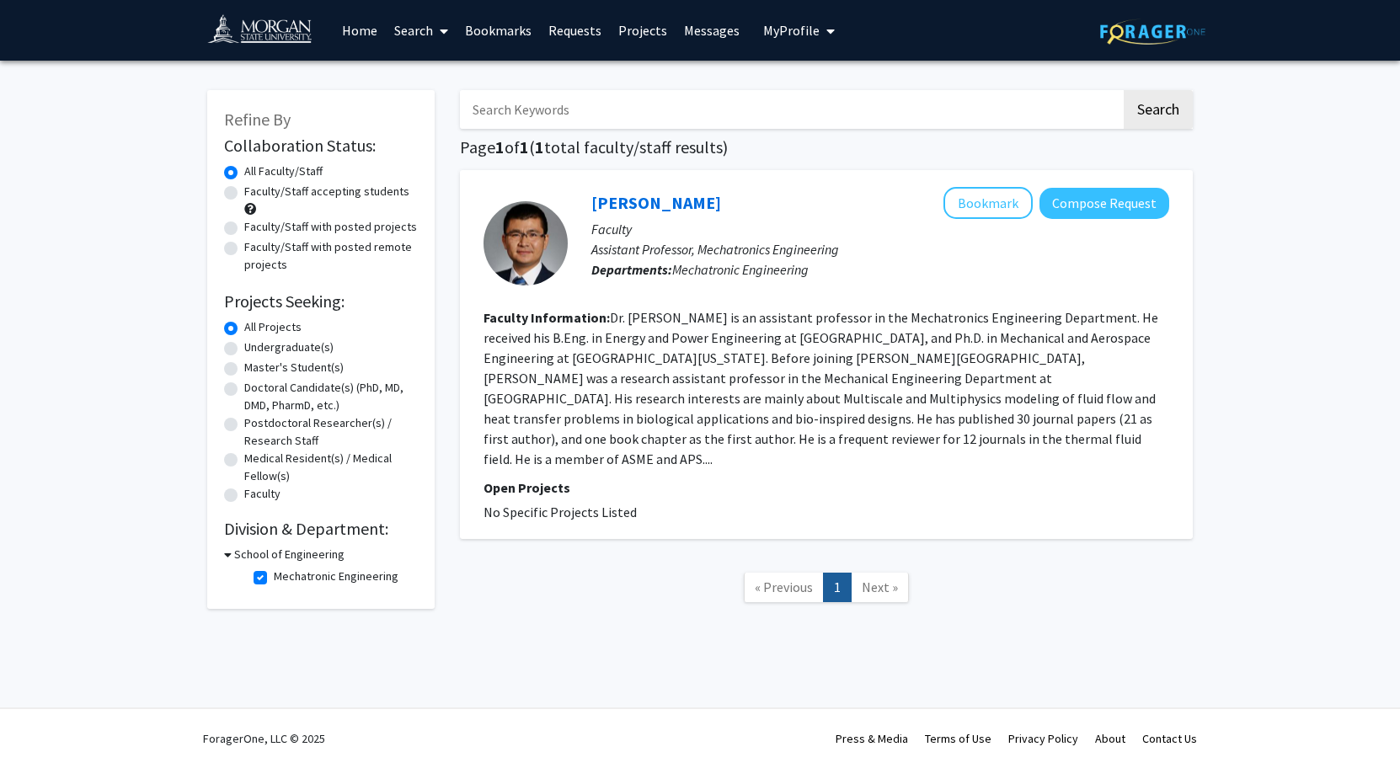
click at [274, 582] on label "Mechatronic Engineering" at bounding box center [336, 577] width 125 height 18
click at [274, 579] on input "Mechatronic Engineering" at bounding box center [279, 573] width 11 height 11
checkbox input "false"
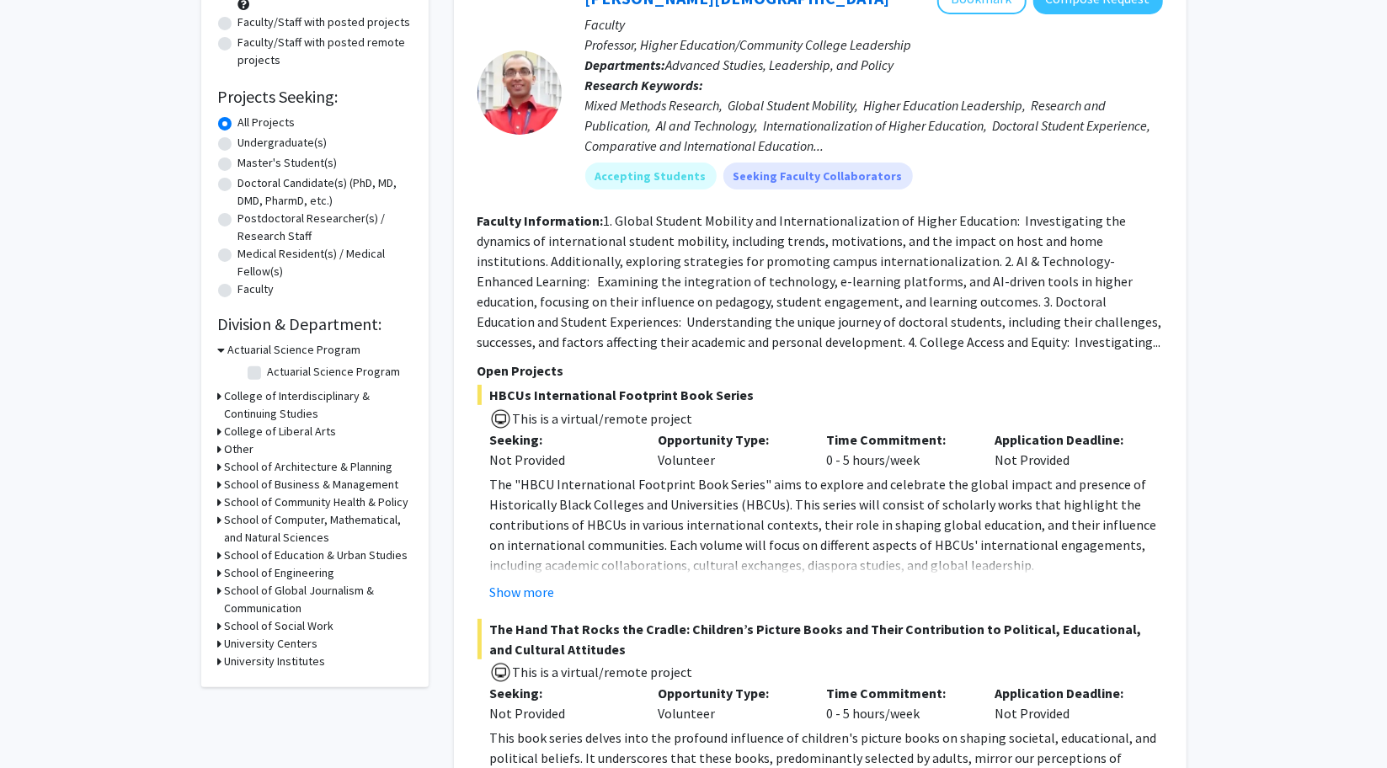
scroll to position [204, 0]
click at [260, 524] on h3 "School of Computer, Mathematical, and Natural Sciences" at bounding box center [318, 529] width 187 height 35
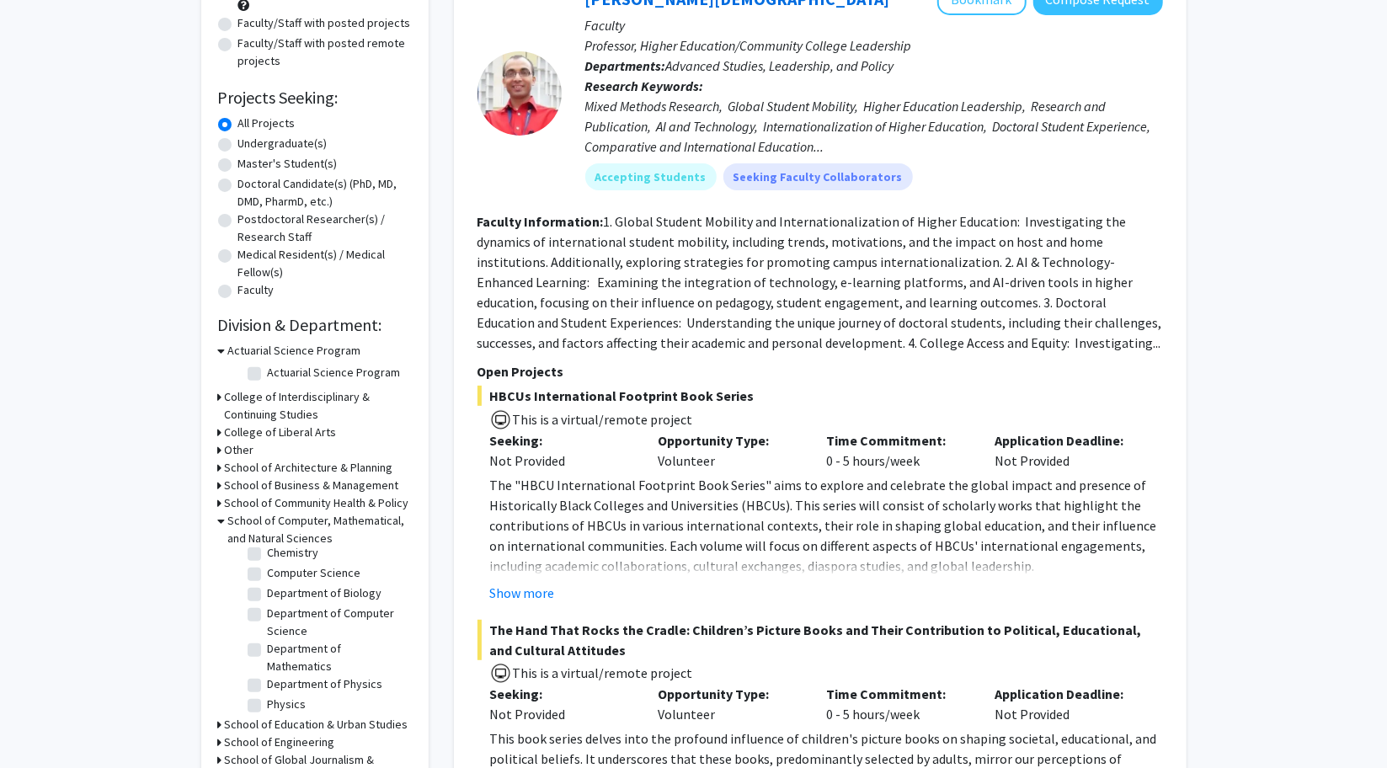
scroll to position [52, 0]
click at [268, 701] on label "Physics" at bounding box center [287, 700] width 39 height 18
click at [268, 701] on input "Physics" at bounding box center [273, 696] width 11 height 11
checkbox input "true"
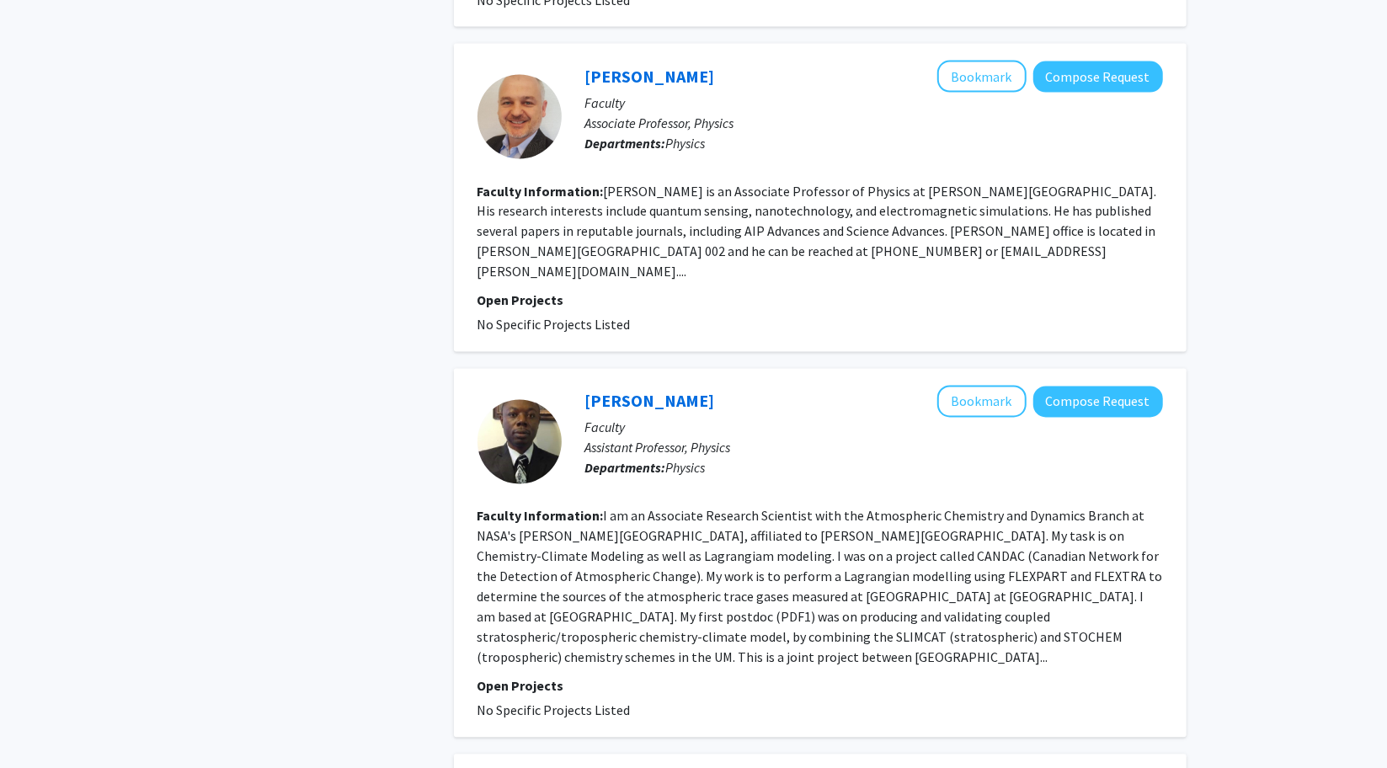
scroll to position [1873, 0]
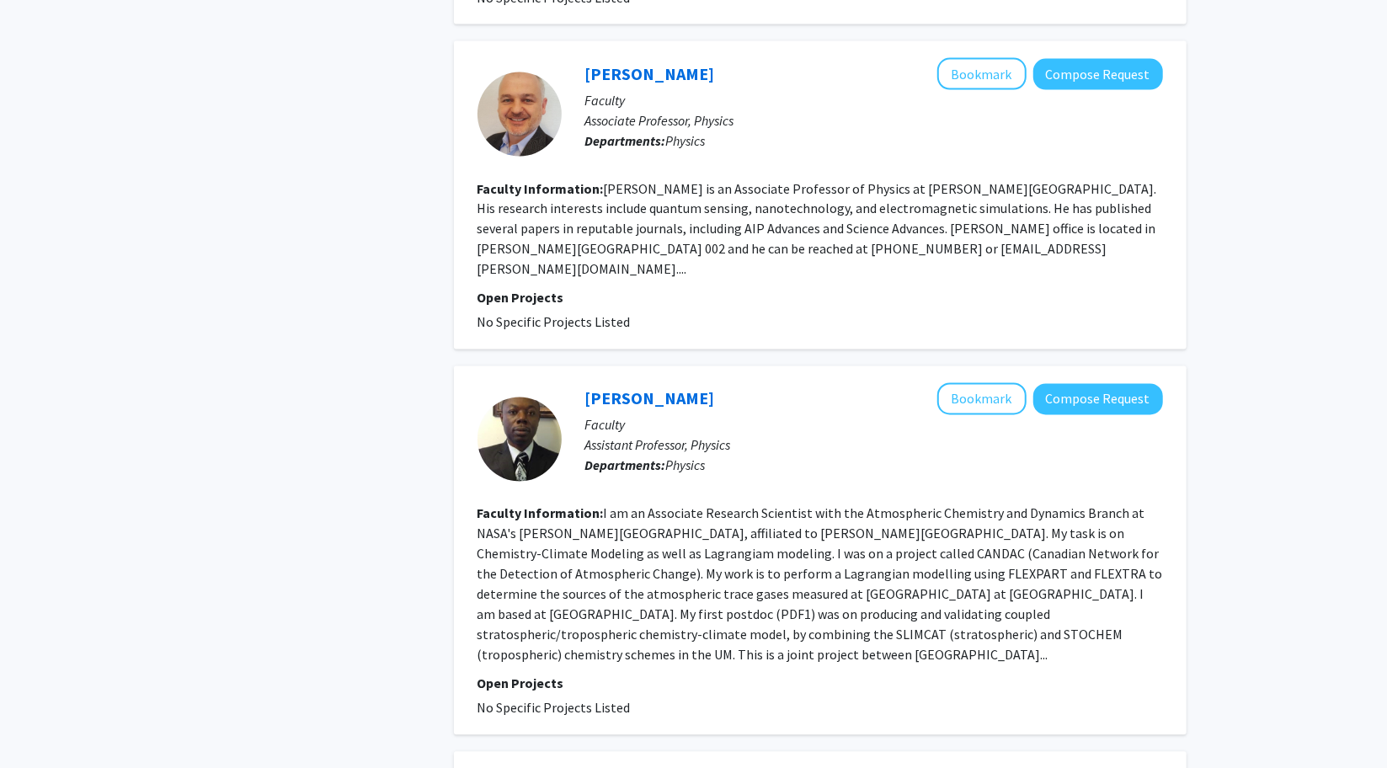
click at [392, 341] on div "Refine By Collaboration Status: Collaboration Status All Faculty/Staff Collabor…" at bounding box center [315, 287] width 253 height 4175
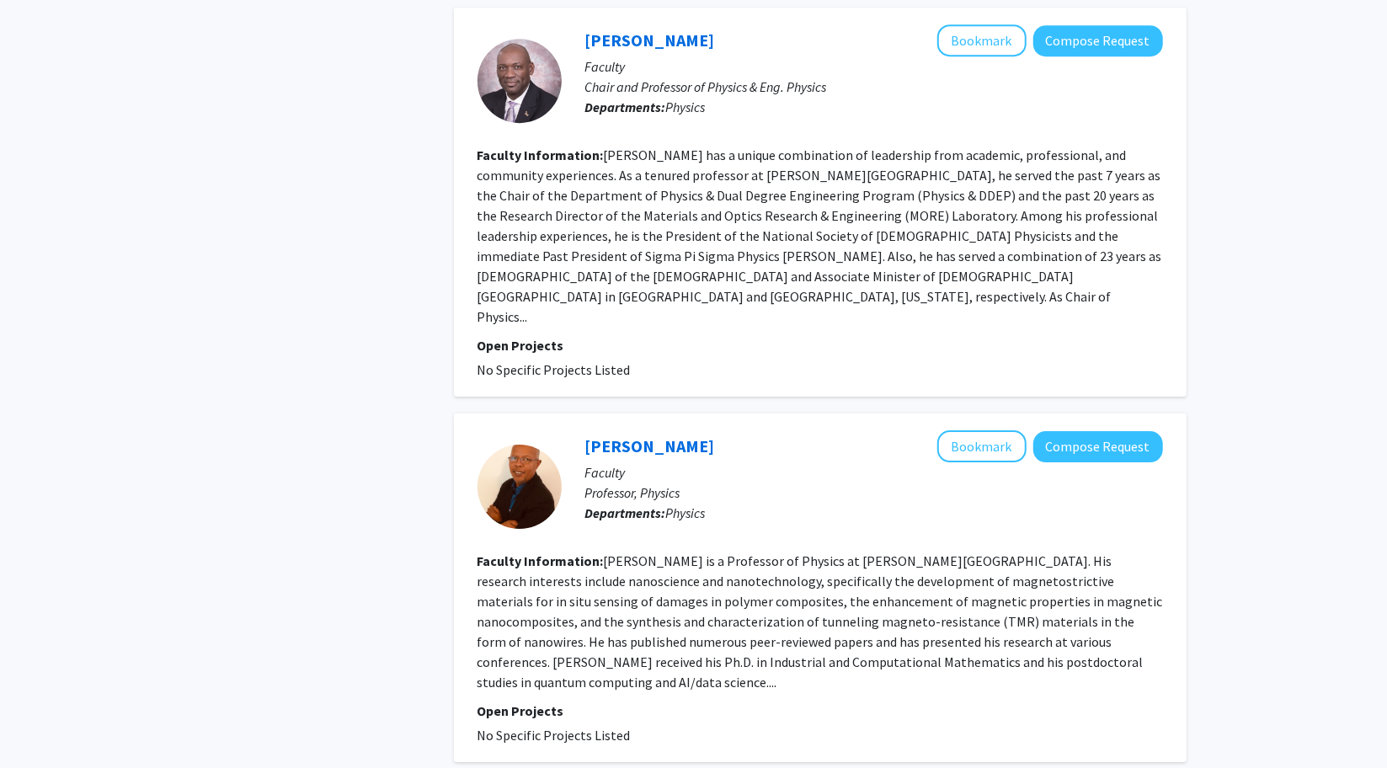
scroll to position [3391, 0]
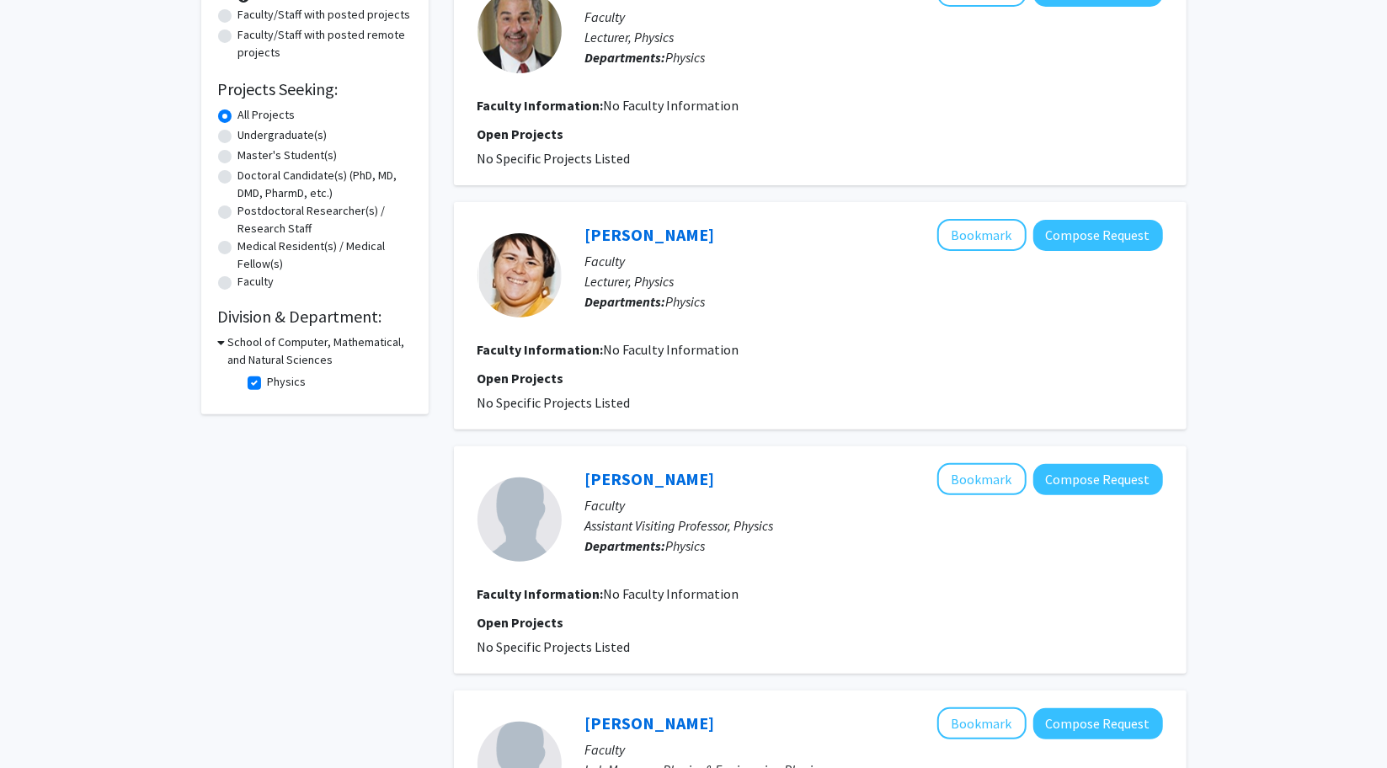
scroll to position [210, 0]
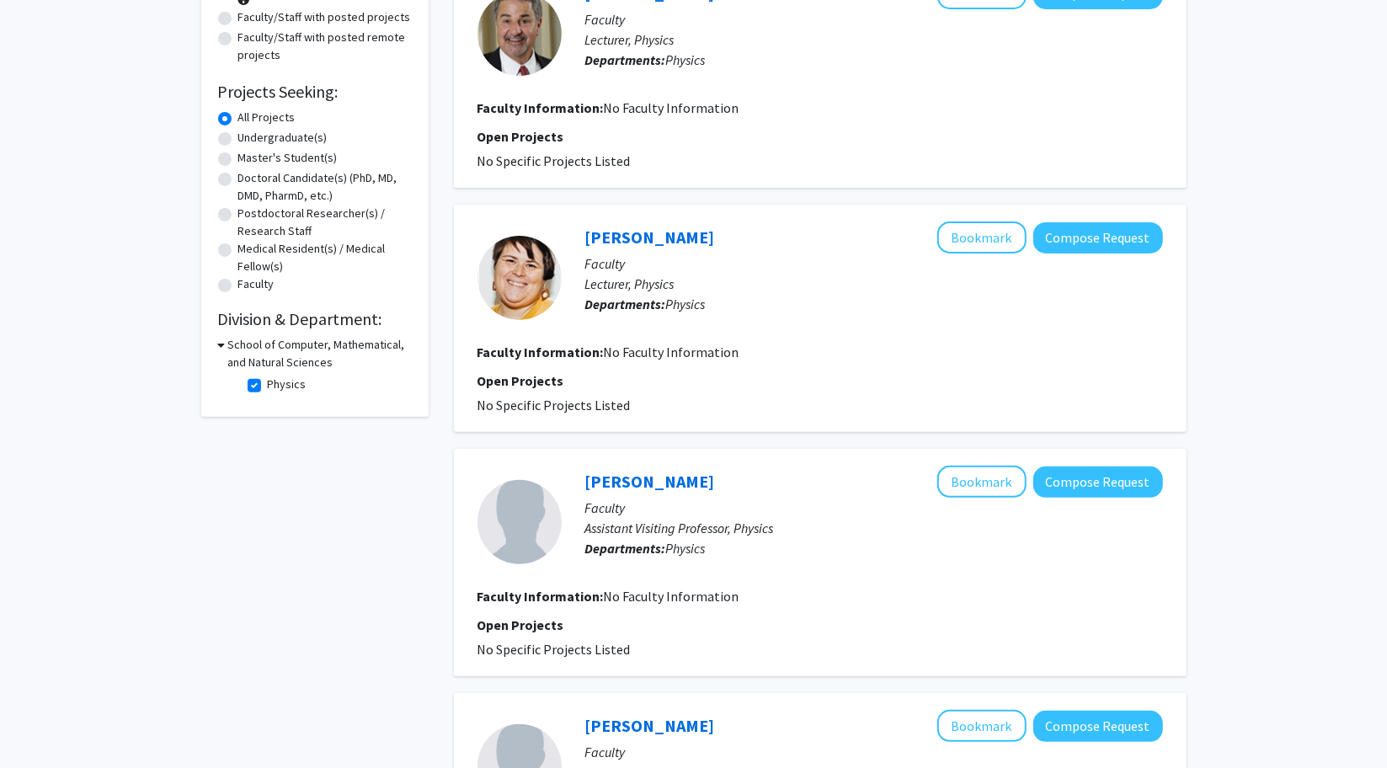
click at [224, 344] on icon at bounding box center [222, 345] width 8 height 18
click at [218, 342] on icon at bounding box center [220, 345] width 4 height 18
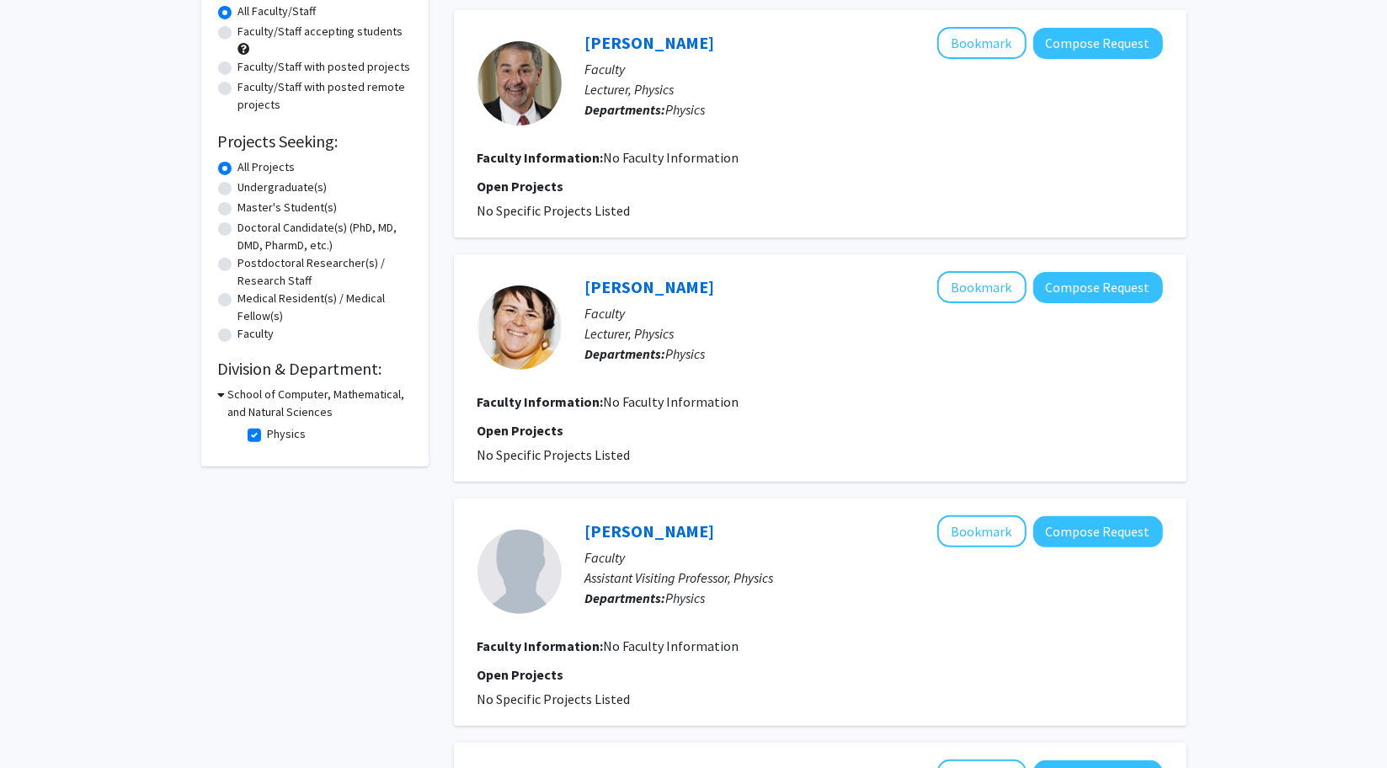
scroll to position [155, 0]
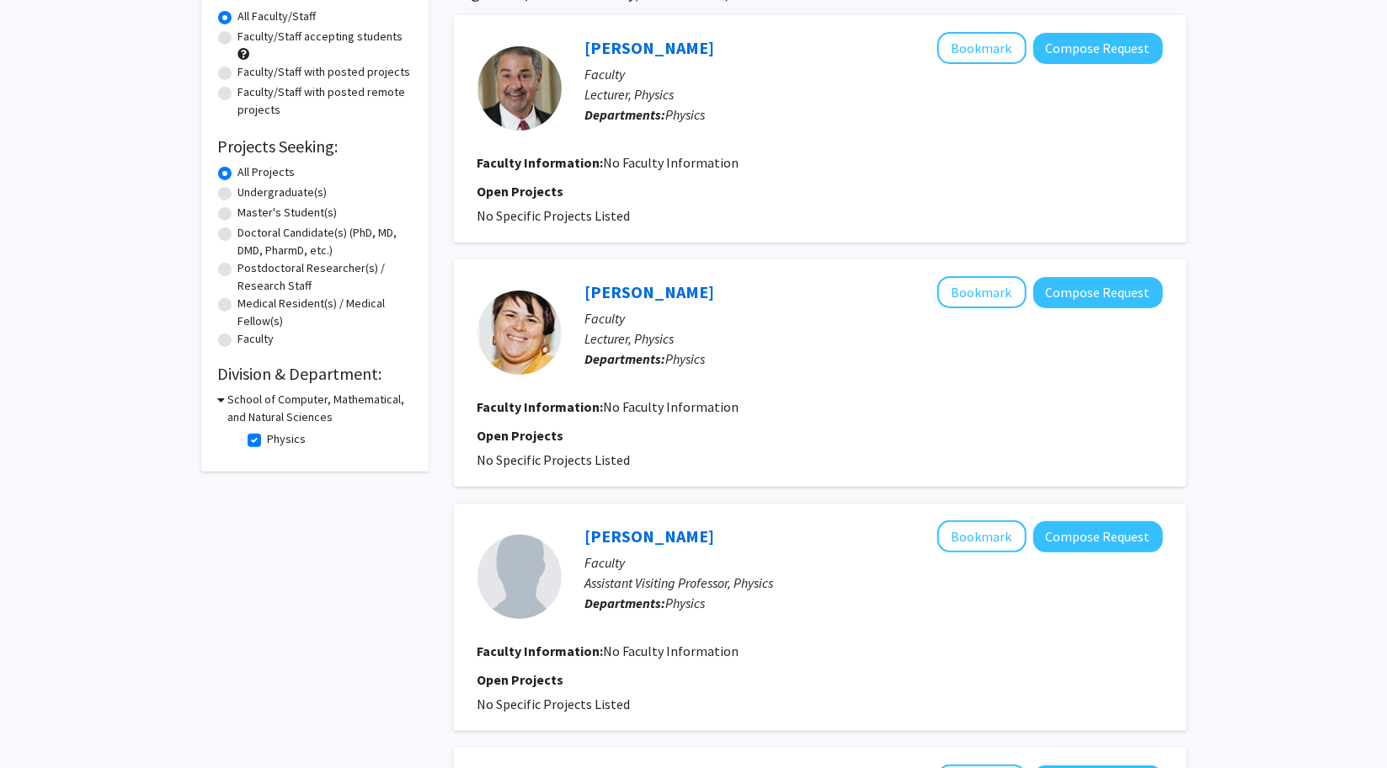
click at [268, 440] on label "Physics" at bounding box center [287, 439] width 39 height 18
click at [268, 440] on input "Physics" at bounding box center [273, 435] width 11 height 11
checkbox input "false"
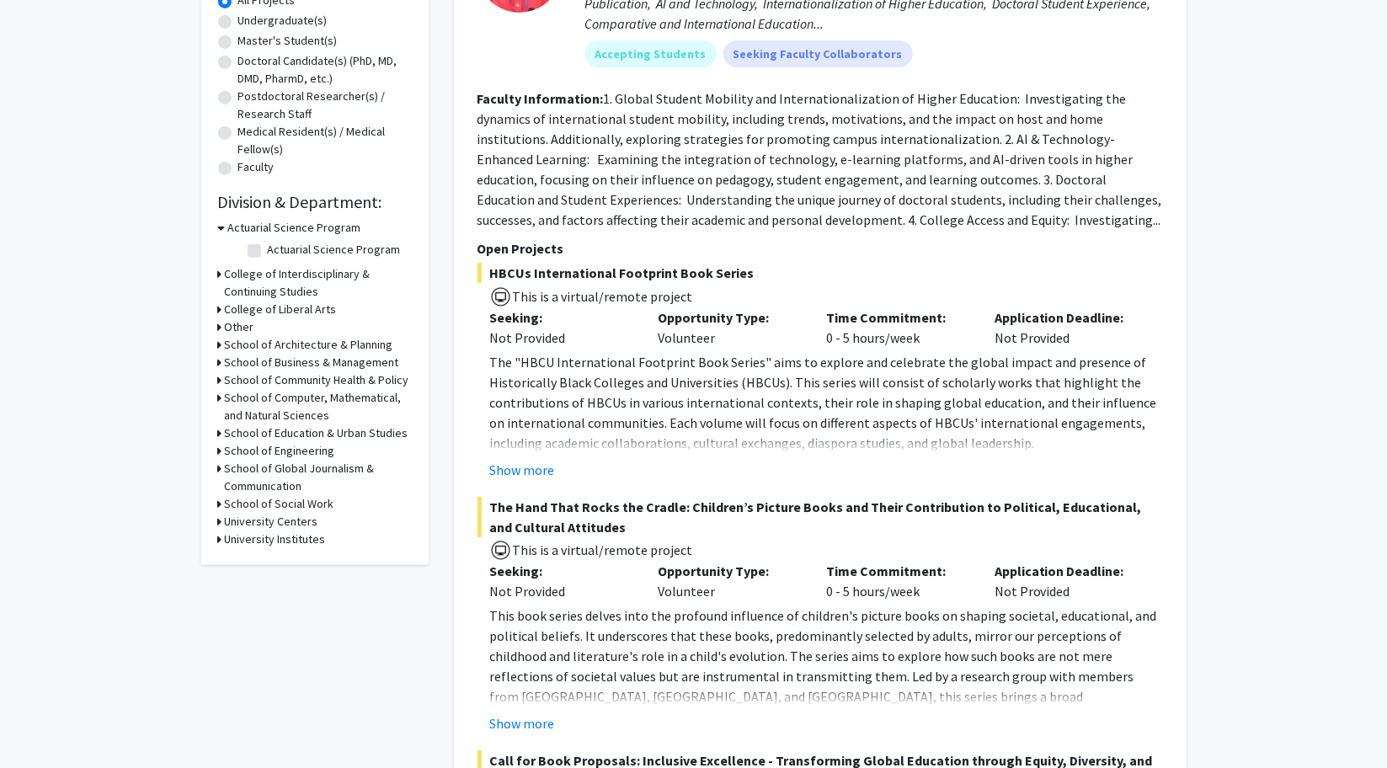
scroll to position [328, 0]
click at [242, 397] on h3 "School of Computer, Mathematical, and Natural Sciences" at bounding box center [318, 405] width 187 height 35
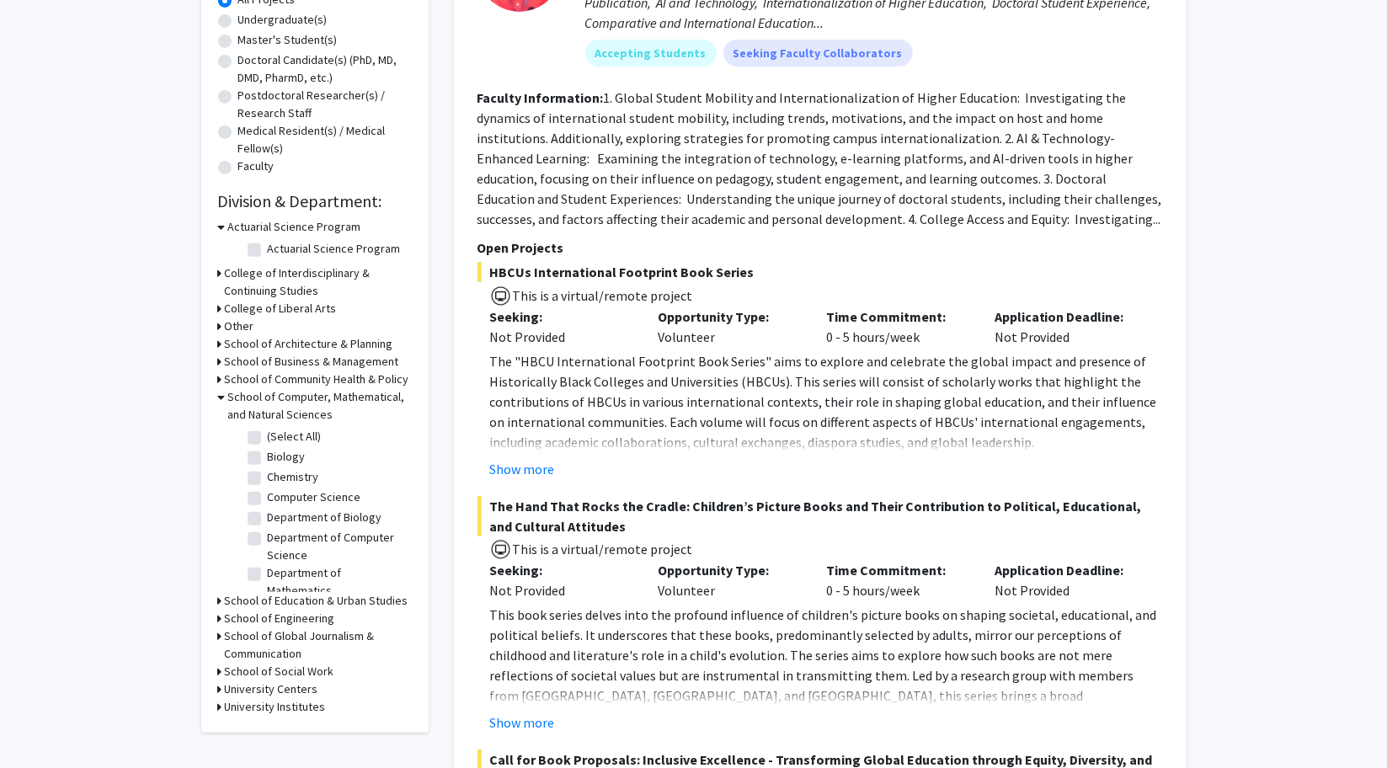
scroll to position [52, 0]
click at [268, 579] on label "Physics" at bounding box center [287, 577] width 39 height 18
click at [268, 579] on input "Physics" at bounding box center [273, 573] width 11 height 11
checkbox input "true"
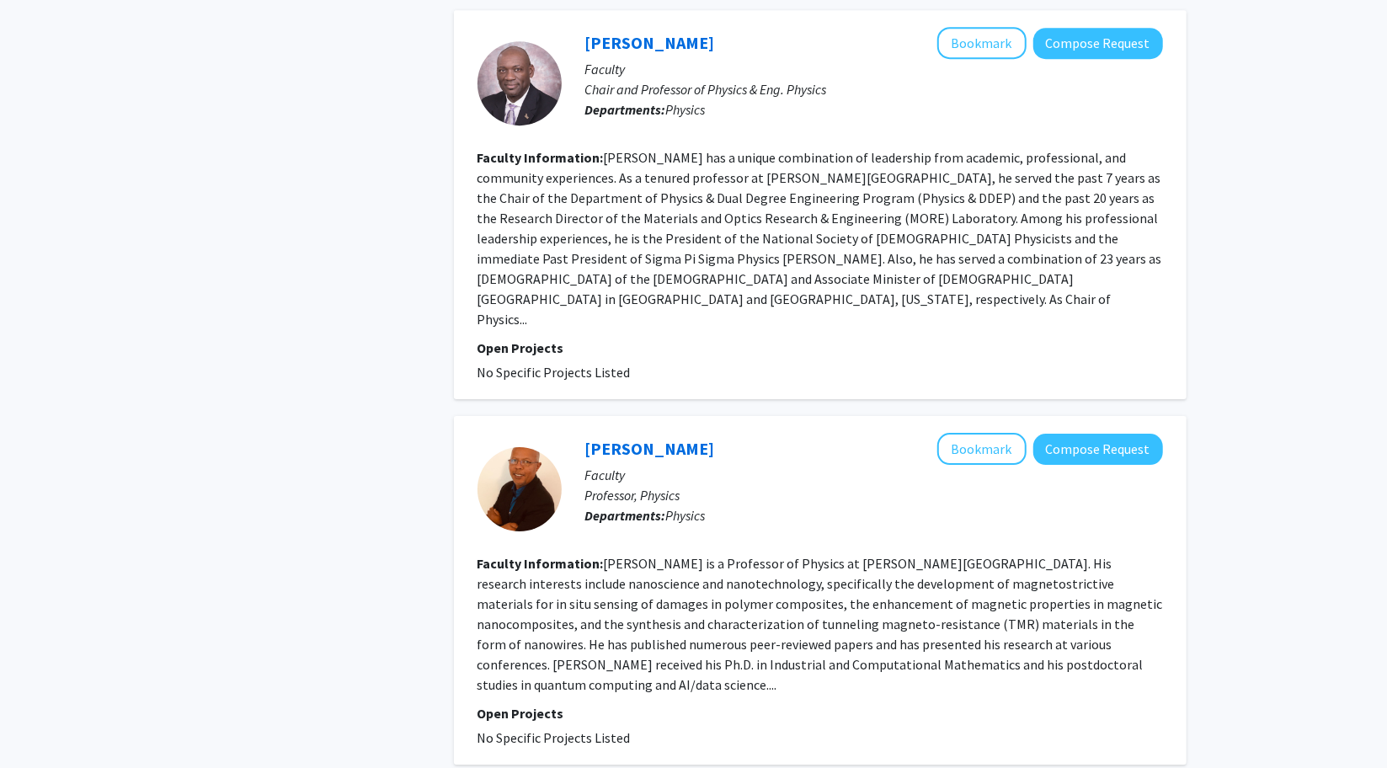
scroll to position [3427, 0]
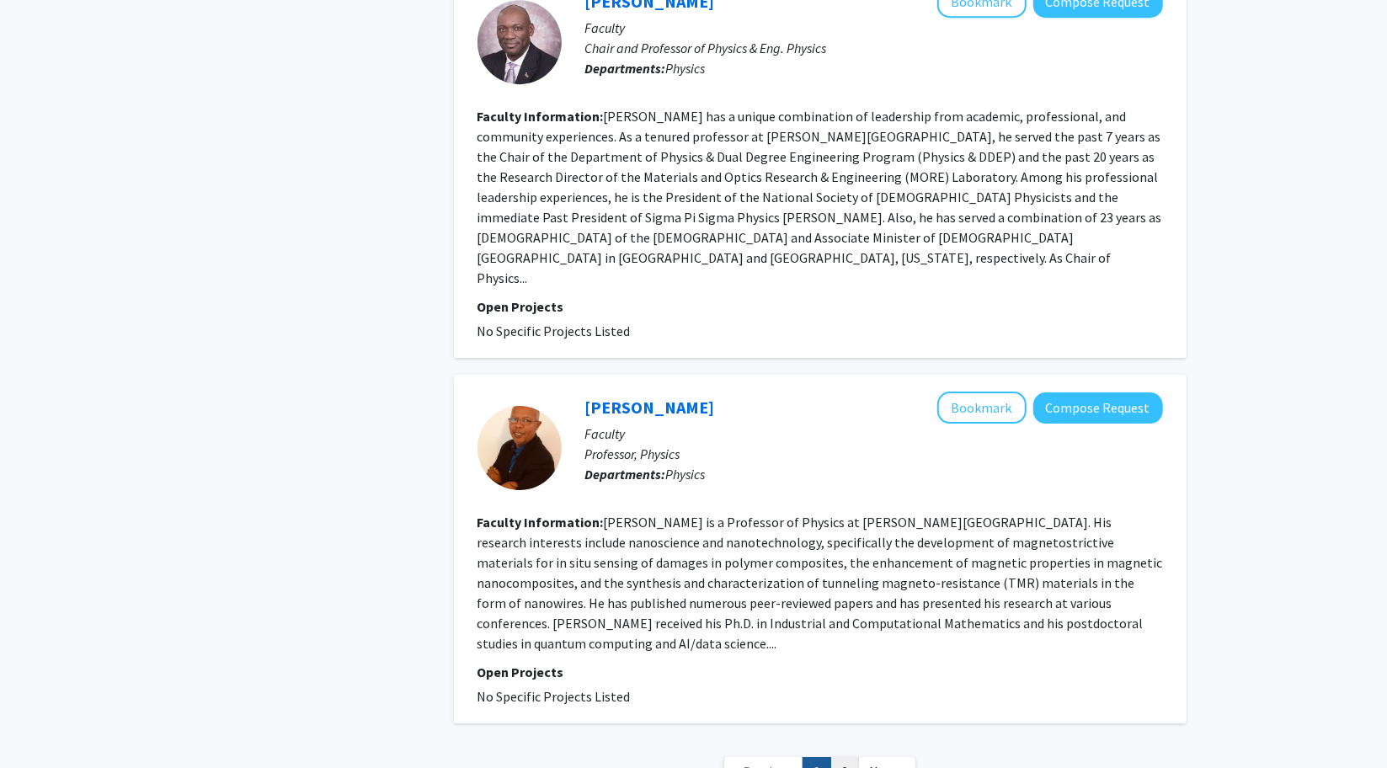
click at [852, 757] on link "2" at bounding box center [844, 771] width 29 height 29
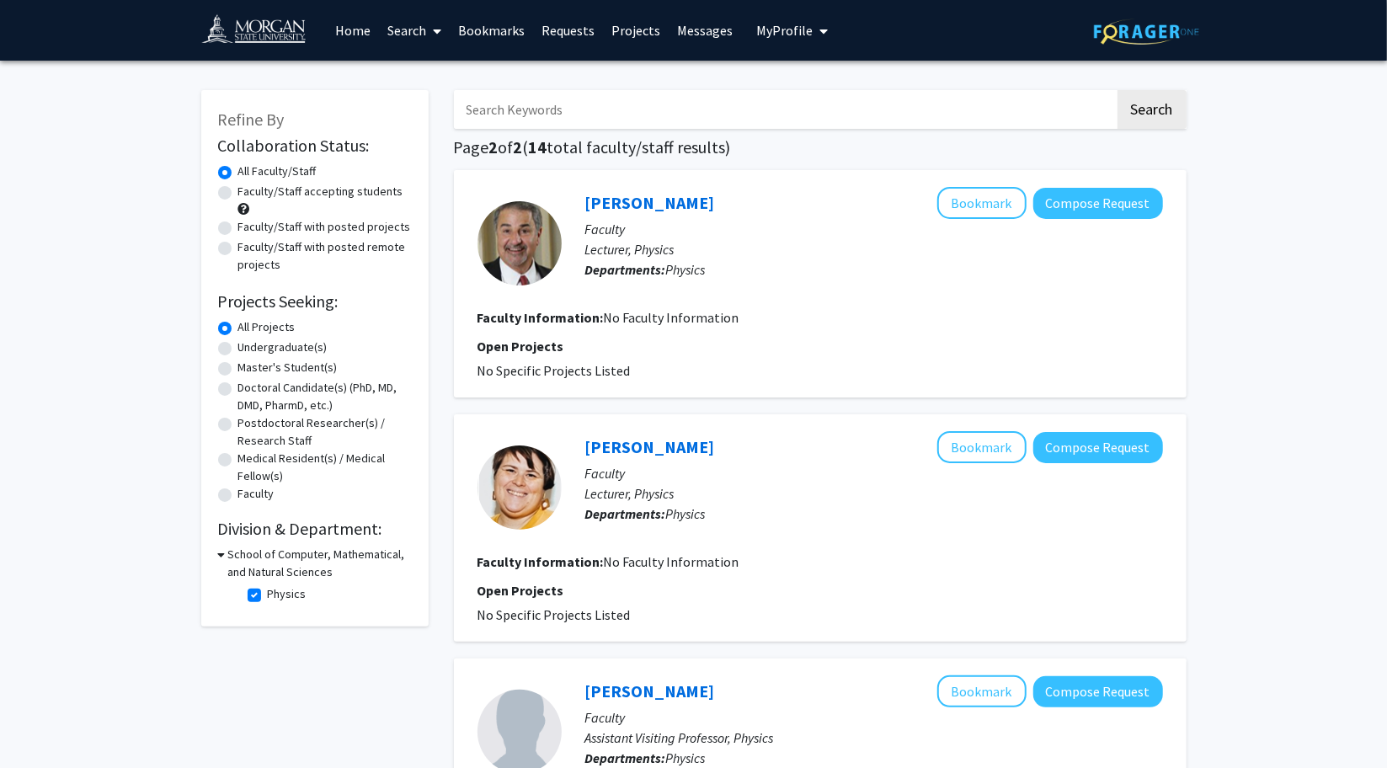
click at [221, 557] on icon at bounding box center [222, 555] width 8 height 18
